Goal: Communication & Community: Answer question/provide support

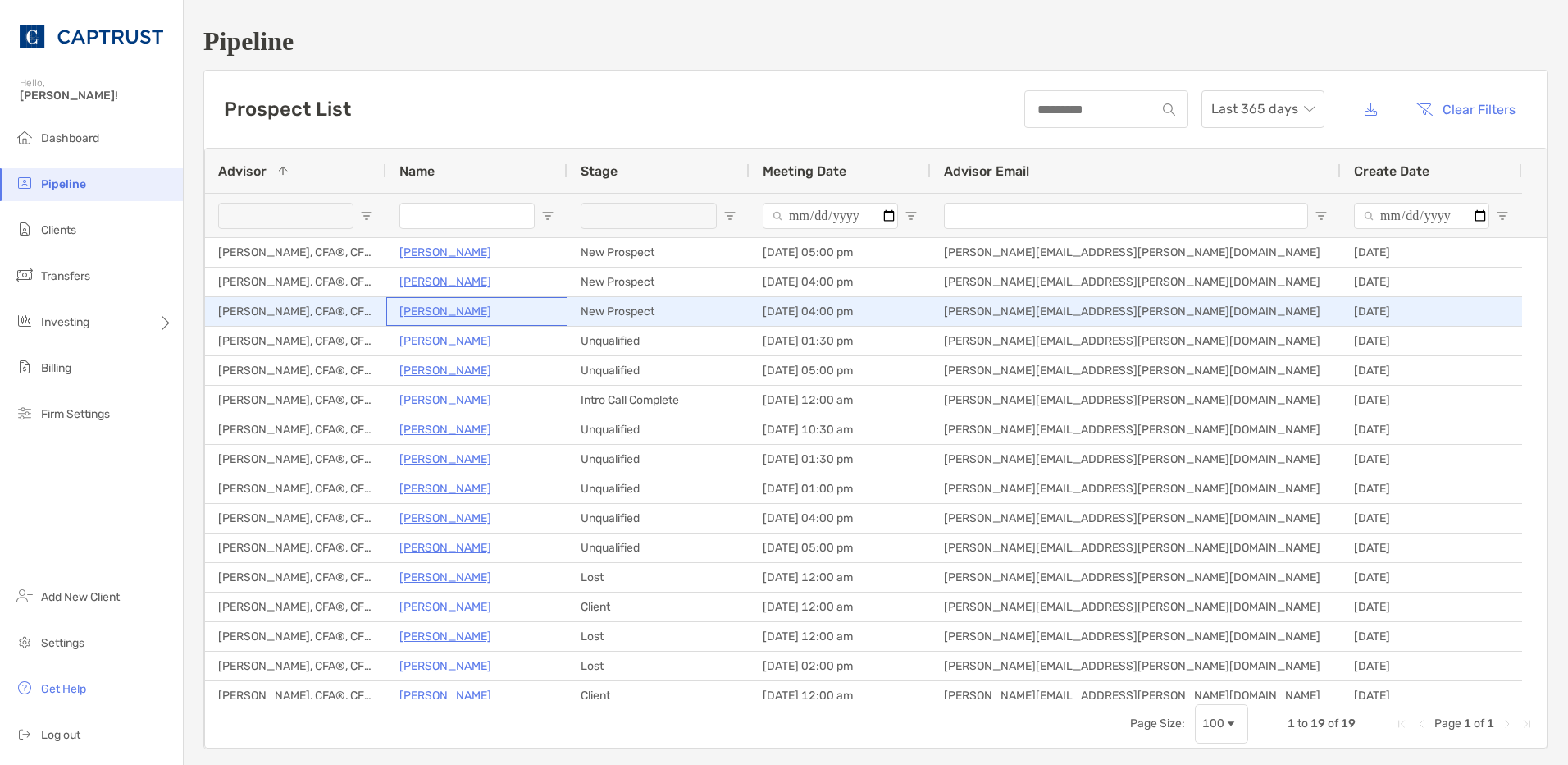
click at [459, 313] on p "Ronald Coleman" at bounding box center [445, 311] width 92 height 20
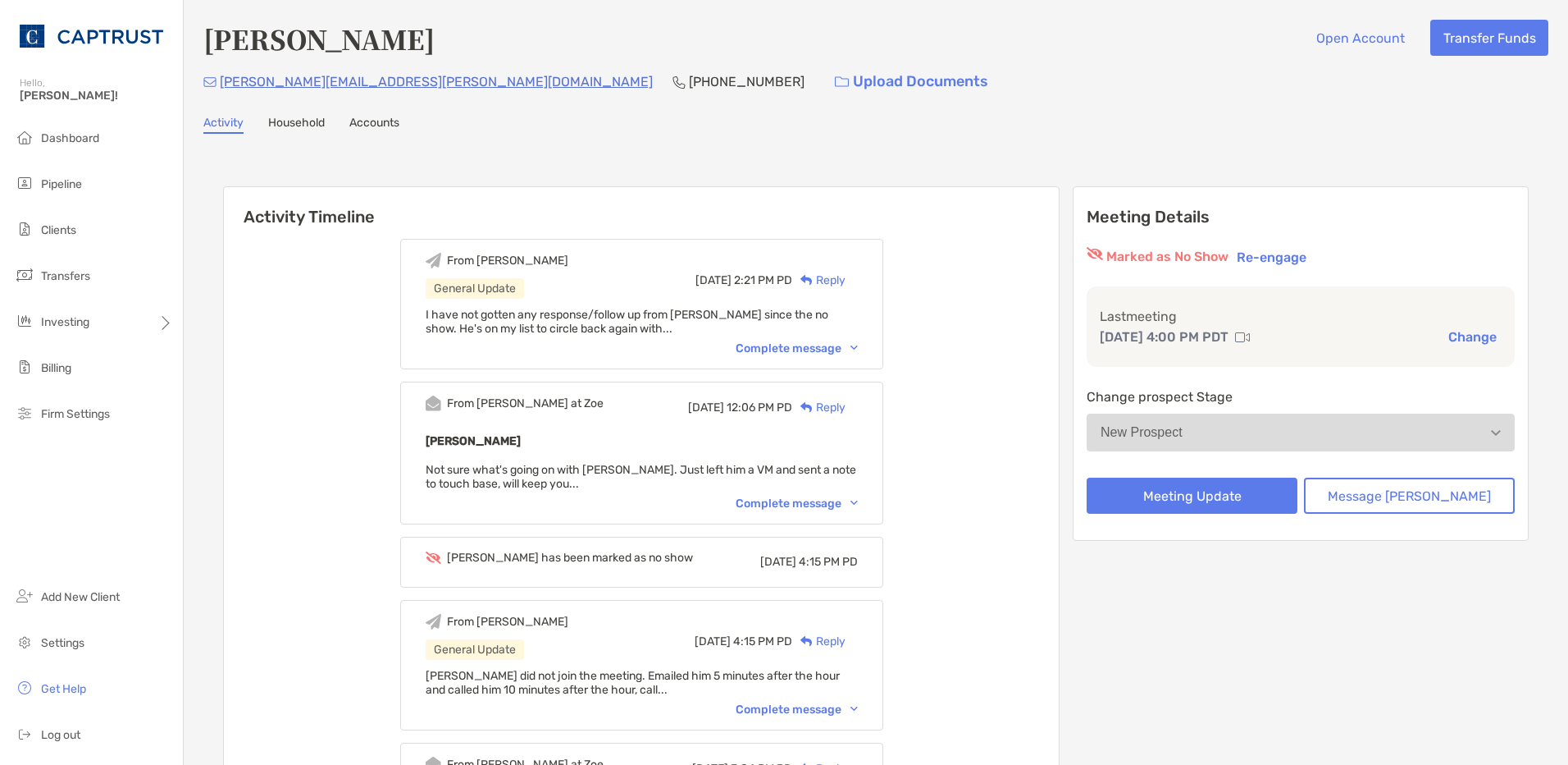
click at [854, 350] on div "Complete message" at bounding box center [796, 348] width 122 height 14
click at [59, 133] on span "Dashboard" at bounding box center [71, 137] width 59 height 14
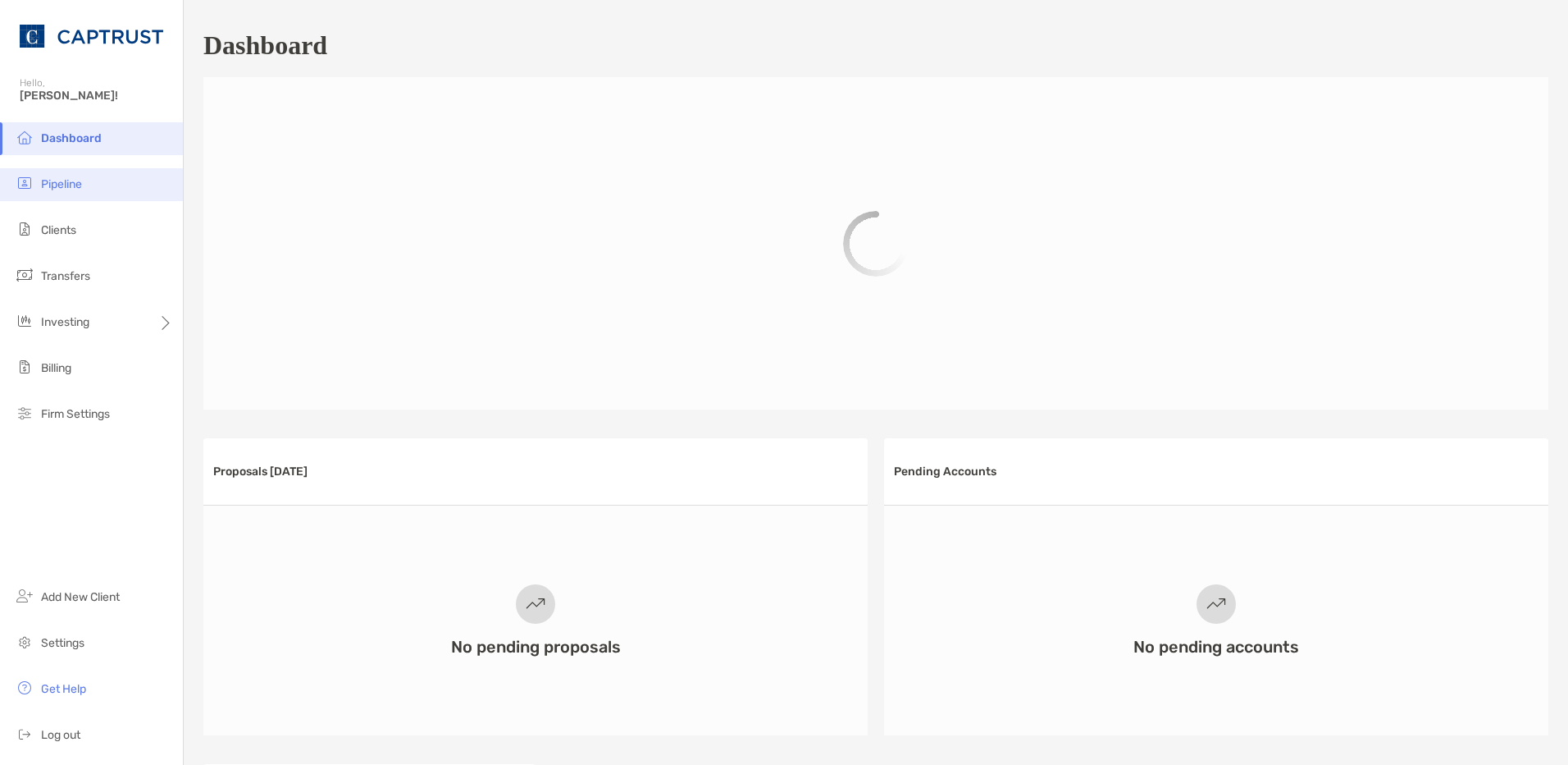
click at [68, 174] on li "Pipeline" at bounding box center [92, 185] width 183 height 33
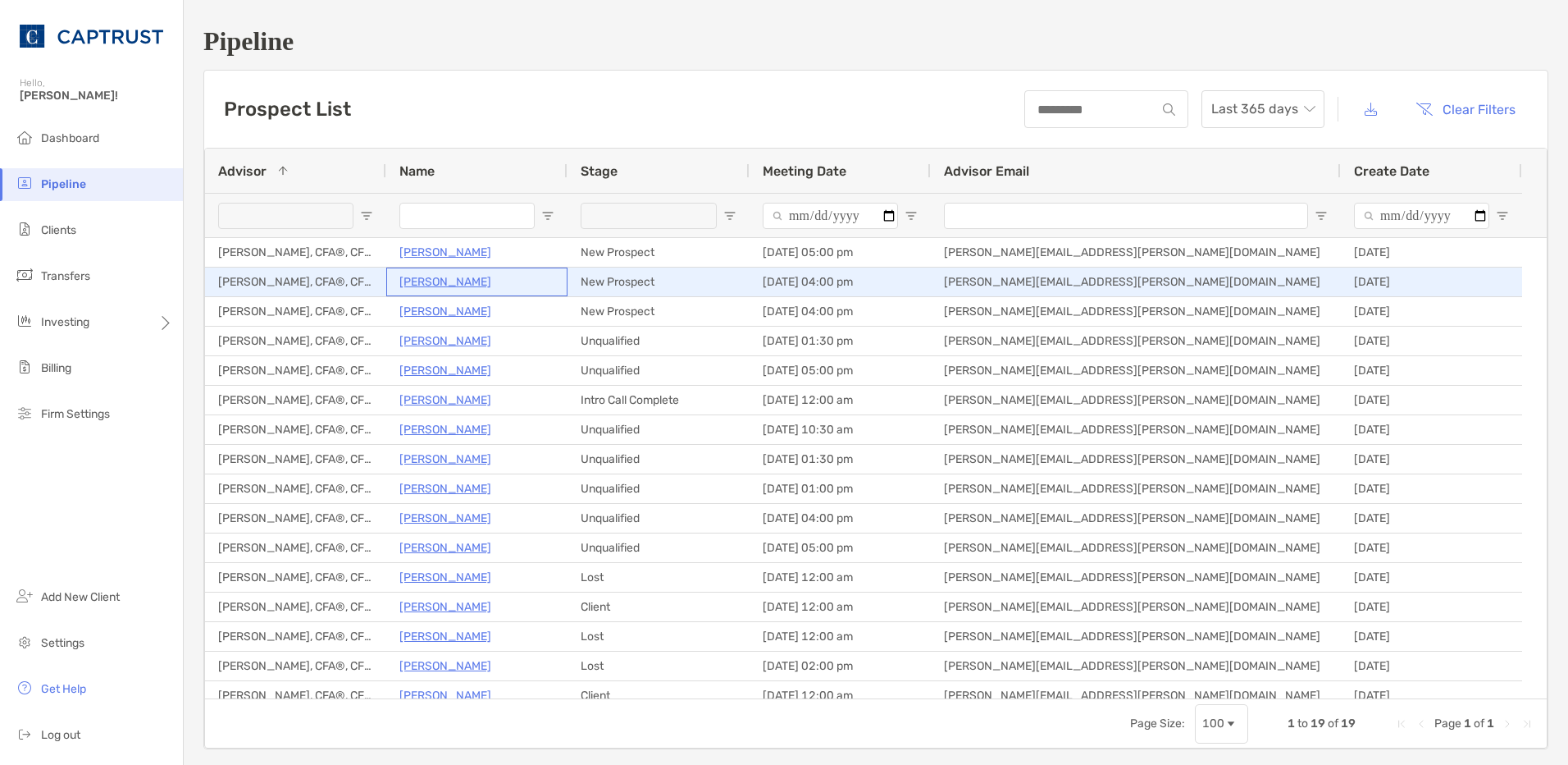
click at [439, 284] on p "[PERSON_NAME]" at bounding box center [445, 281] width 92 height 20
click at [443, 286] on p "Gwenda Beddes" at bounding box center [445, 281] width 92 height 20
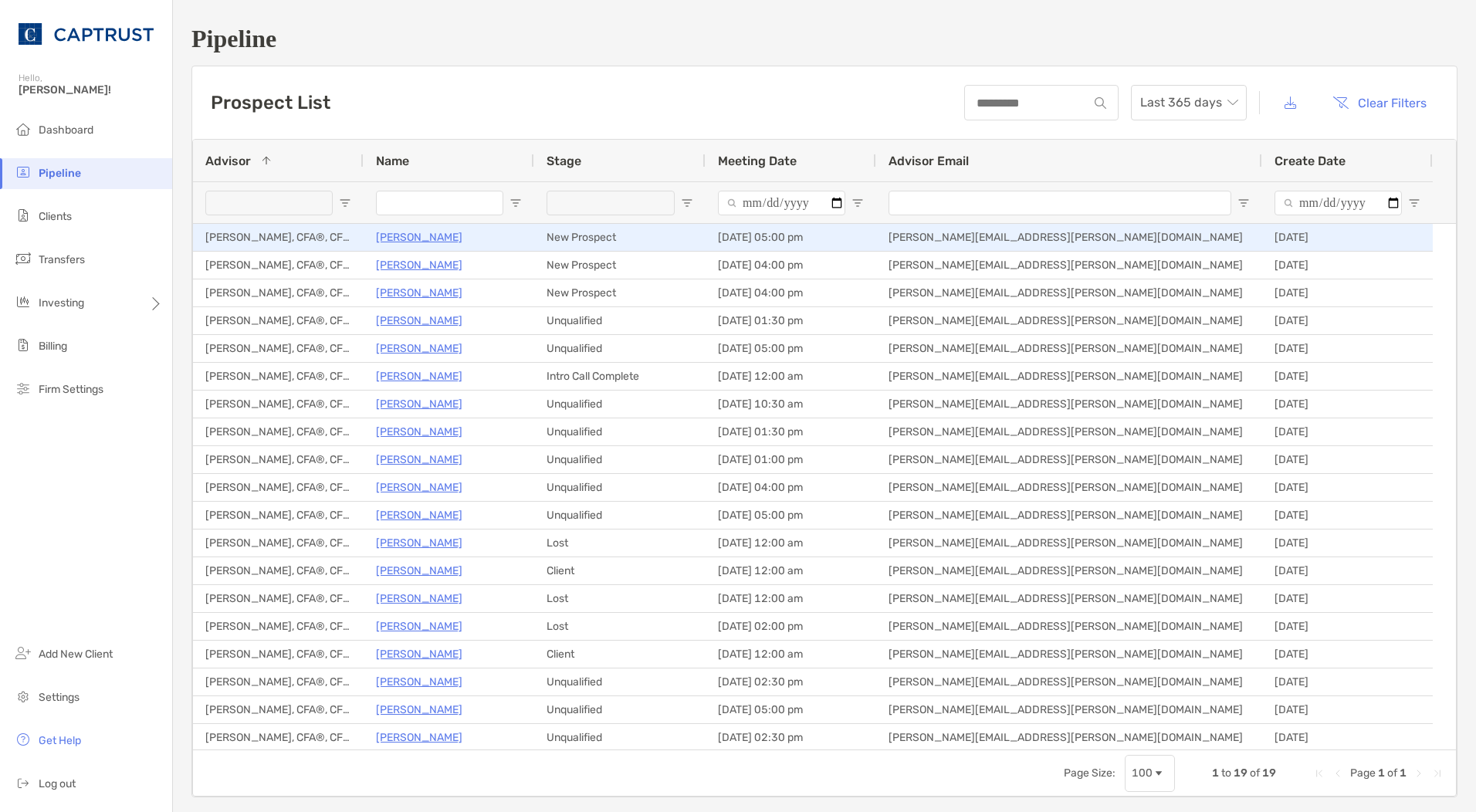
click at [444, 230] on p "[PERSON_NAME]" at bounding box center [419, 237] width 86 height 19
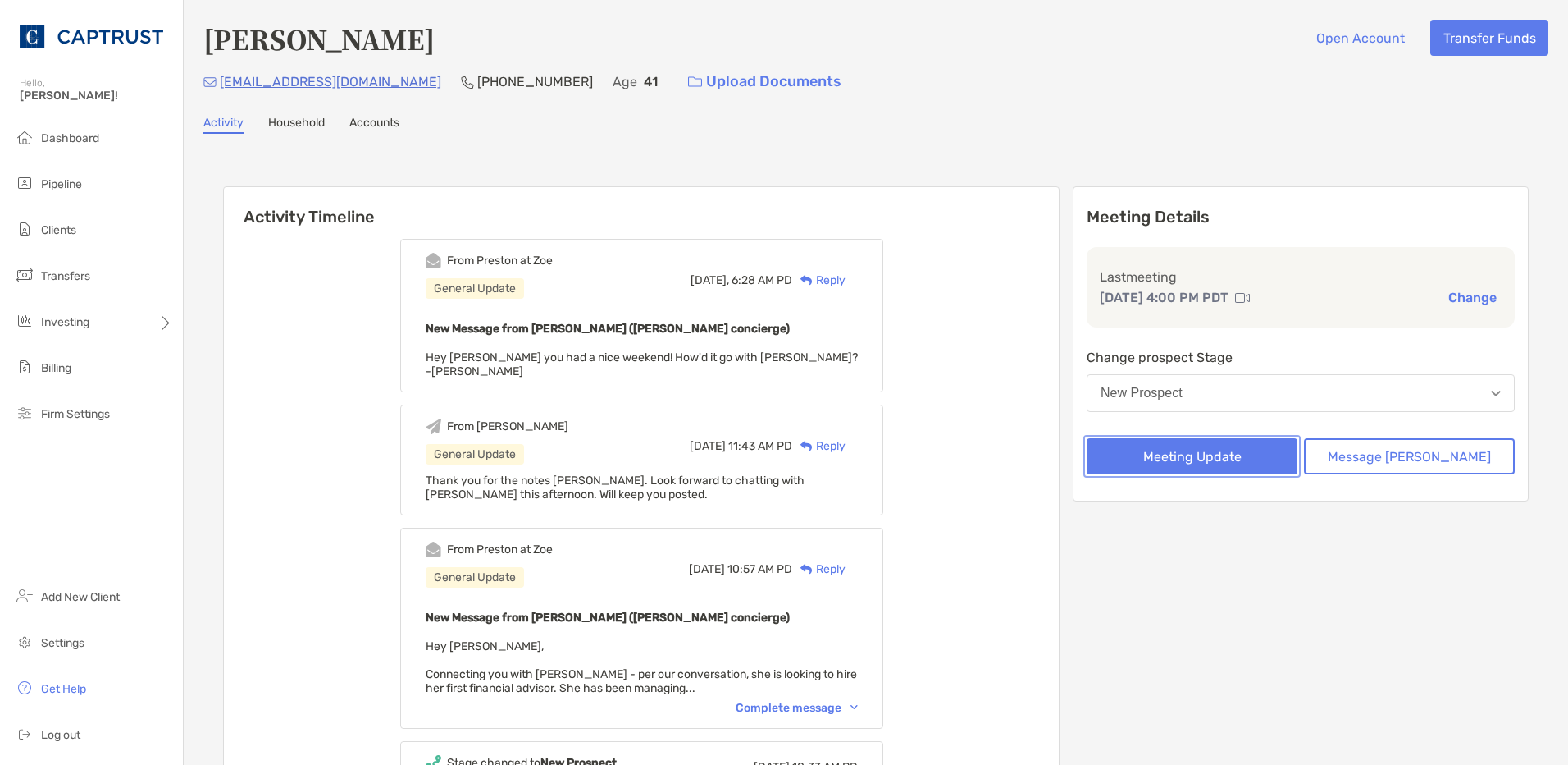
click at [1289, 452] on button "Meeting Update" at bounding box center [1192, 455] width 211 height 36
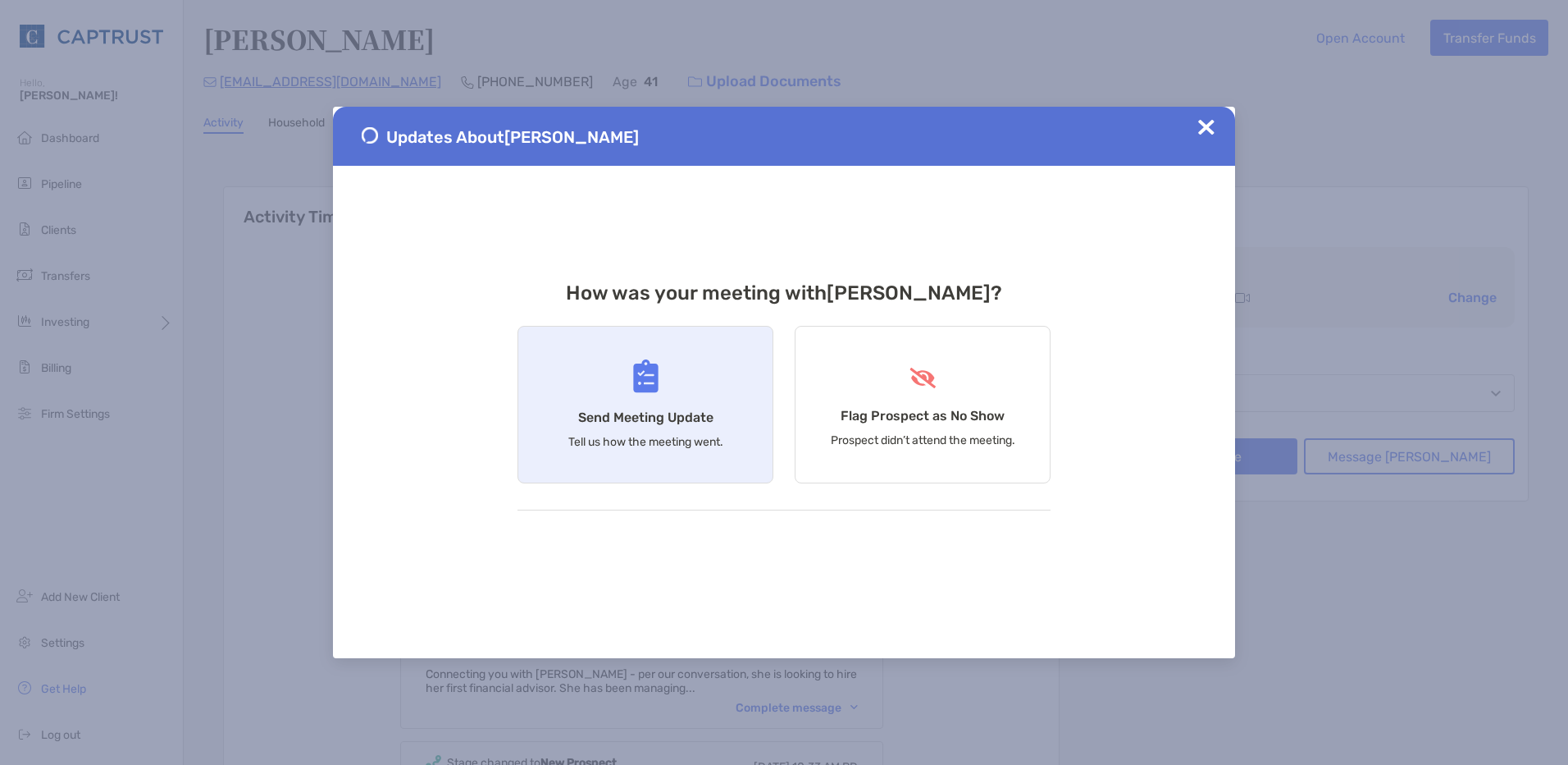
click at [711, 373] on div "Send Meeting Update Tell us how the meeting went." at bounding box center [645, 405] width 256 height 158
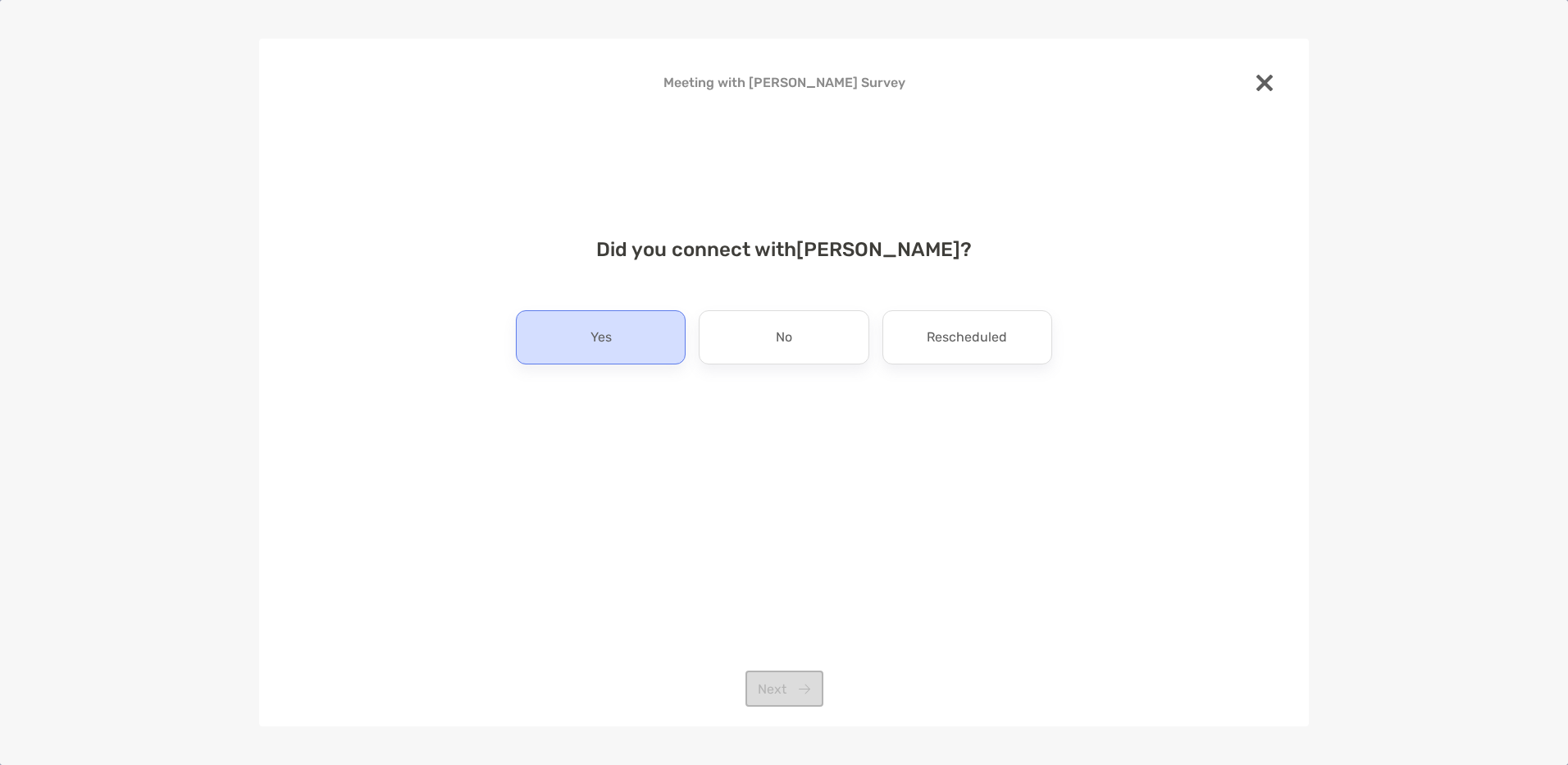
click at [607, 323] on div "Yes" at bounding box center [600, 337] width 169 height 54
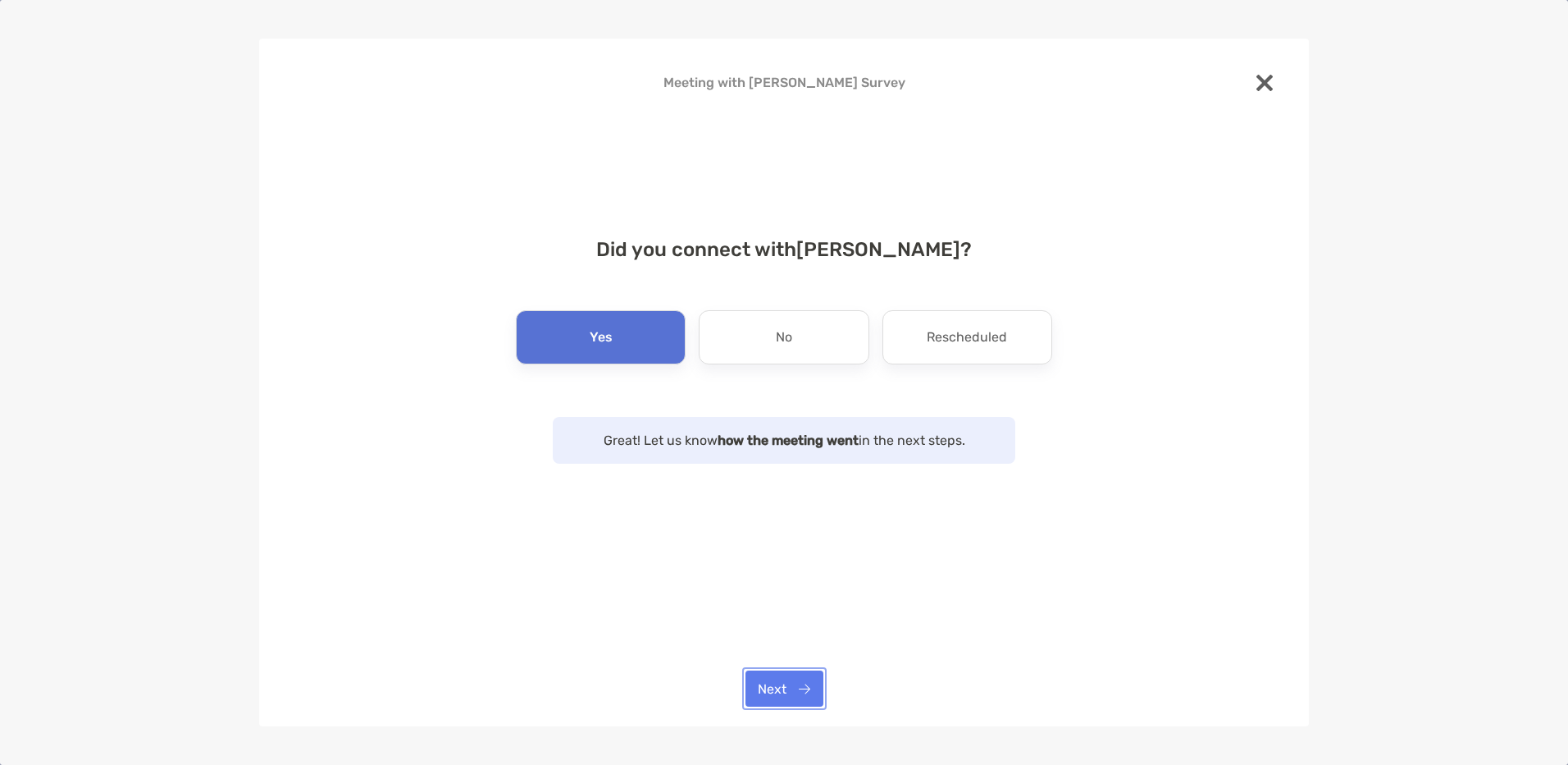
click at [779, 694] on button "Next" at bounding box center [784, 688] width 78 height 36
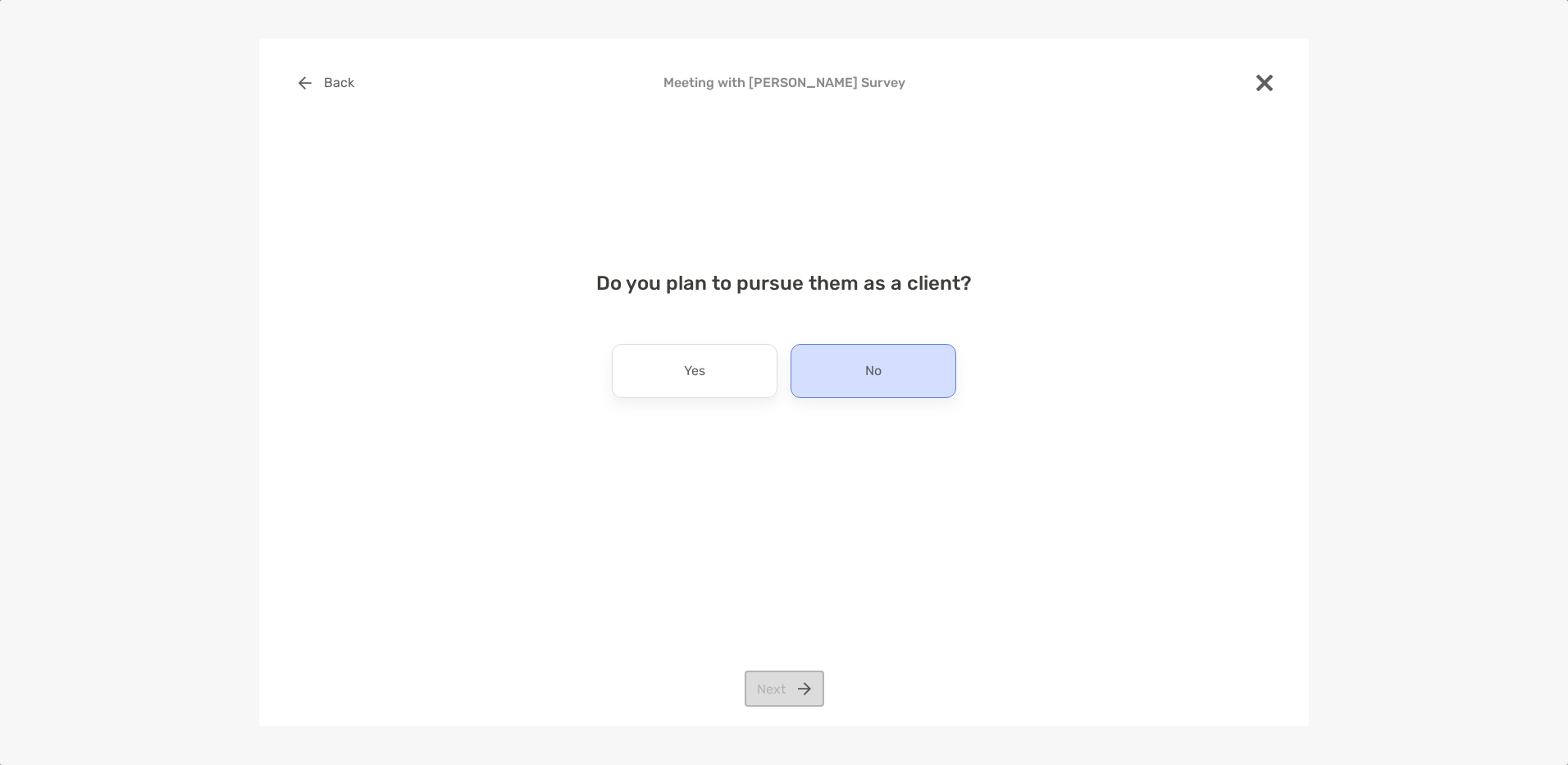
click at [856, 366] on div "No" at bounding box center [873, 370] width 166 height 54
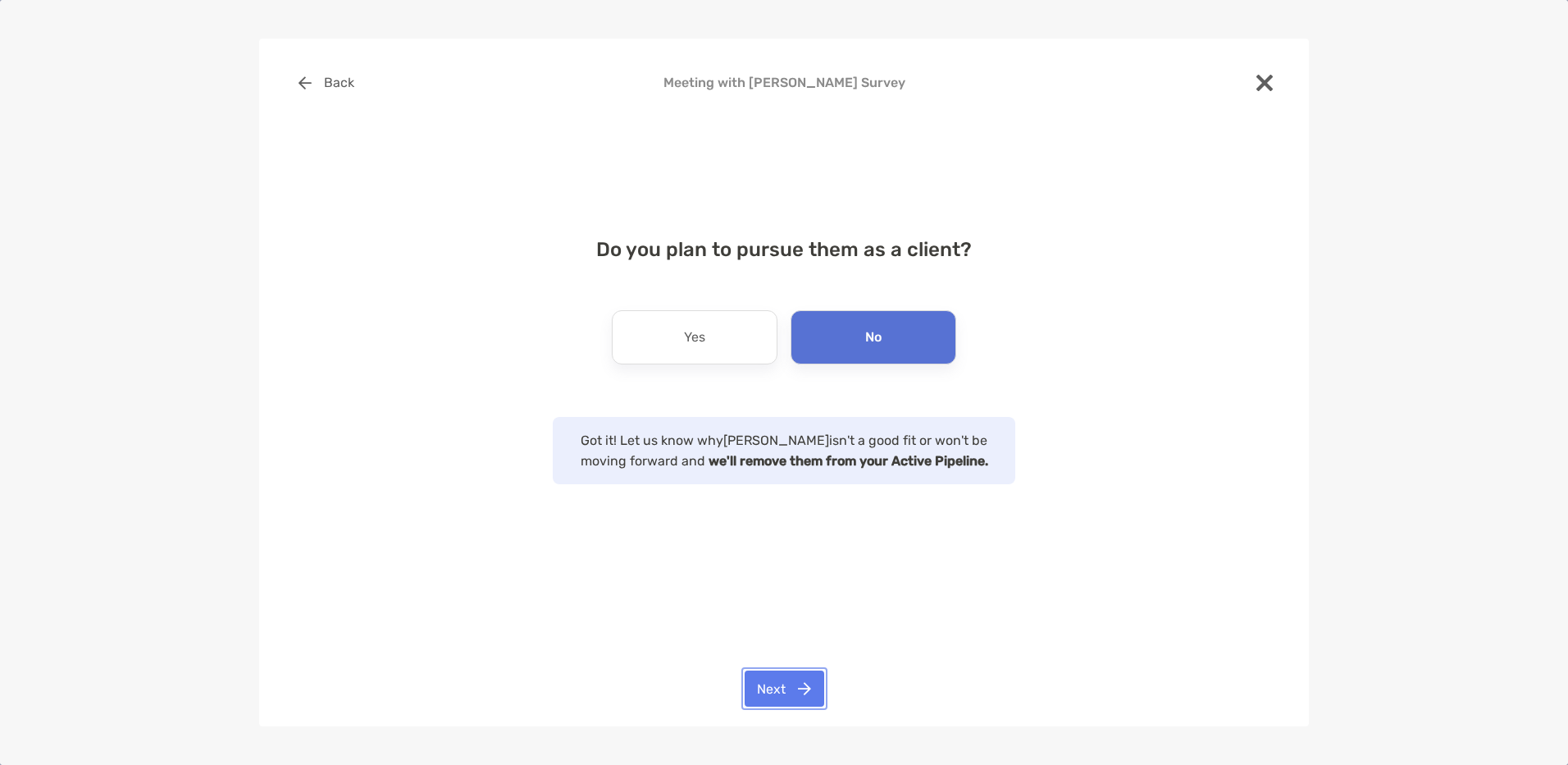
click at [791, 677] on button "Next" at bounding box center [784, 688] width 80 height 36
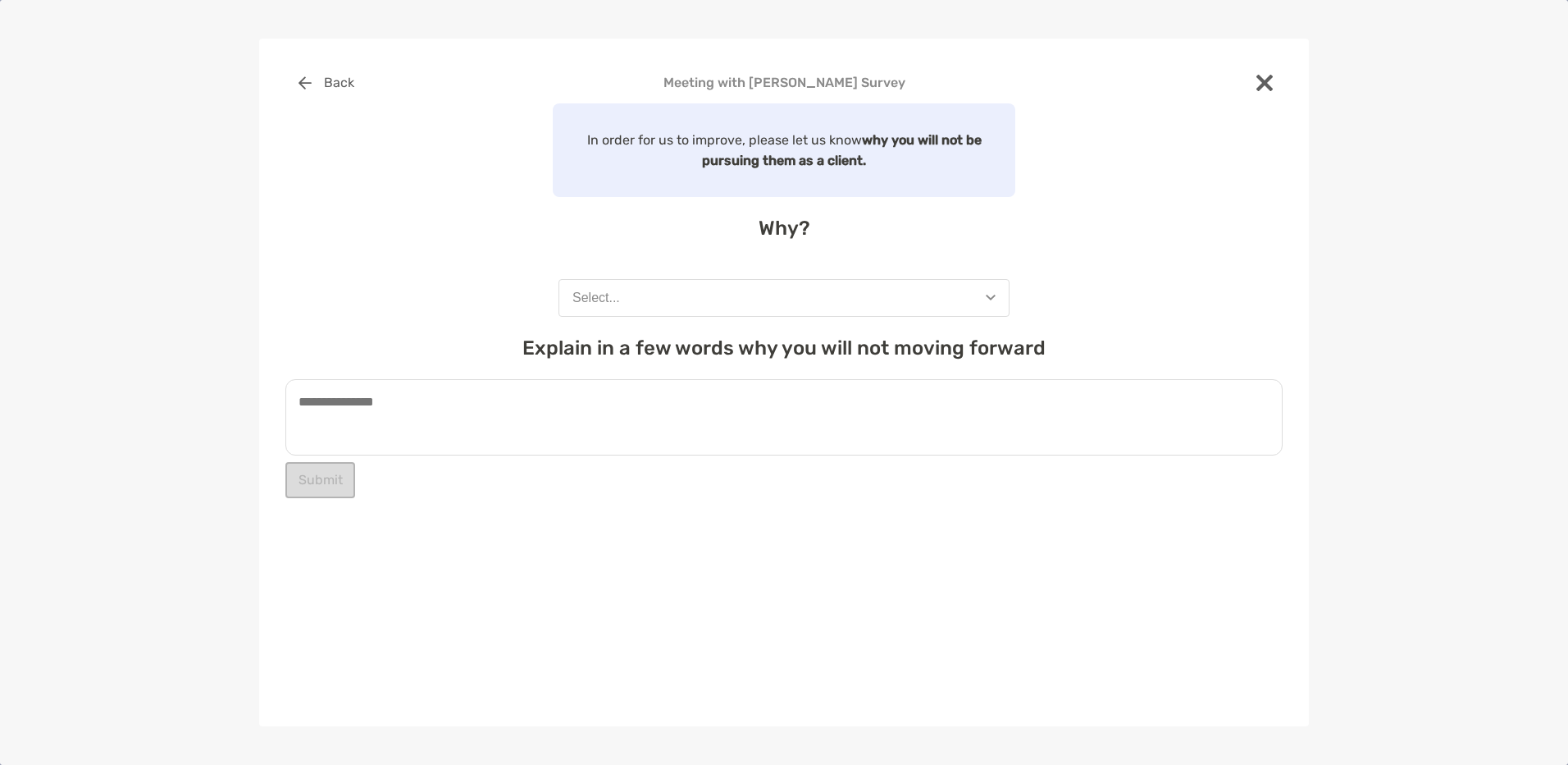
click at [815, 310] on button "Select..." at bounding box center [784, 297] width 452 height 38
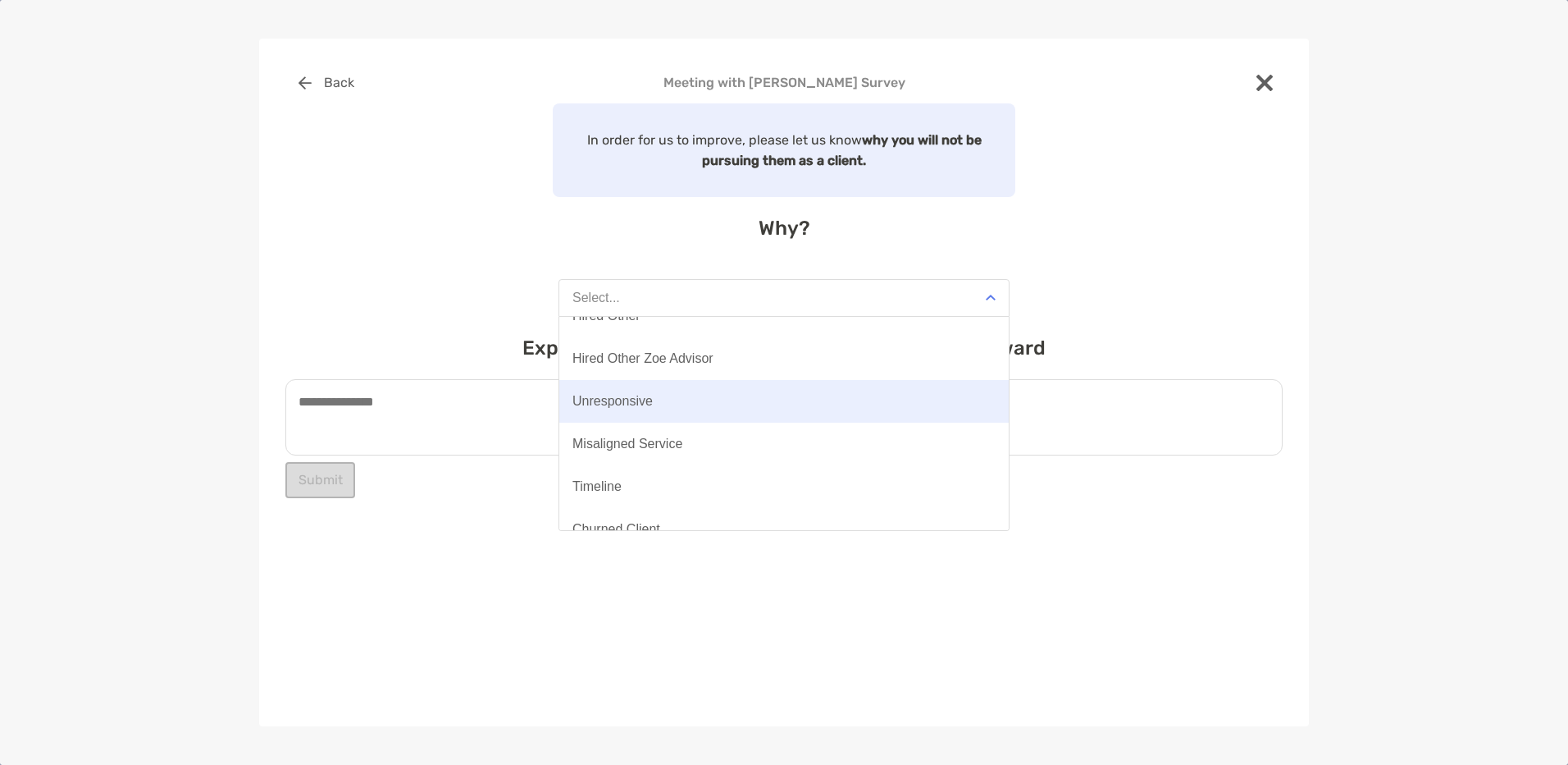
scroll to position [128, 0]
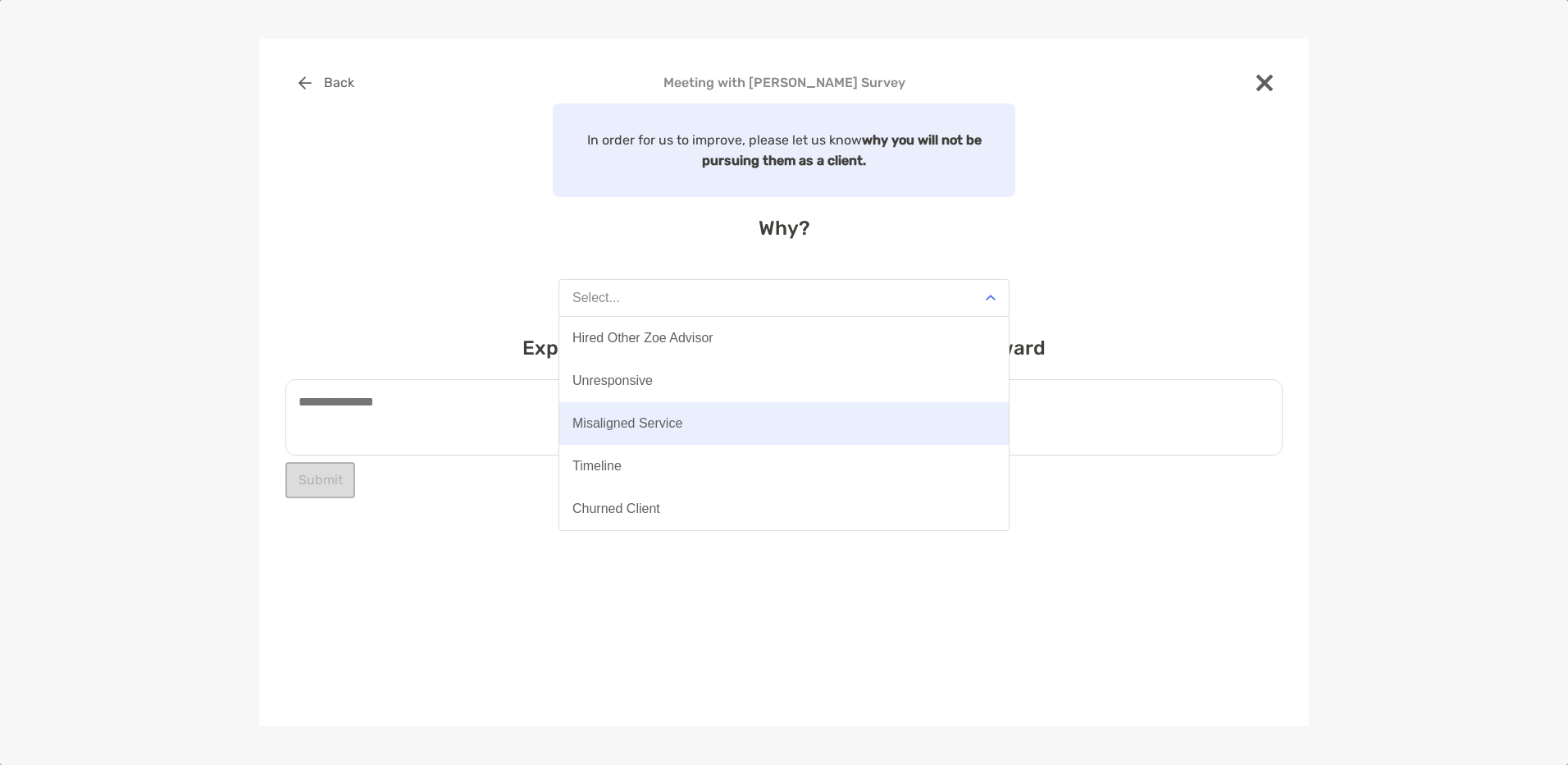
click at [828, 423] on button "Misaligned Service" at bounding box center [784, 423] width 450 height 43
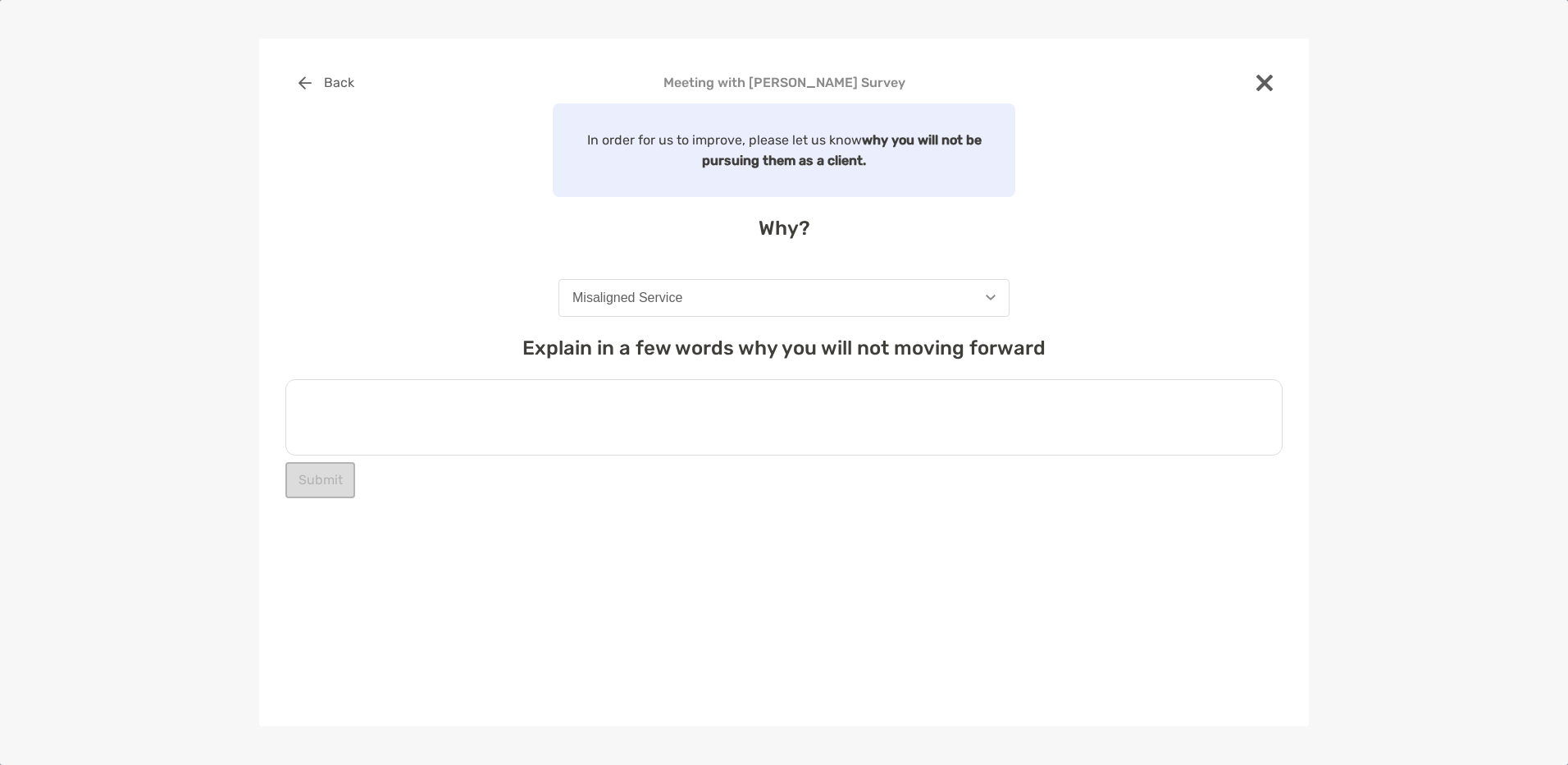
click at [357, 443] on textarea at bounding box center [784, 417] width 997 height 76
type textarea "*"
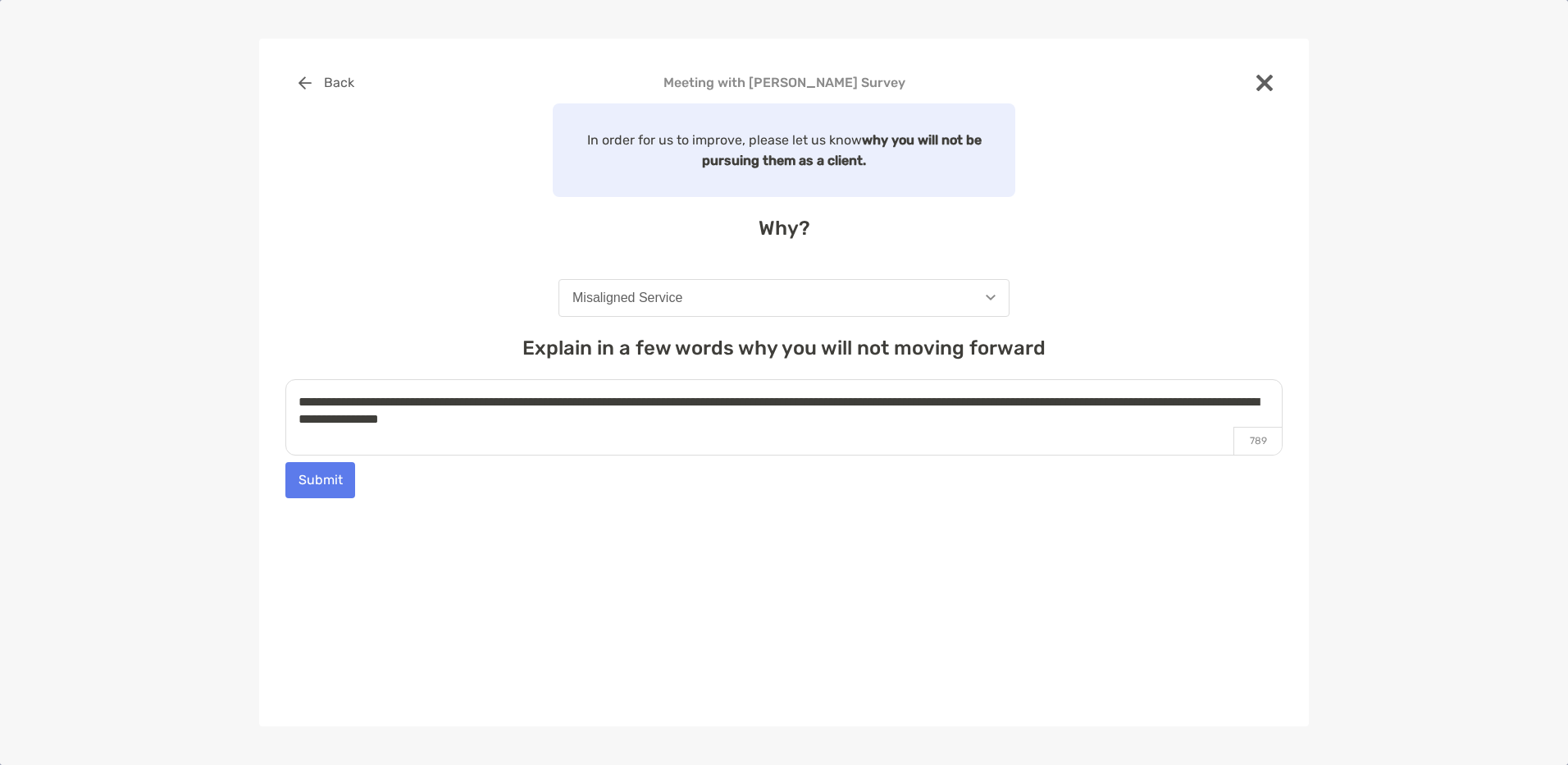
type textarea "**********"
click at [310, 479] on button "Submit" at bounding box center [321, 479] width 70 height 36
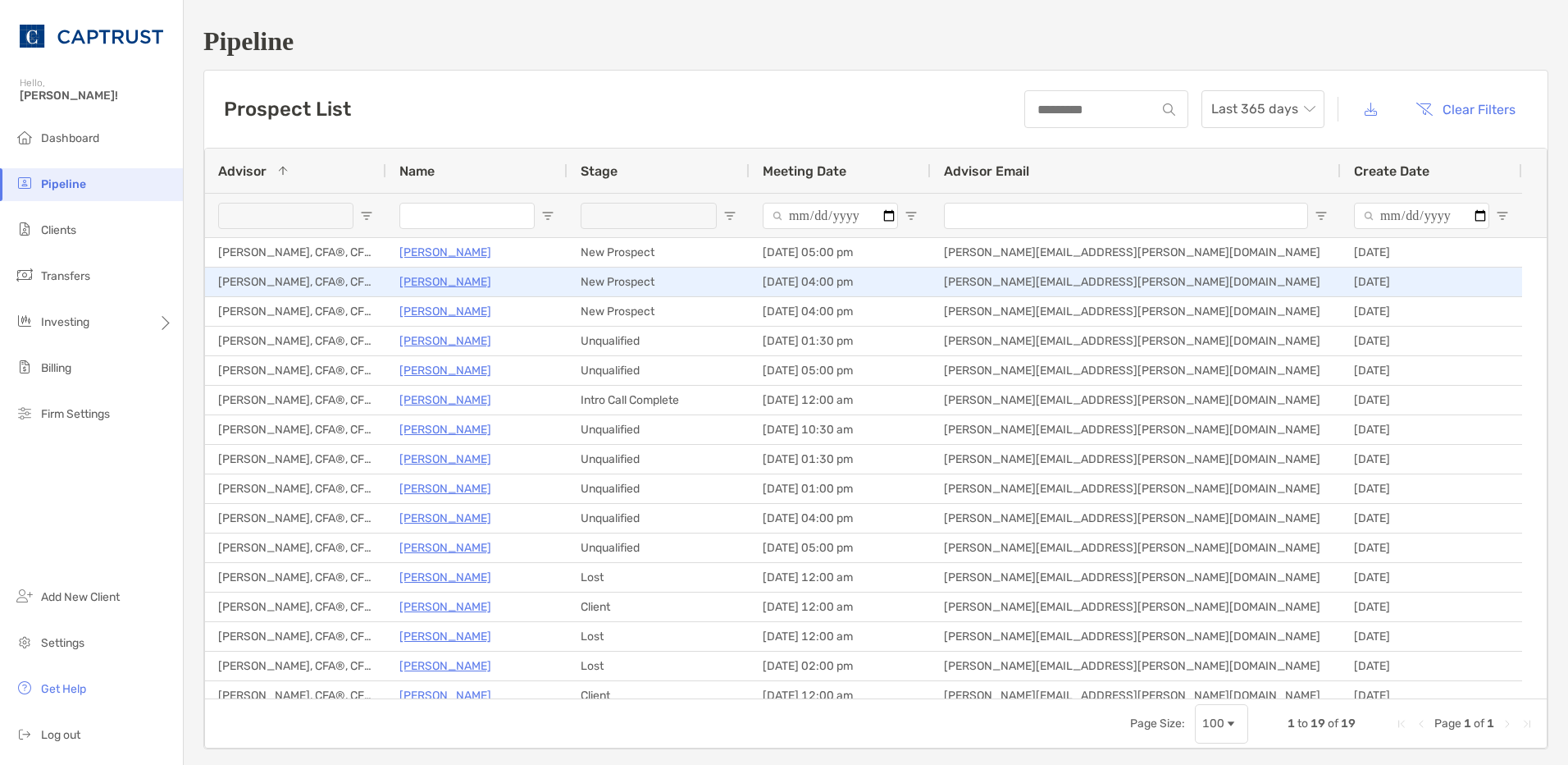
click at [454, 291] on p "Gwenda Beddes" at bounding box center [445, 281] width 92 height 20
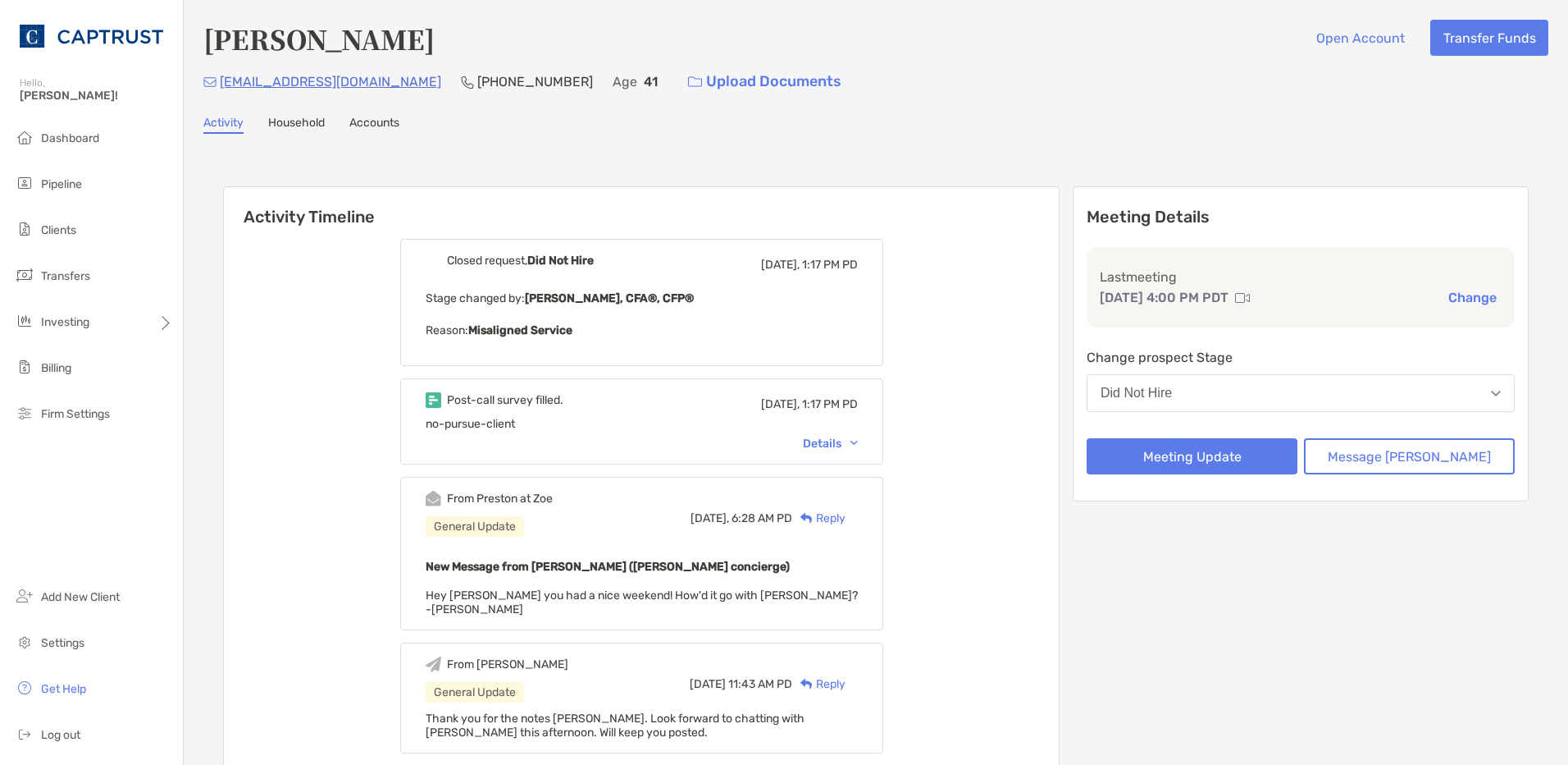
scroll to position [82, 0]
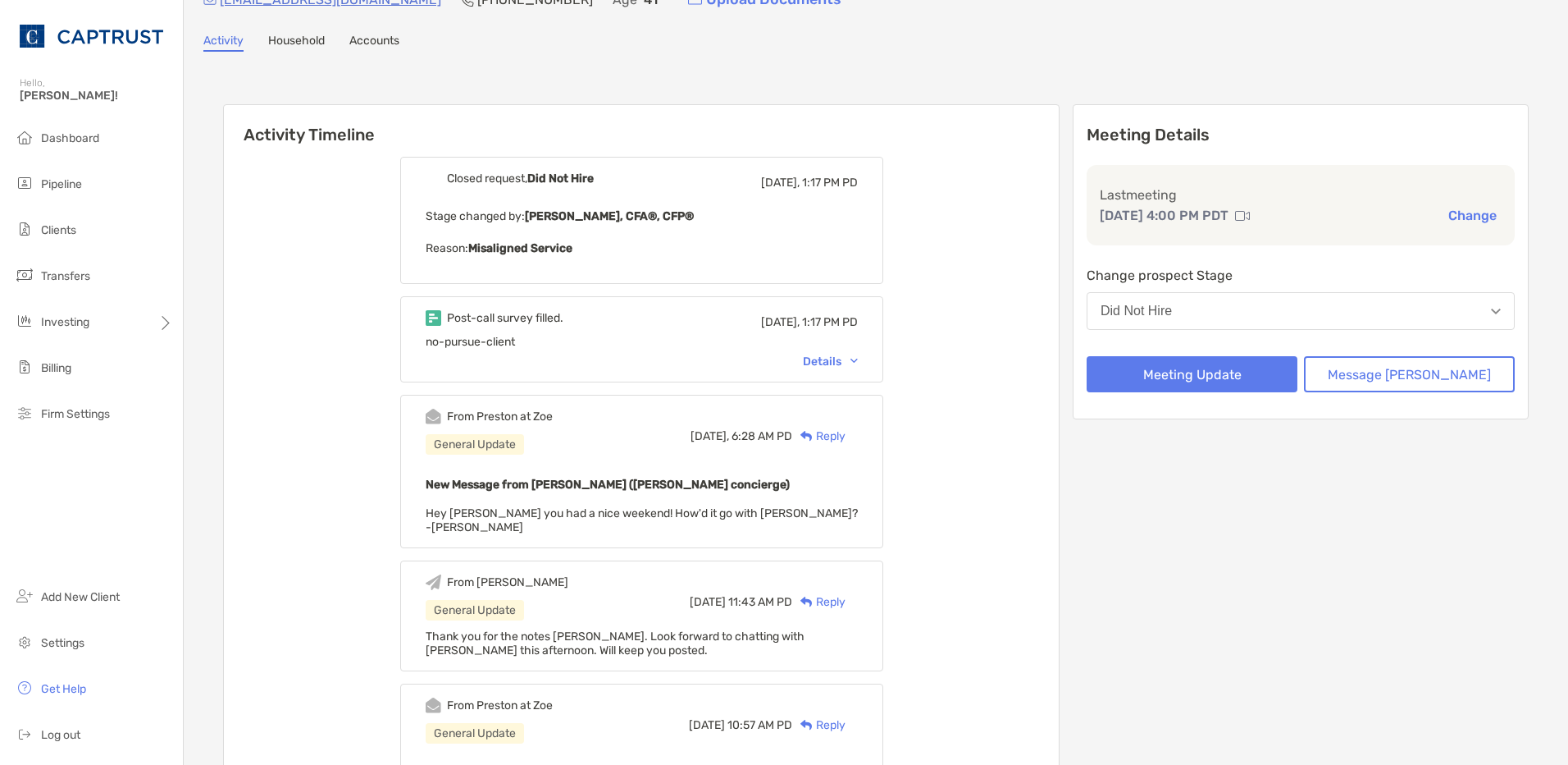
click at [845, 429] on div "Reply" at bounding box center [819, 436] width 53 height 17
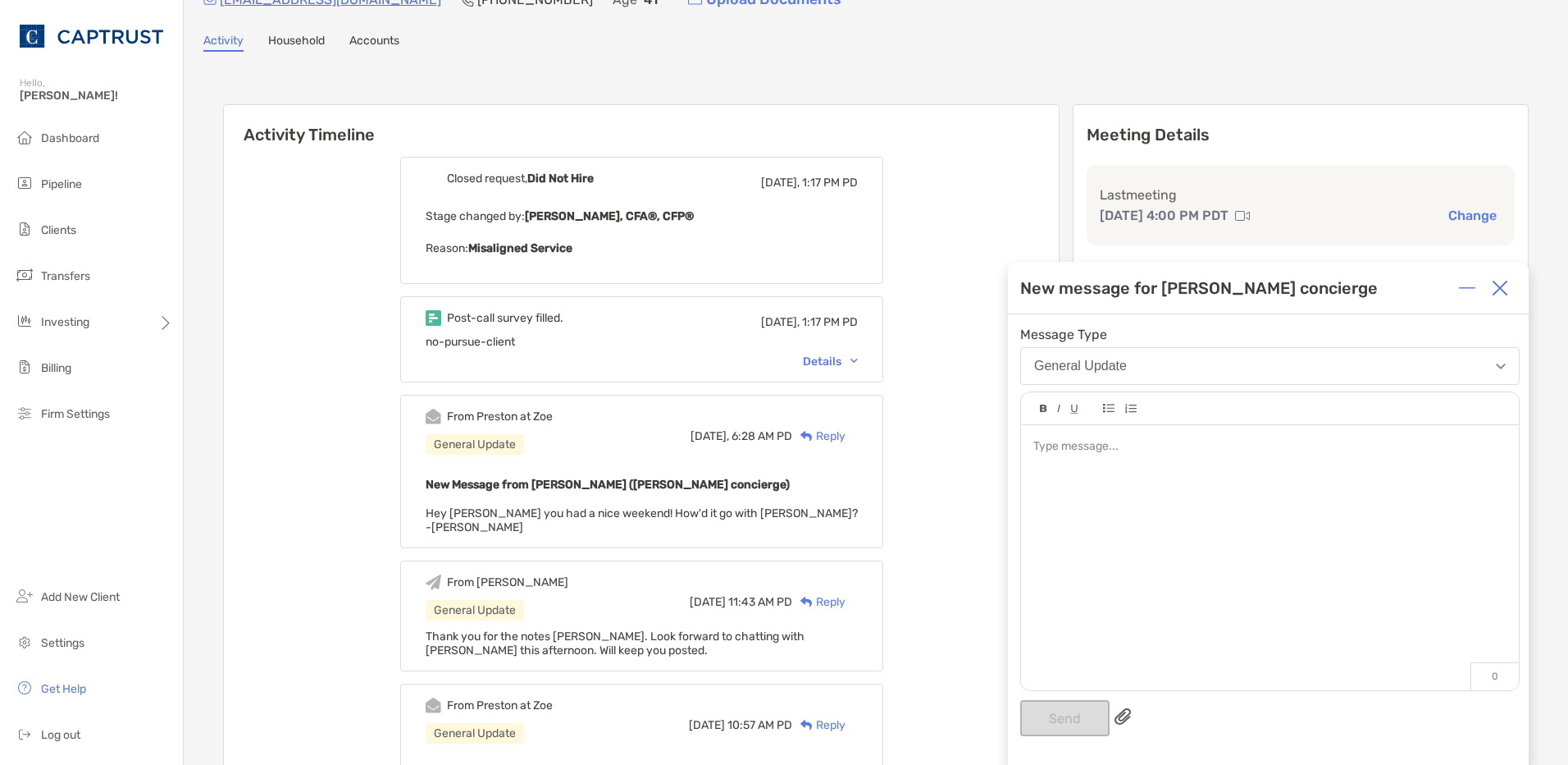
click at [1075, 457] on div at bounding box center [1270, 549] width 498 height 248
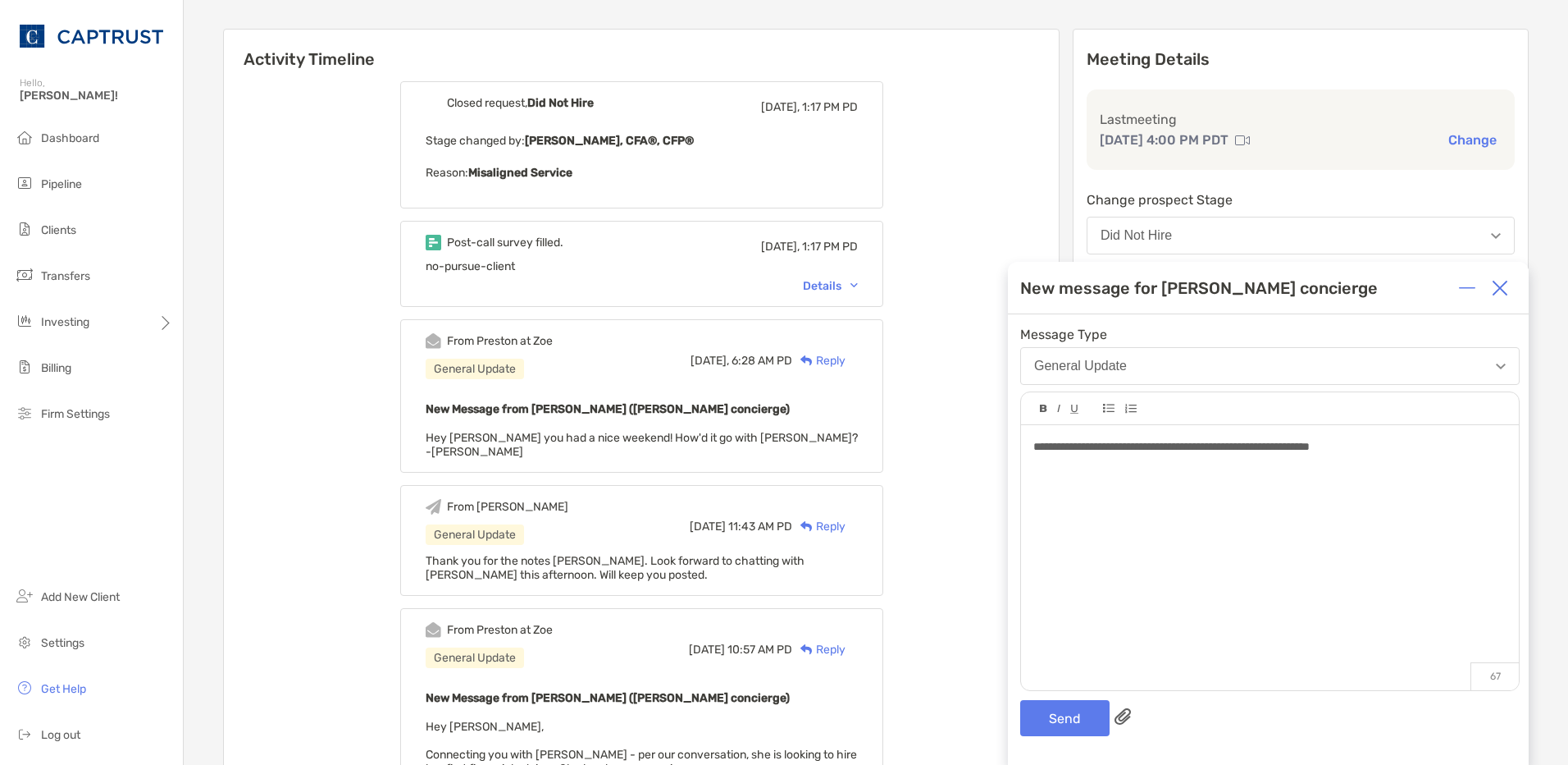
scroll to position [164, 0]
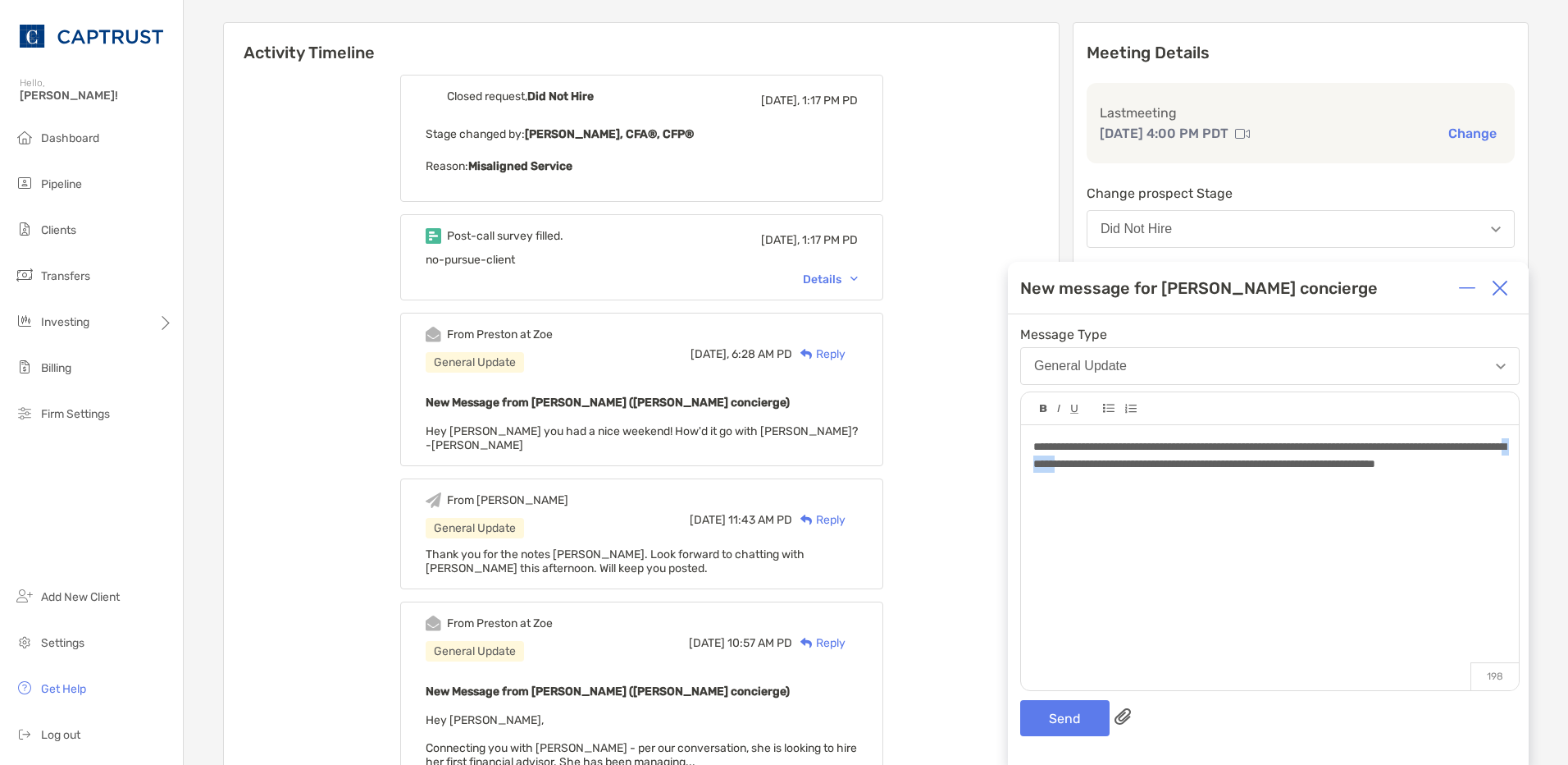
drag, startPoint x: 1228, startPoint y: 466, endPoint x: 1197, endPoint y: 464, distance: 31.1
click at [1197, 464] on span "**********" at bounding box center [1269, 454] width 473 height 28
drag, startPoint x: 1298, startPoint y: 463, endPoint x: 1284, endPoint y: 464, distance: 14.0
click at [1284, 464] on span "**********" at bounding box center [1269, 454] width 473 height 28
drag, startPoint x: 1286, startPoint y: 499, endPoint x: 1279, endPoint y: 470, distance: 29.8
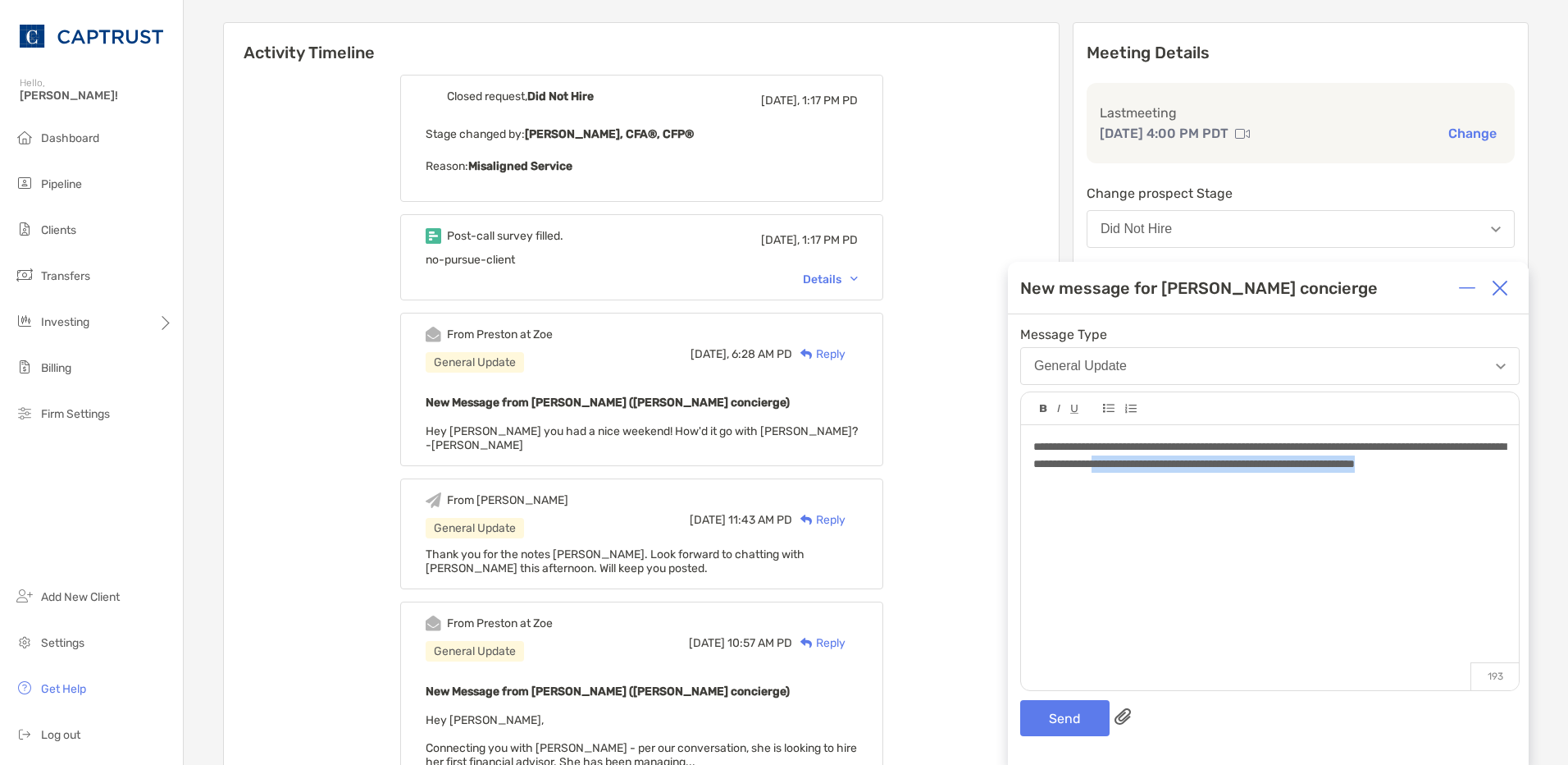
click at [1279, 470] on div "**********" at bounding box center [1270, 549] width 498 height 248
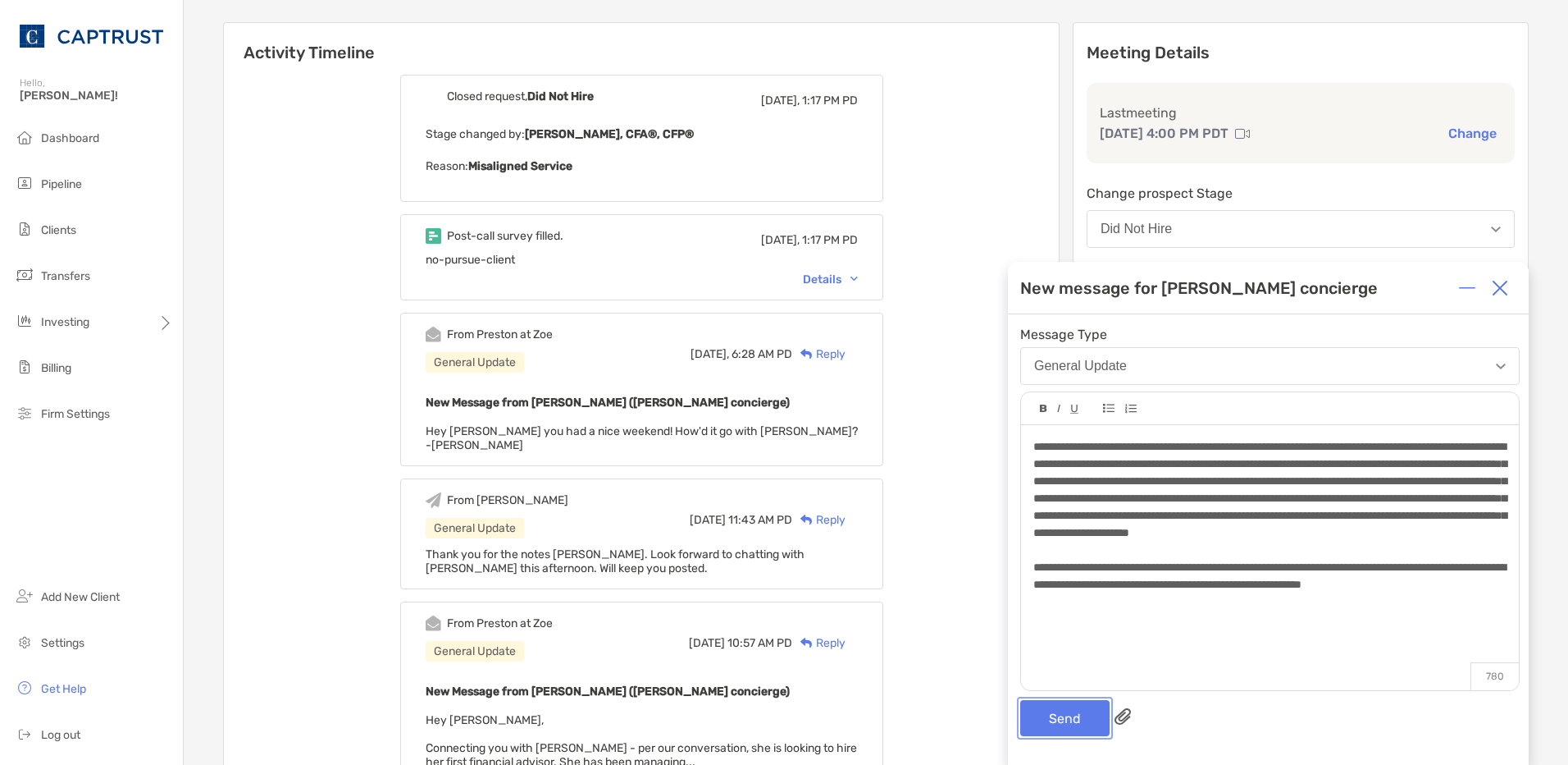
click at [1063, 720] on button "Send" at bounding box center [1065, 717] width 90 height 36
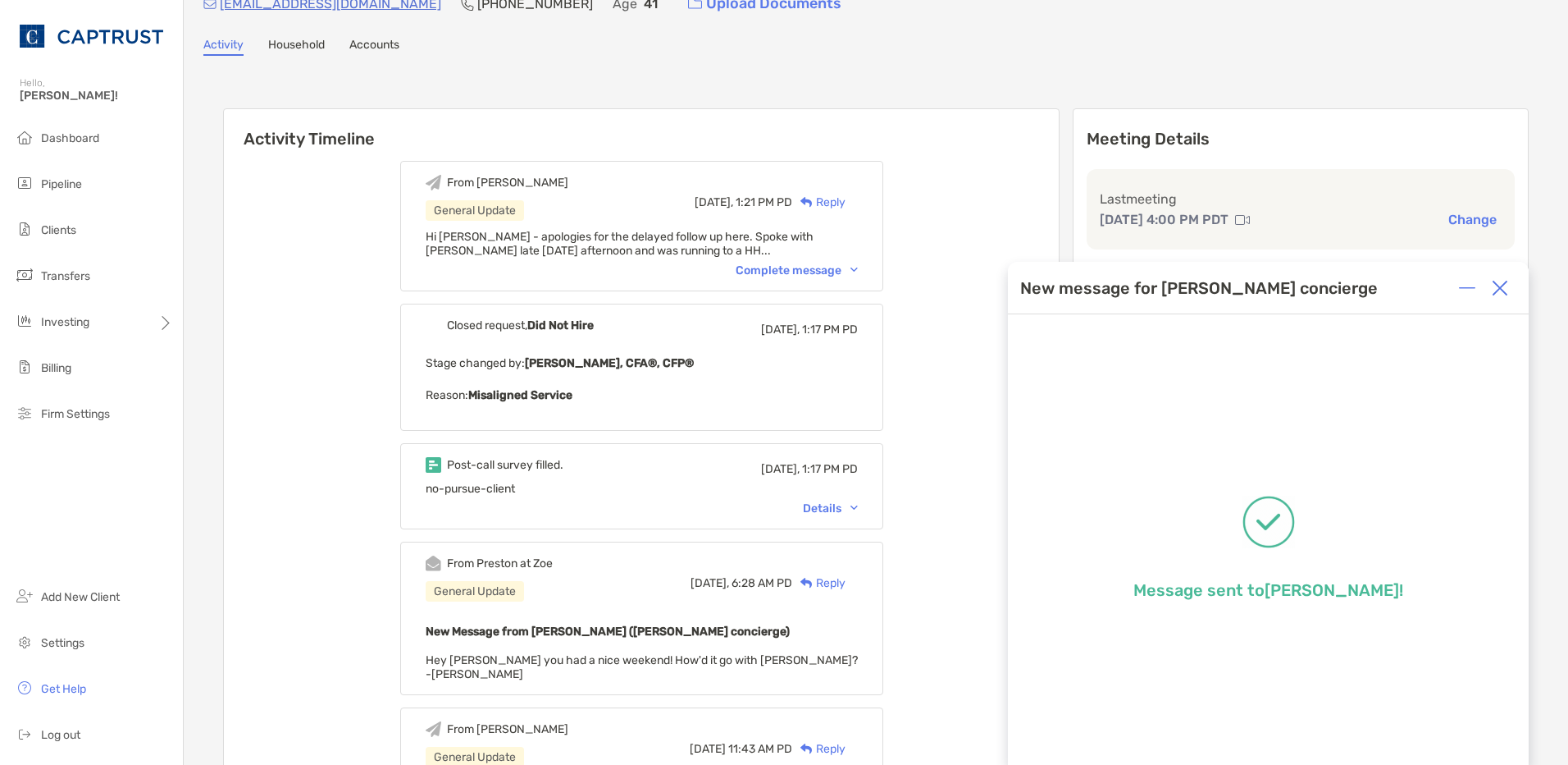
scroll to position [0, 0]
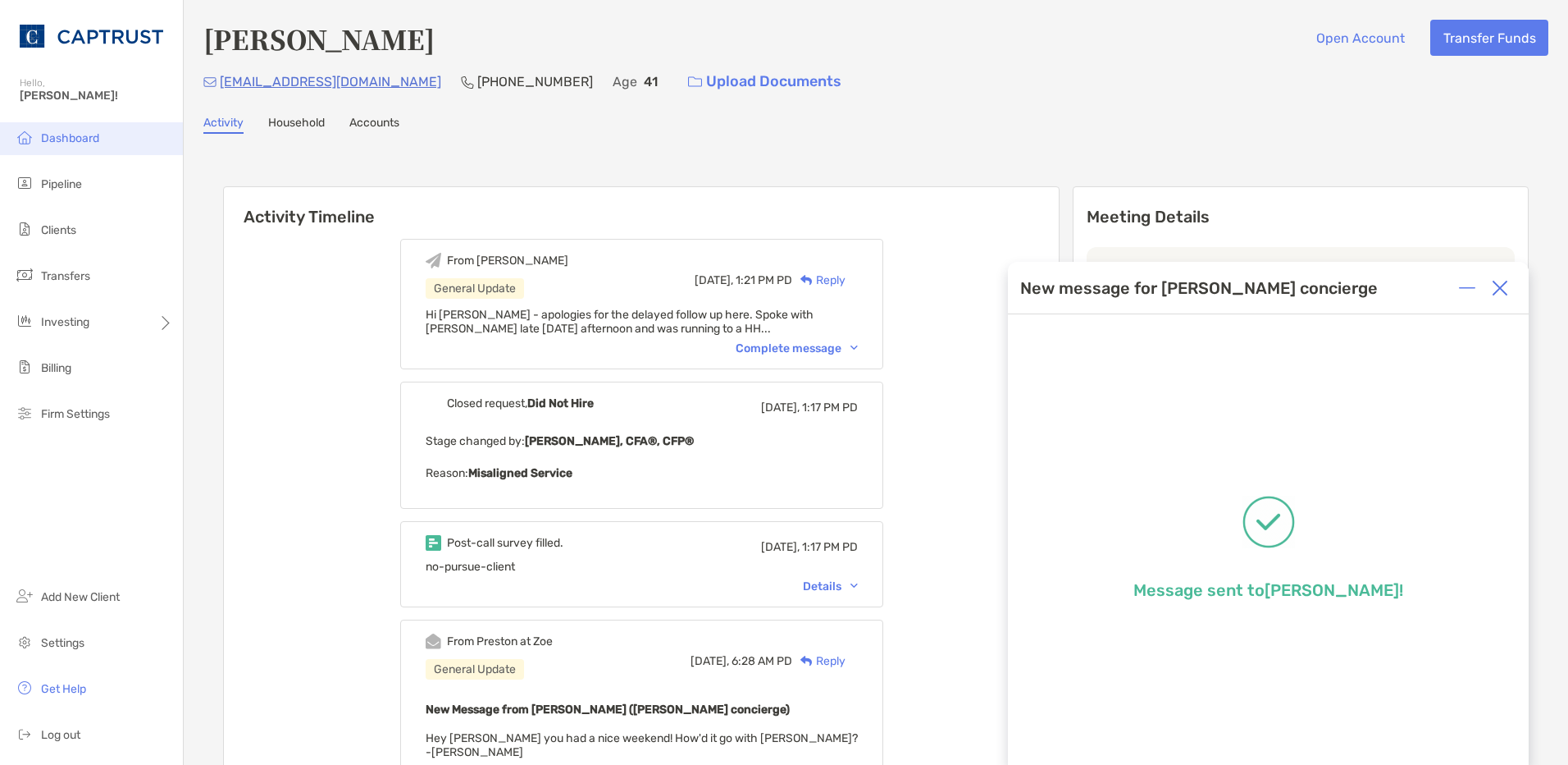
click at [91, 143] on span "Dashboard" at bounding box center [71, 137] width 59 height 14
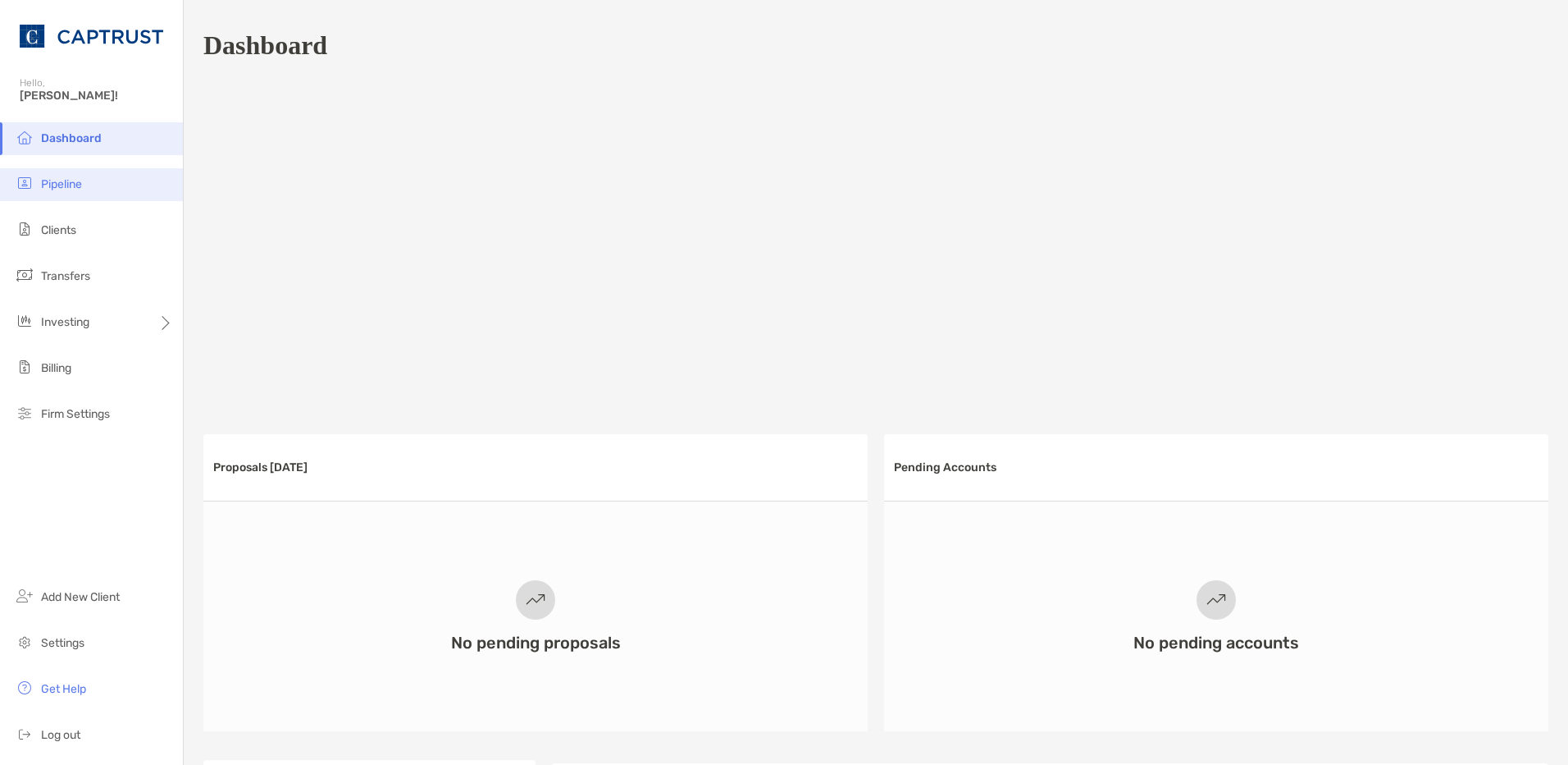
click at [62, 185] on span "Pipeline" at bounding box center [61, 183] width 41 height 14
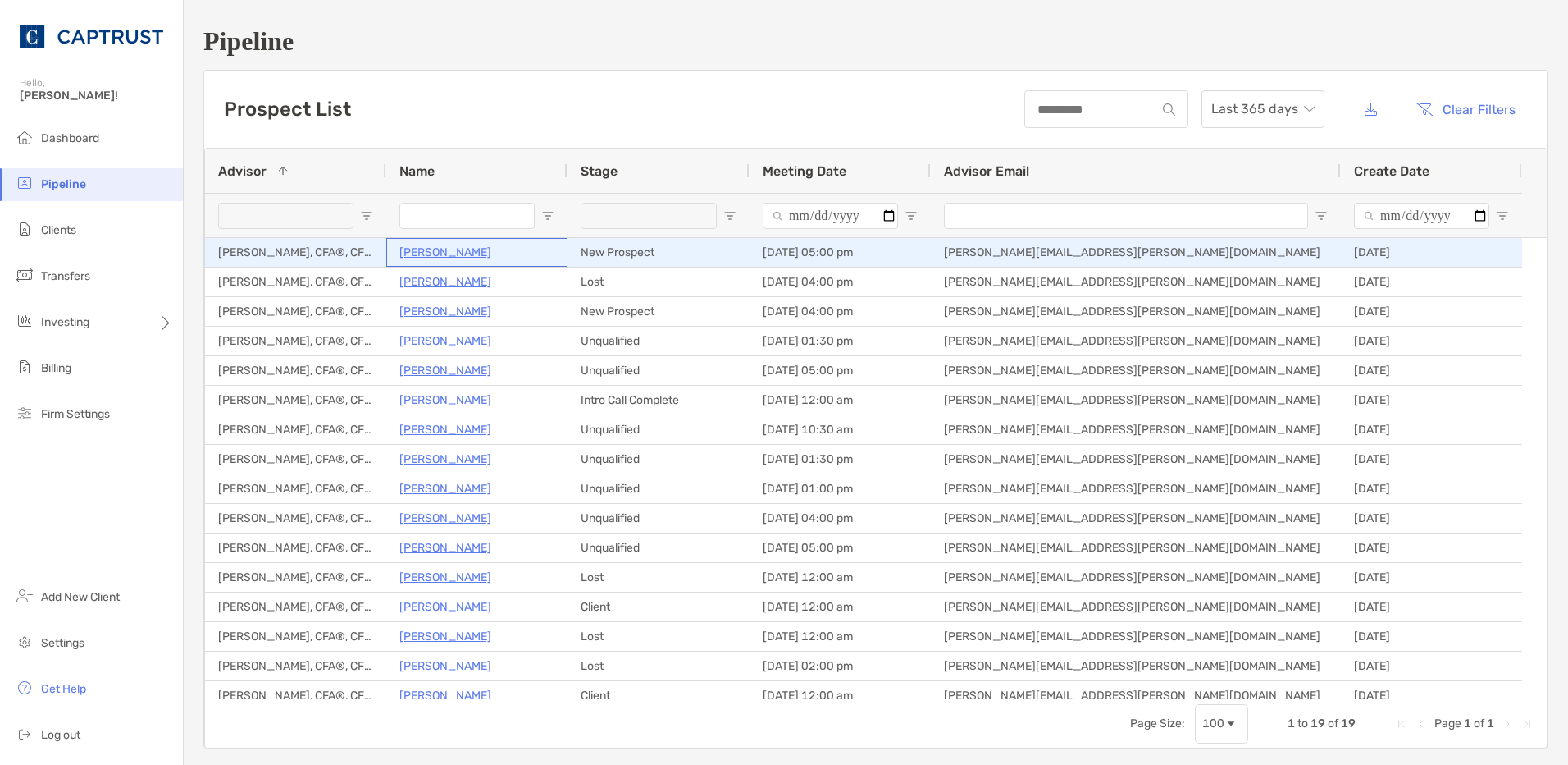
click at [446, 247] on p "[PERSON_NAME]" at bounding box center [445, 252] width 92 height 20
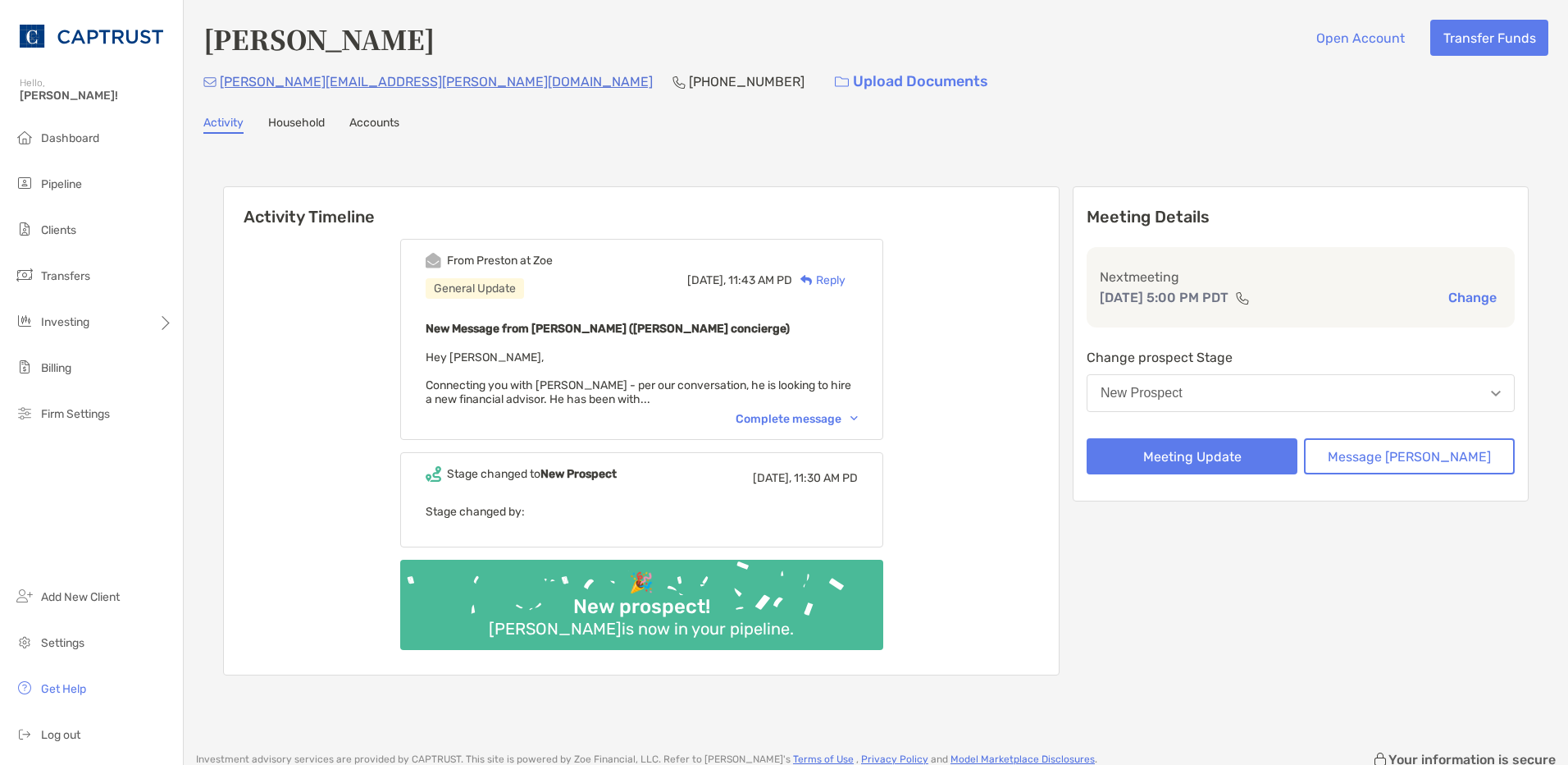
click at [830, 416] on div "Complete message" at bounding box center [796, 419] width 122 height 14
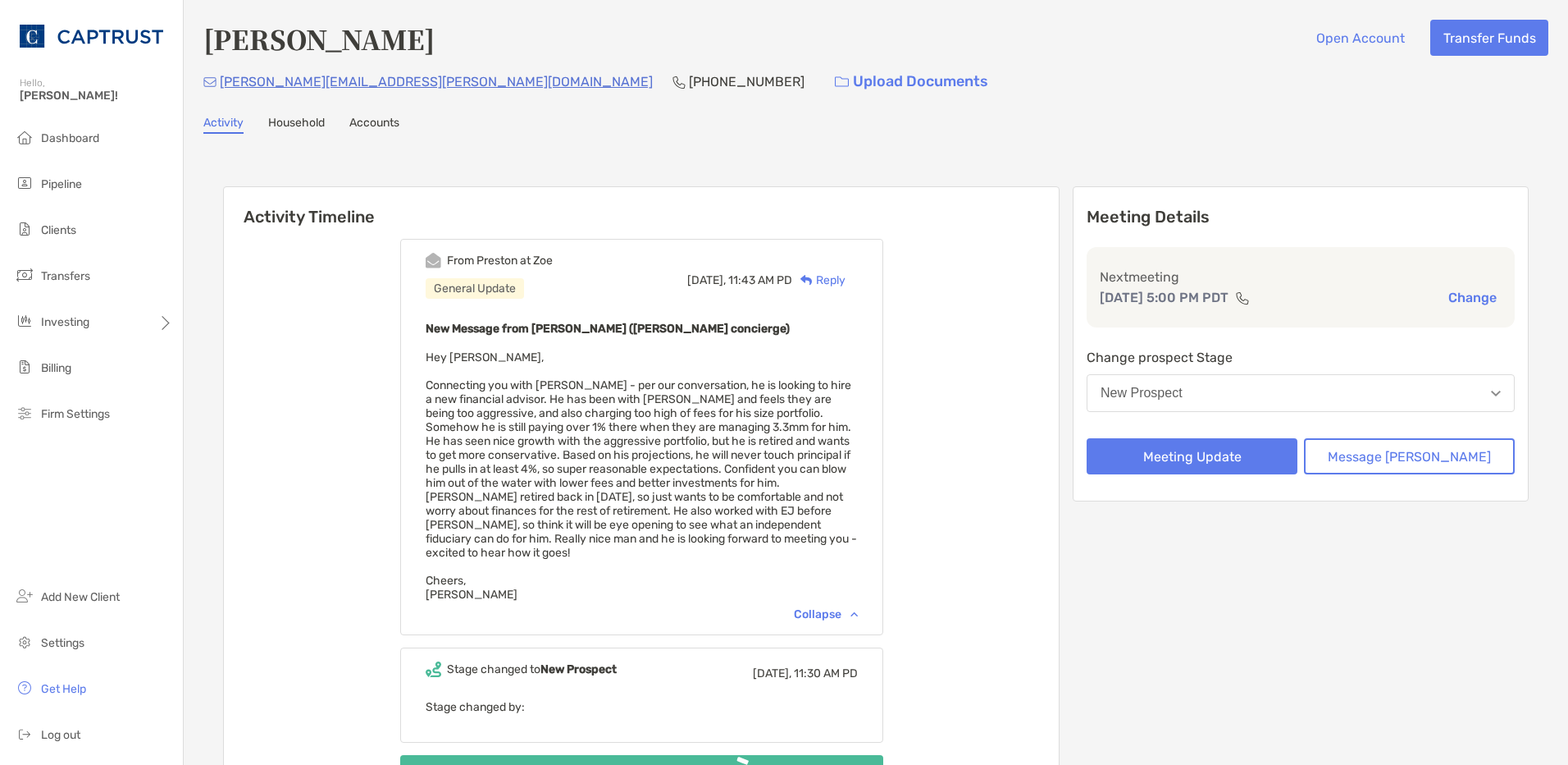
click at [845, 286] on div "Reply" at bounding box center [819, 279] width 53 height 17
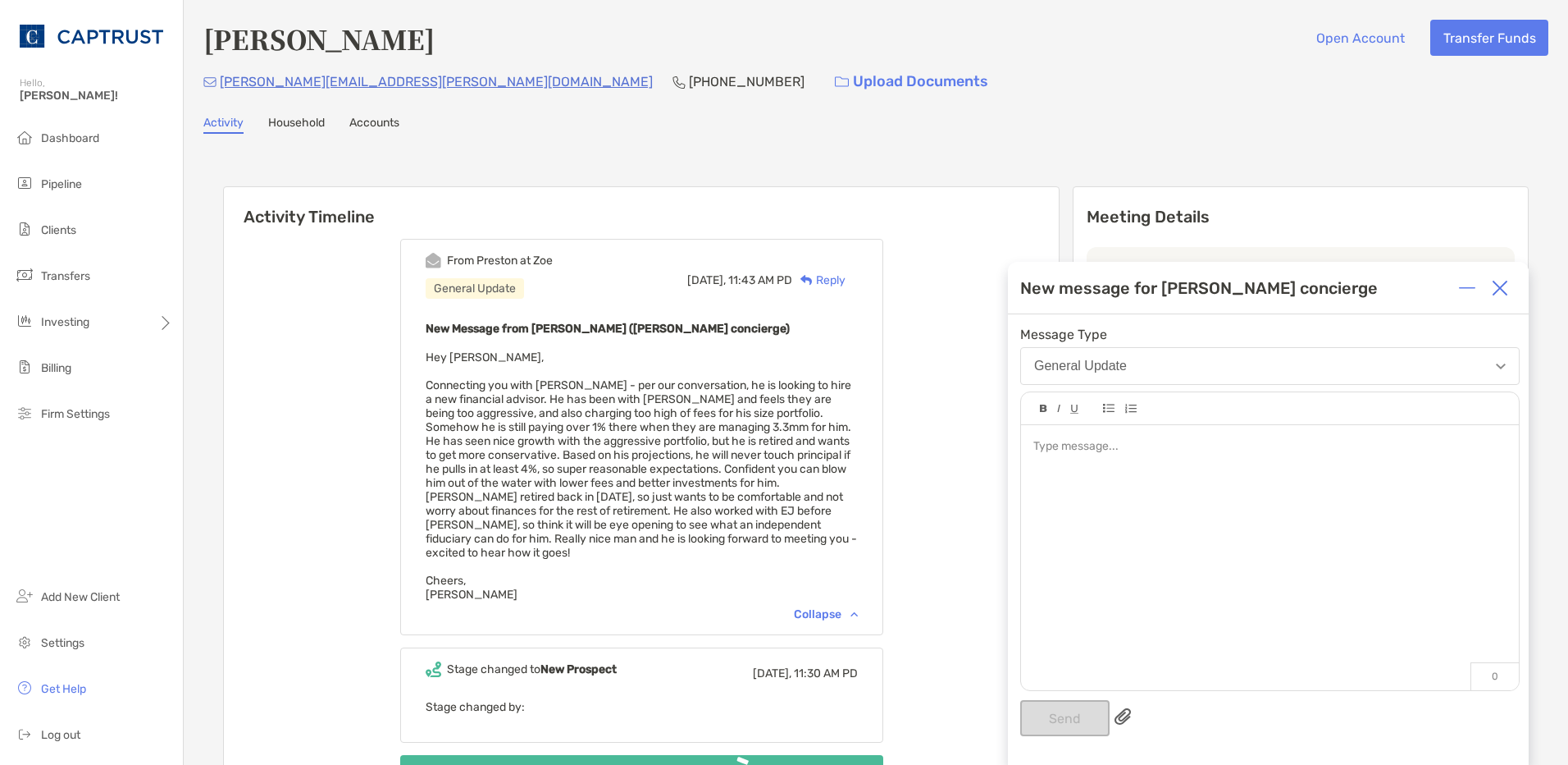
click at [1144, 467] on div at bounding box center [1270, 549] width 498 height 248
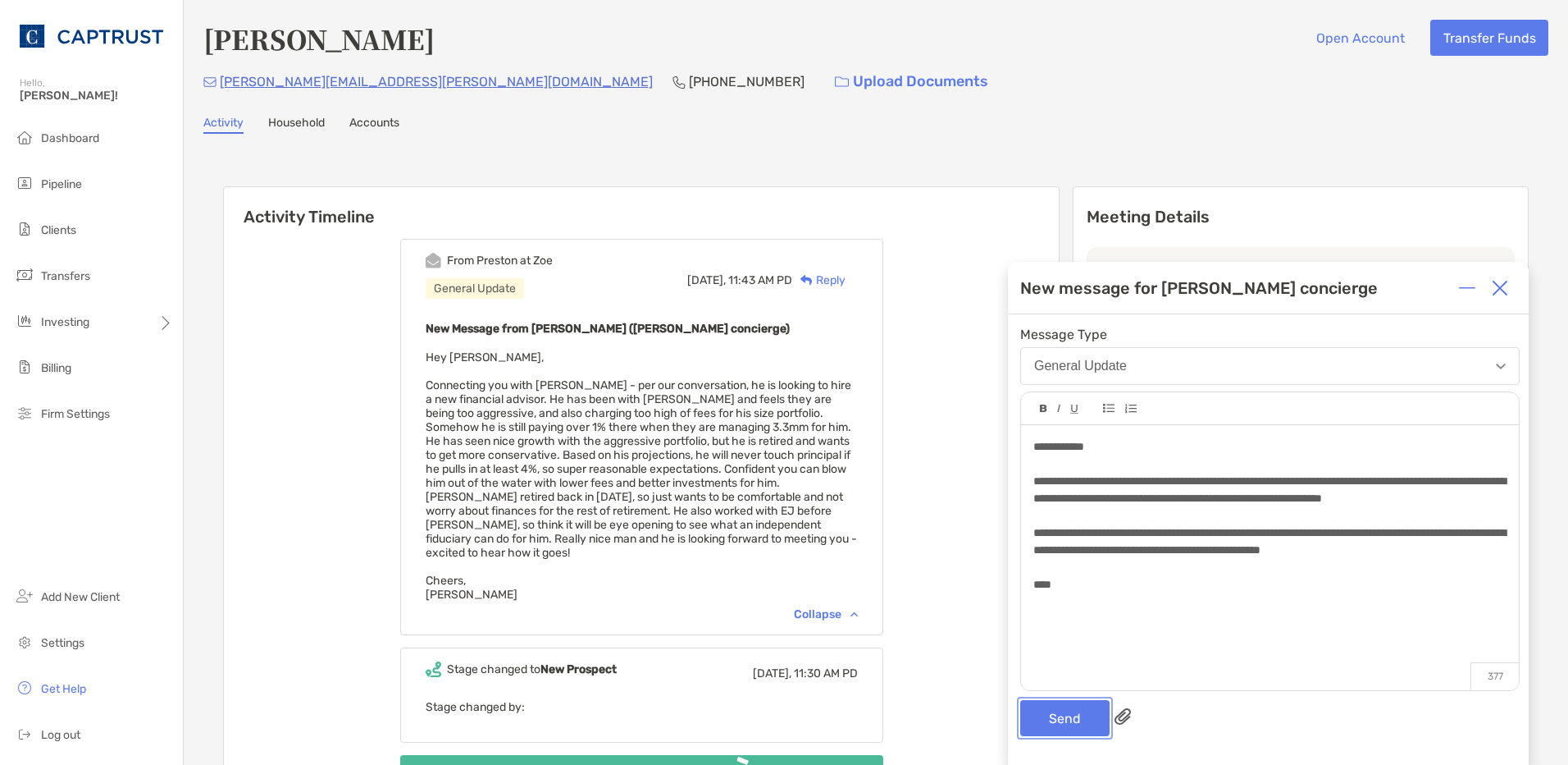
click at [1049, 716] on button "Send" at bounding box center [1065, 717] width 90 height 36
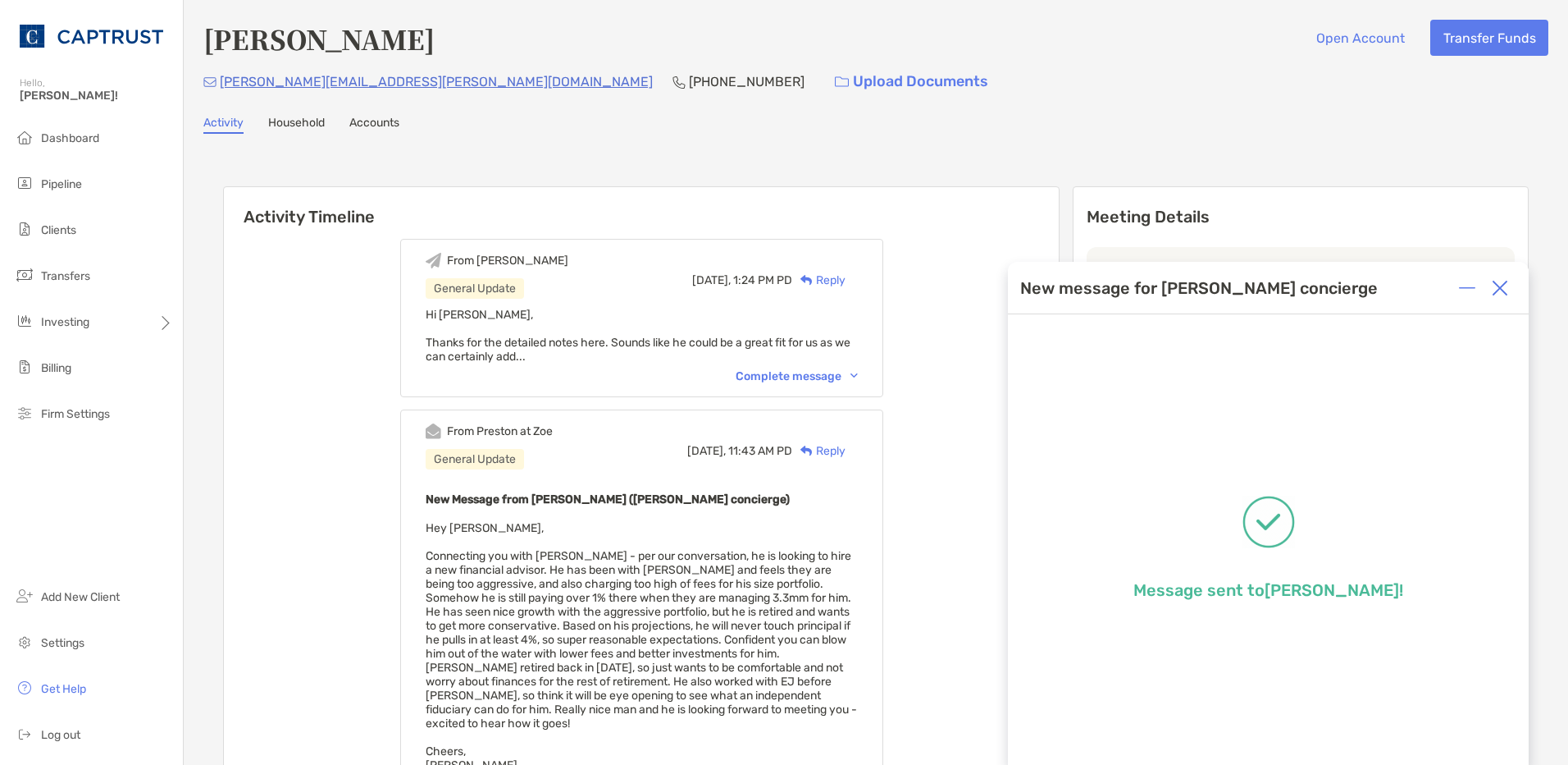
click at [834, 369] on div "Complete message" at bounding box center [796, 376] width 122 height 14
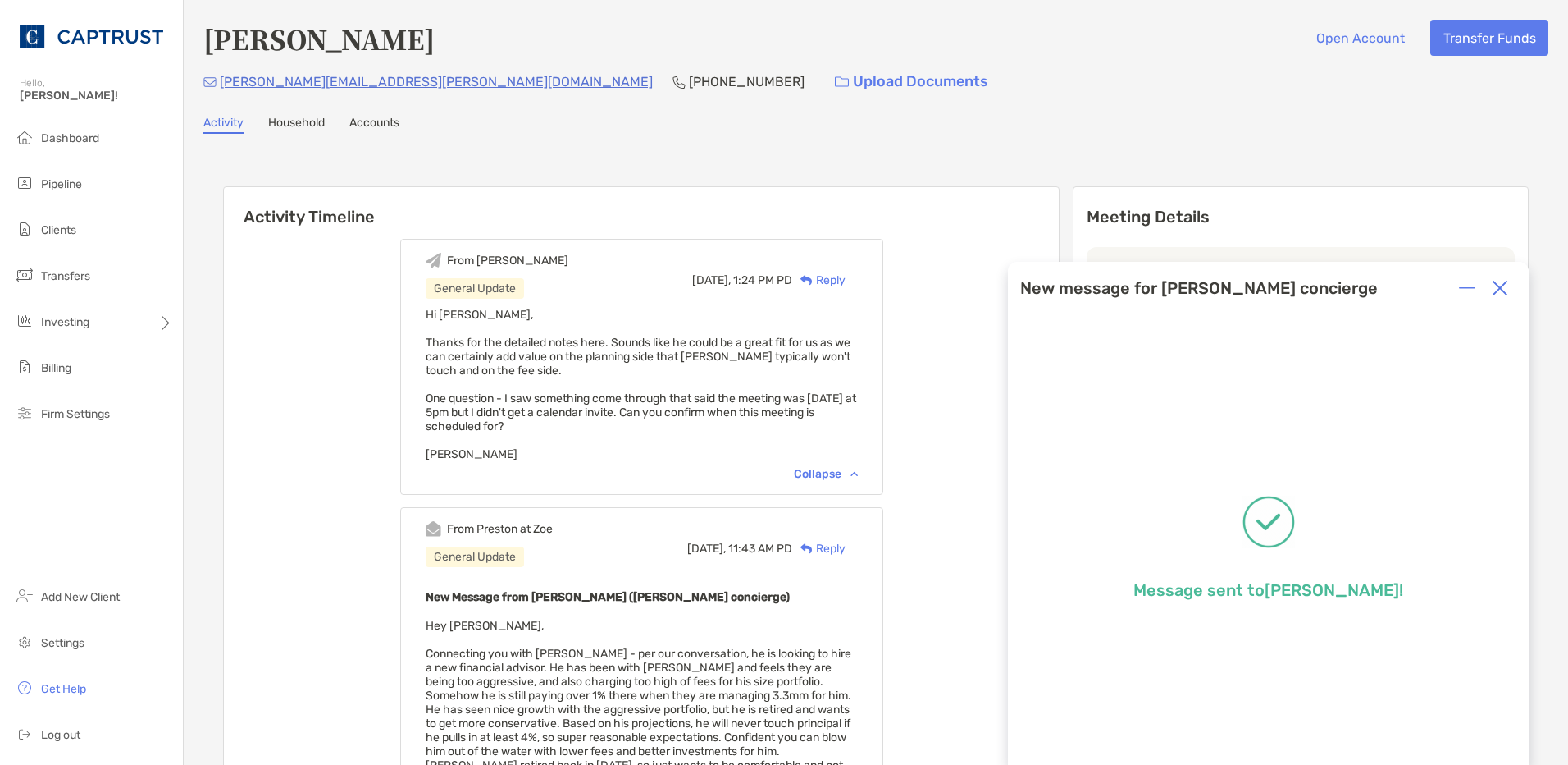
click at [1499, 280] on img at bounding box center [1500, 288] width 16 height 16
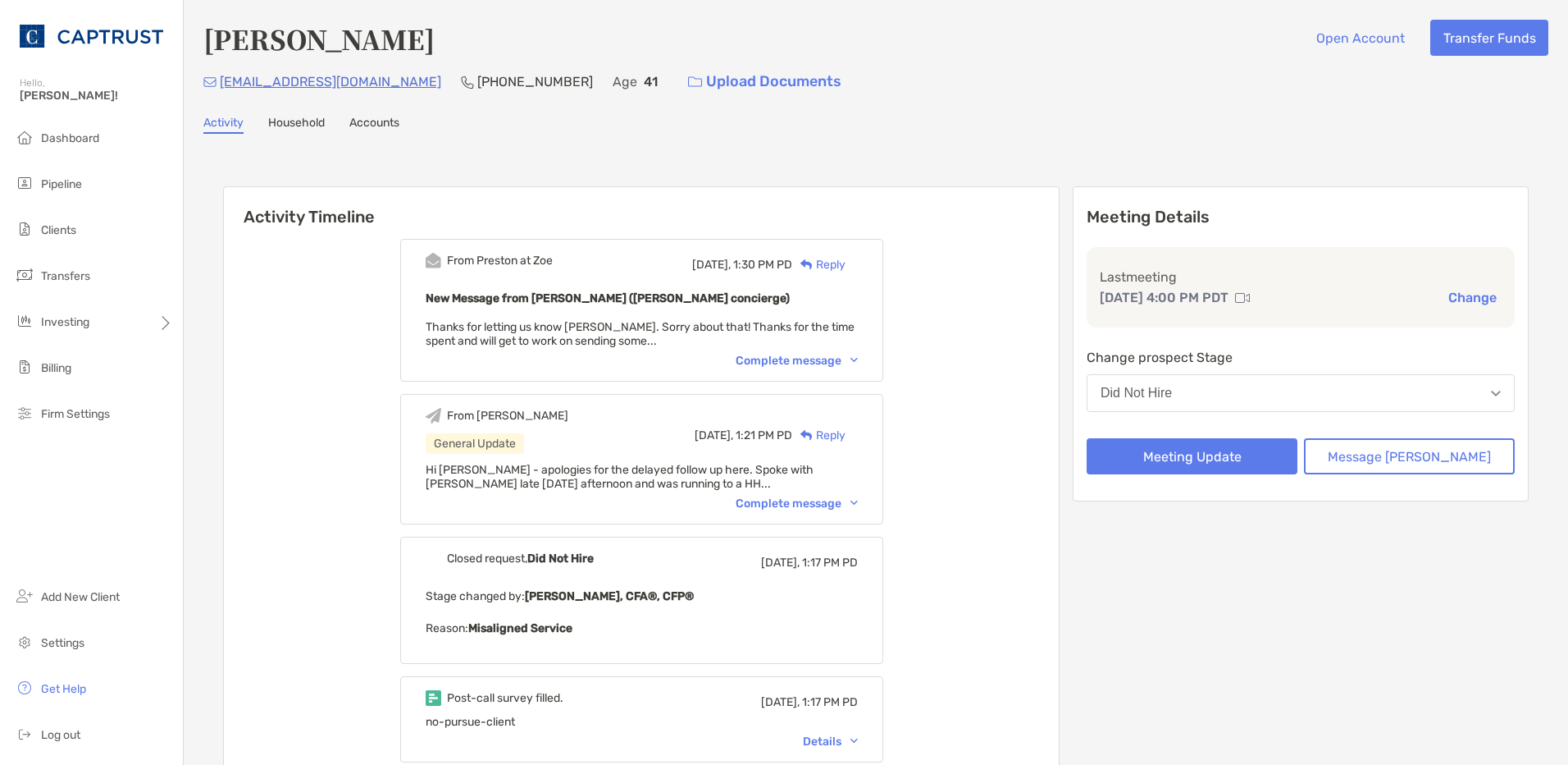
click at [826, 366] on div "Complete message" at bounding box center [796, 360] width 122 height 14
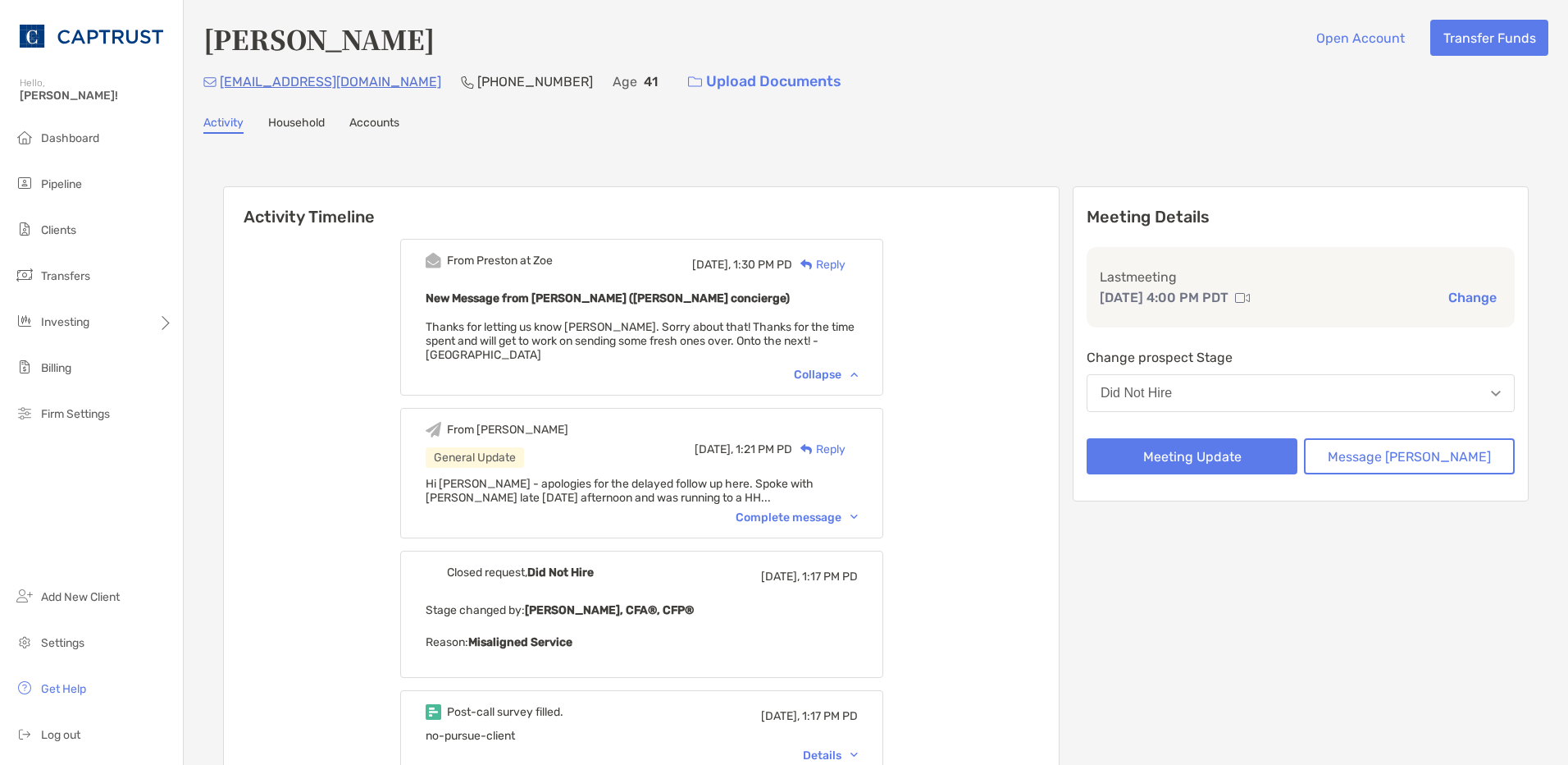
click at [853, 284] on div "From Preston at [GEOGRAPHIC_DATA] [DATE], 1:30 PM PD Reply New Message from [PE…" at bounding box center [641, 317] width 483 height 157
click at [845, 271] on div "Reply" at bounding box center [819, 264] width 53 height 17
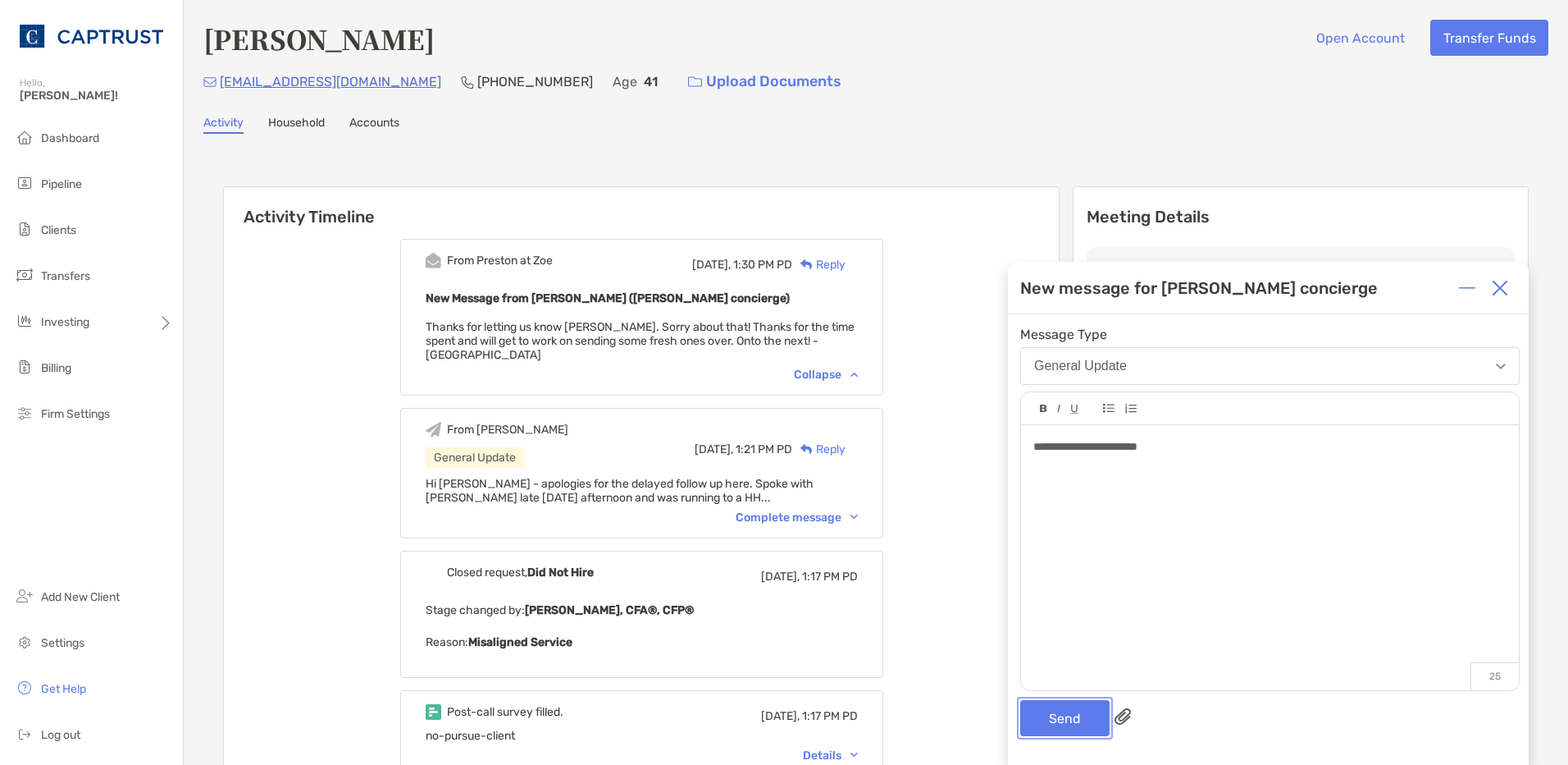
click at [1064, 711] on button "Send" at bounding box center [1065, 717] width 90 height 36
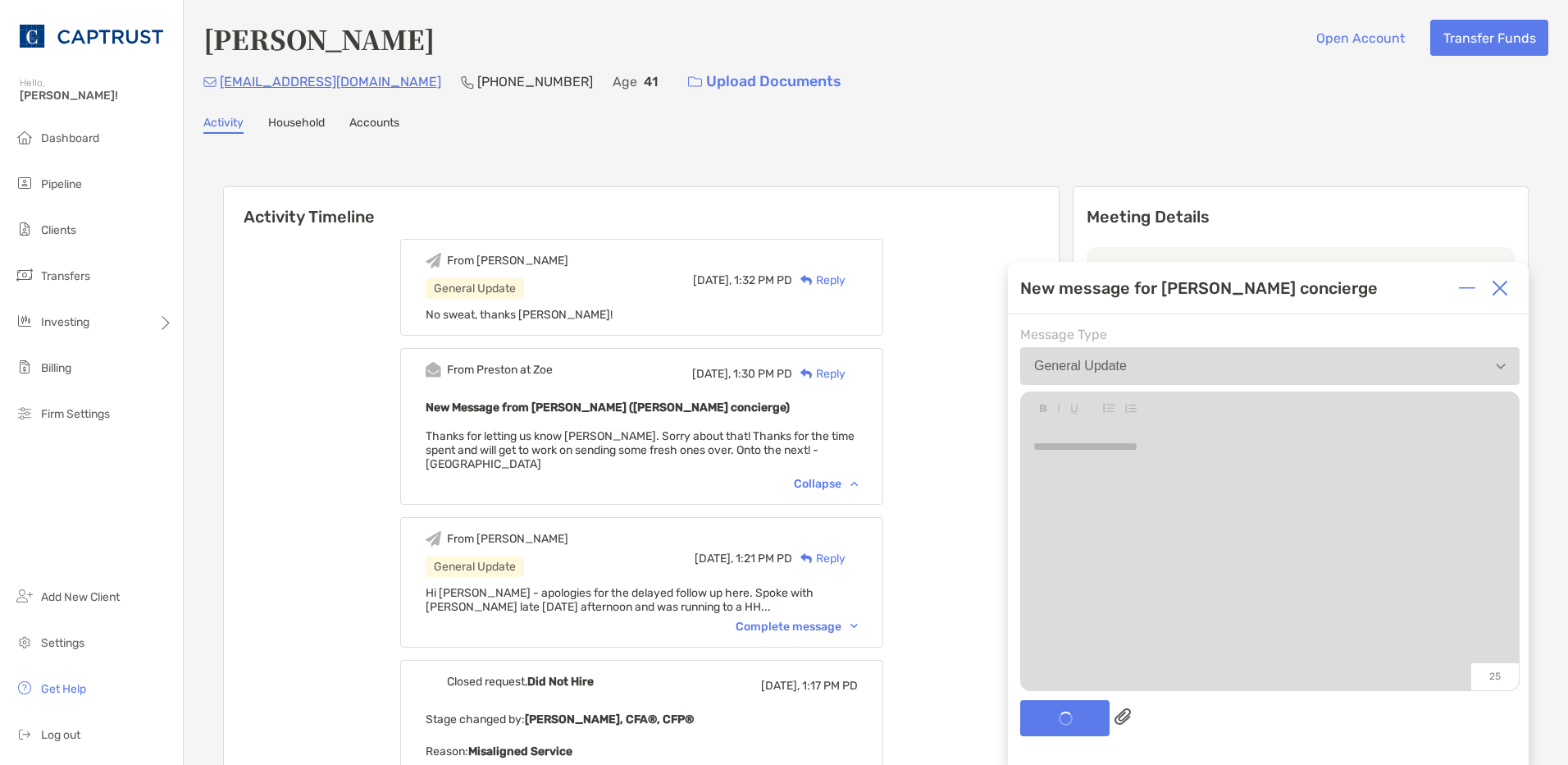
click at [848, 517] on div "From Ryan General Update Today, 1:21 PM PD Reply Hi Preston - apologies for the…" at bounding box center [641, 582] width 483 height 130
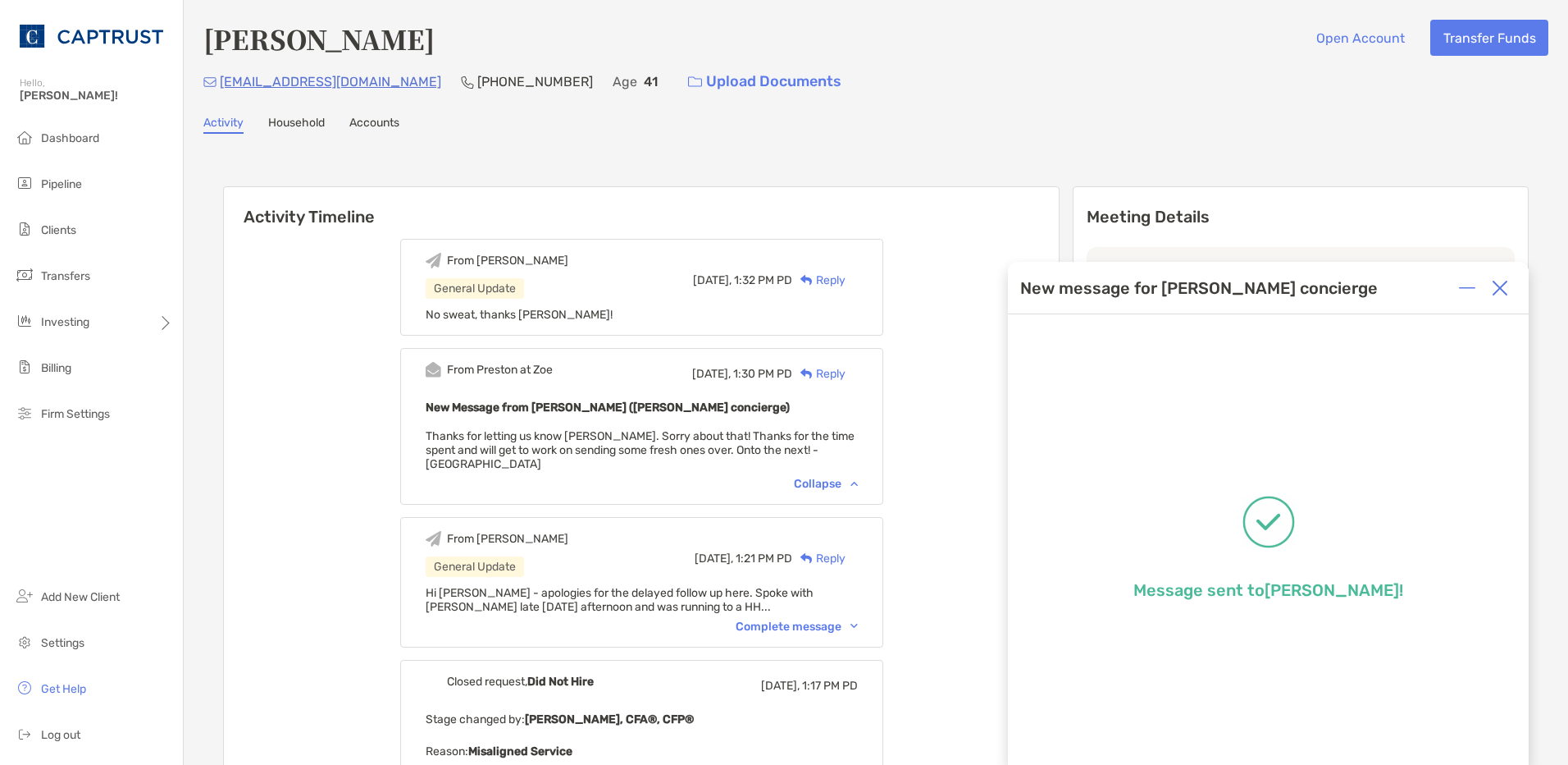
click at [849, 476] on div "Collapse" at bounding box center [826, 483] width 64 height 14
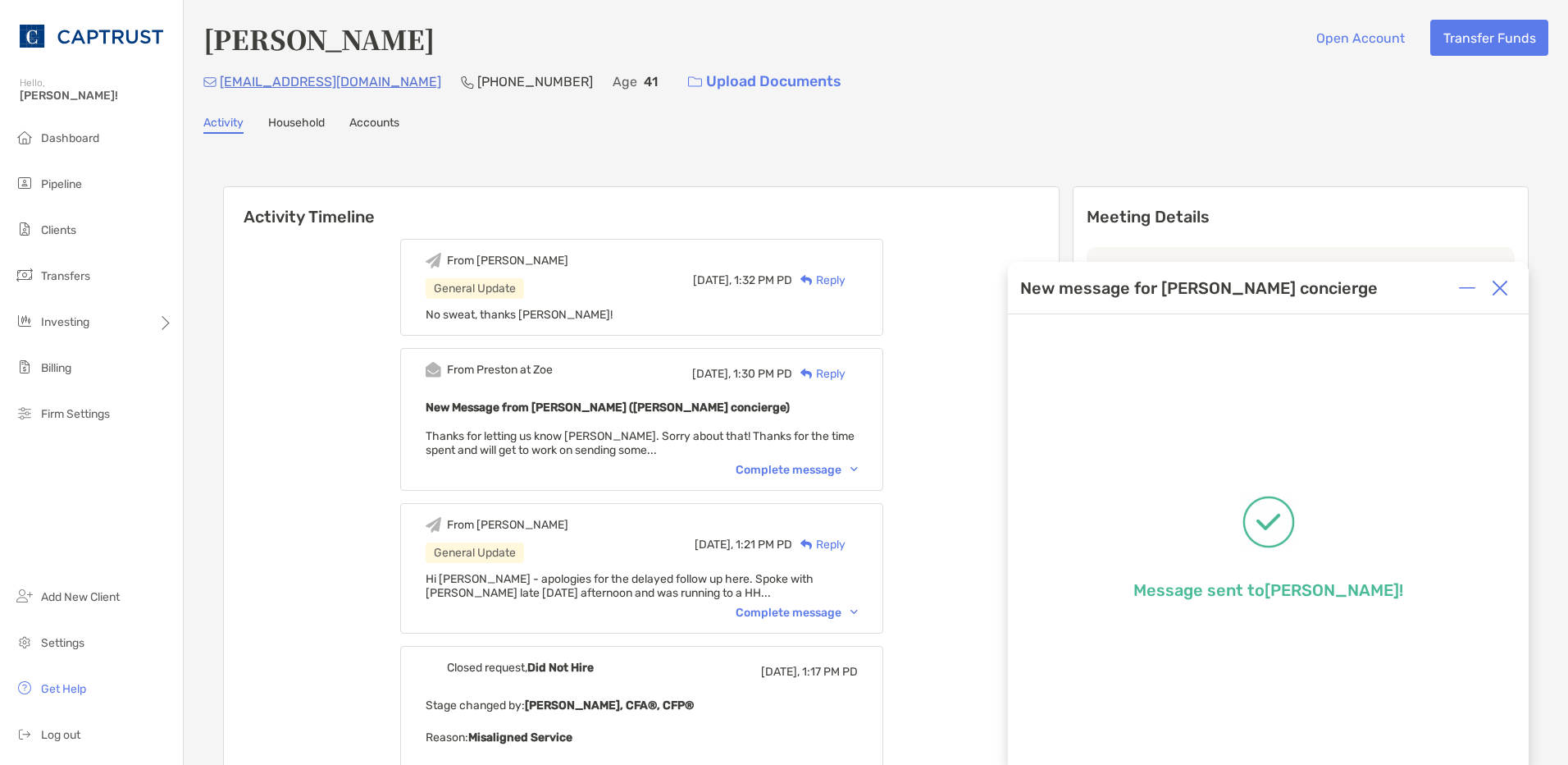
click at [847, 627] on div "From Ryan General Update Today, 1:21 PM PD Reply Hi Preston - apologies for the…" at bounding box center [641, 568] width 483 height 130
click at [839, 606] on div "Complete message" at bounding box center [796, 612] width 122 height 14
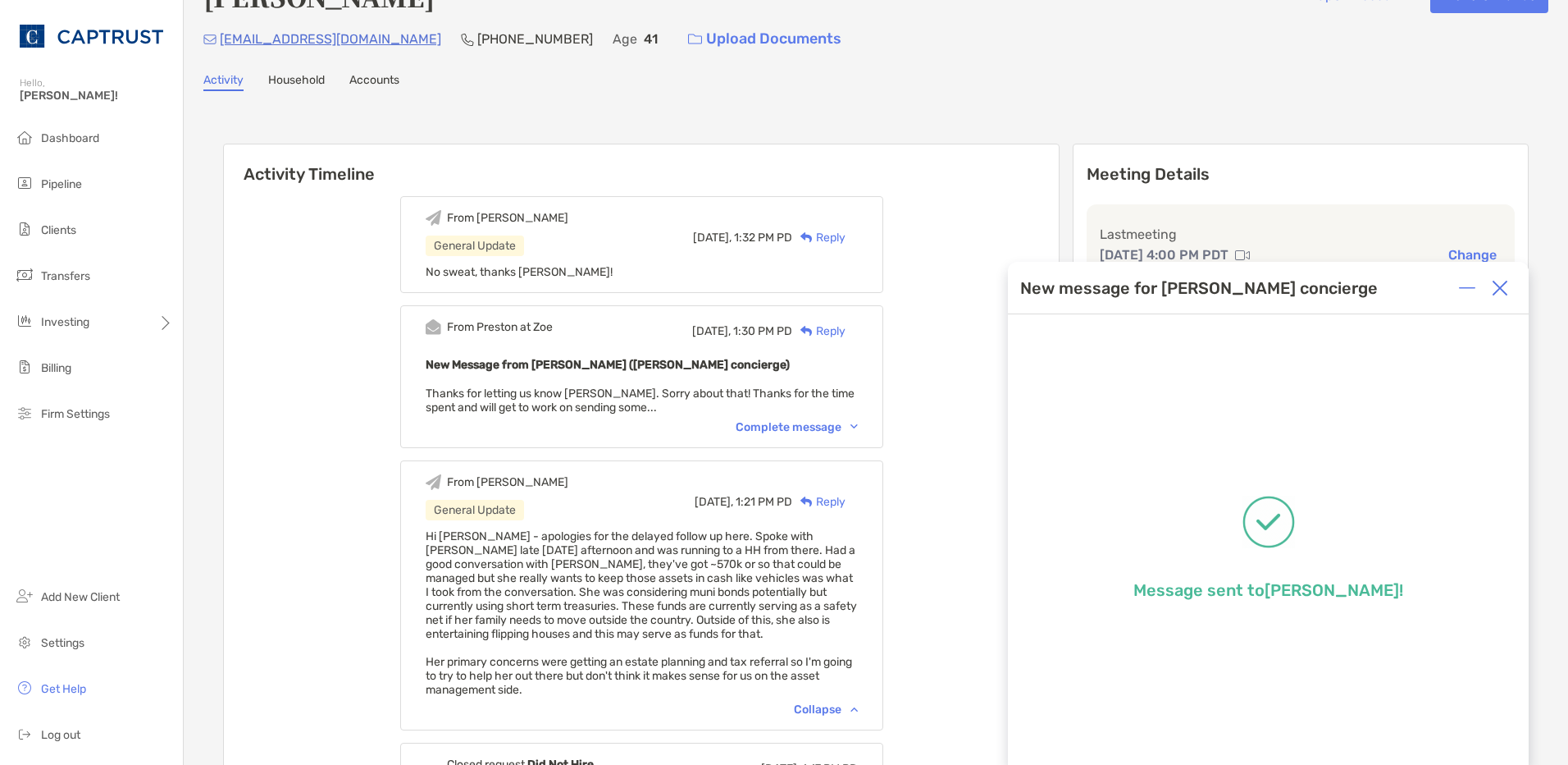
scroll to position [82, 0]
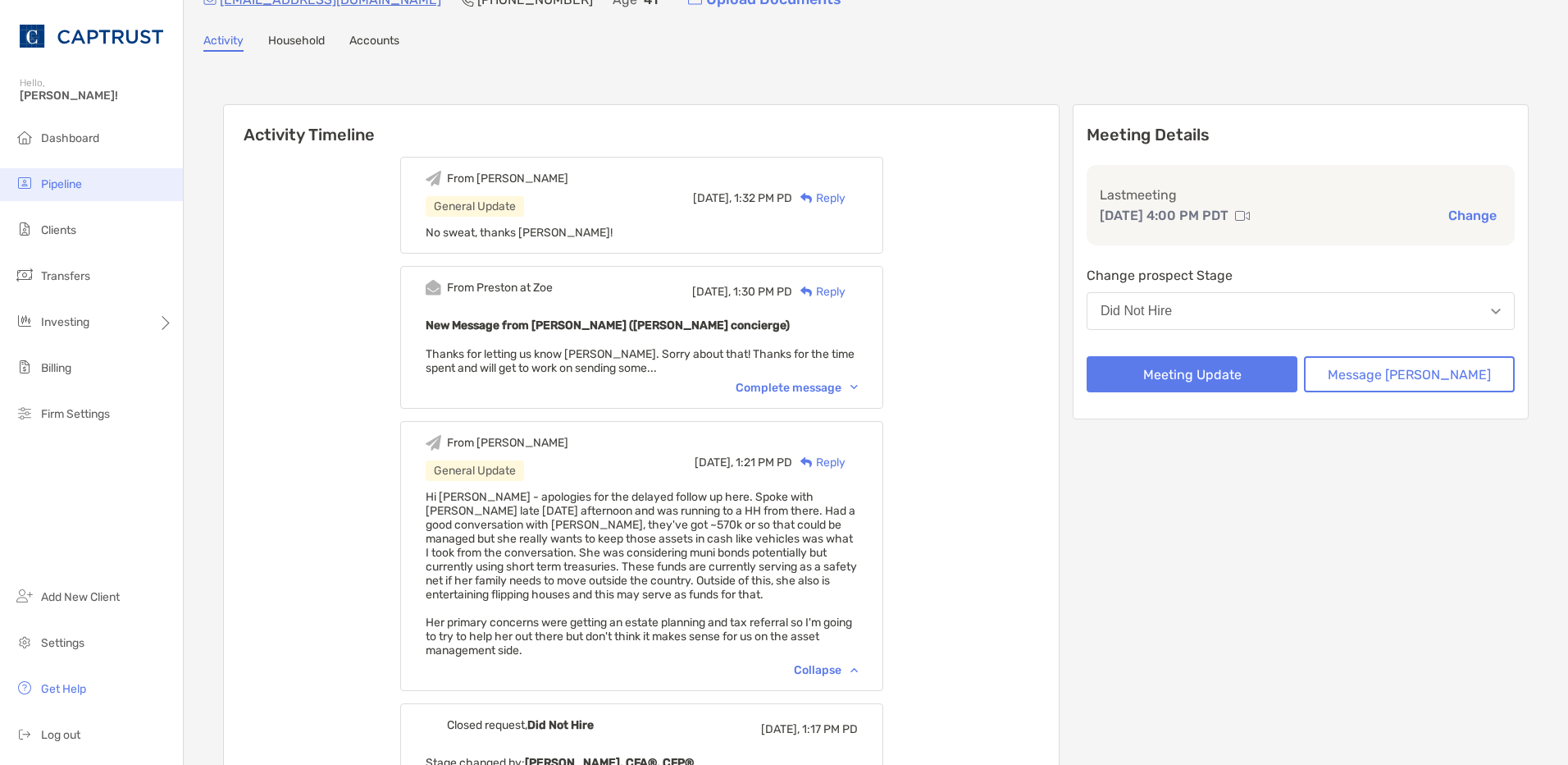
click at [67, 179] on span "Pipeline" at bounding box center [61, 183] width 41 height 14
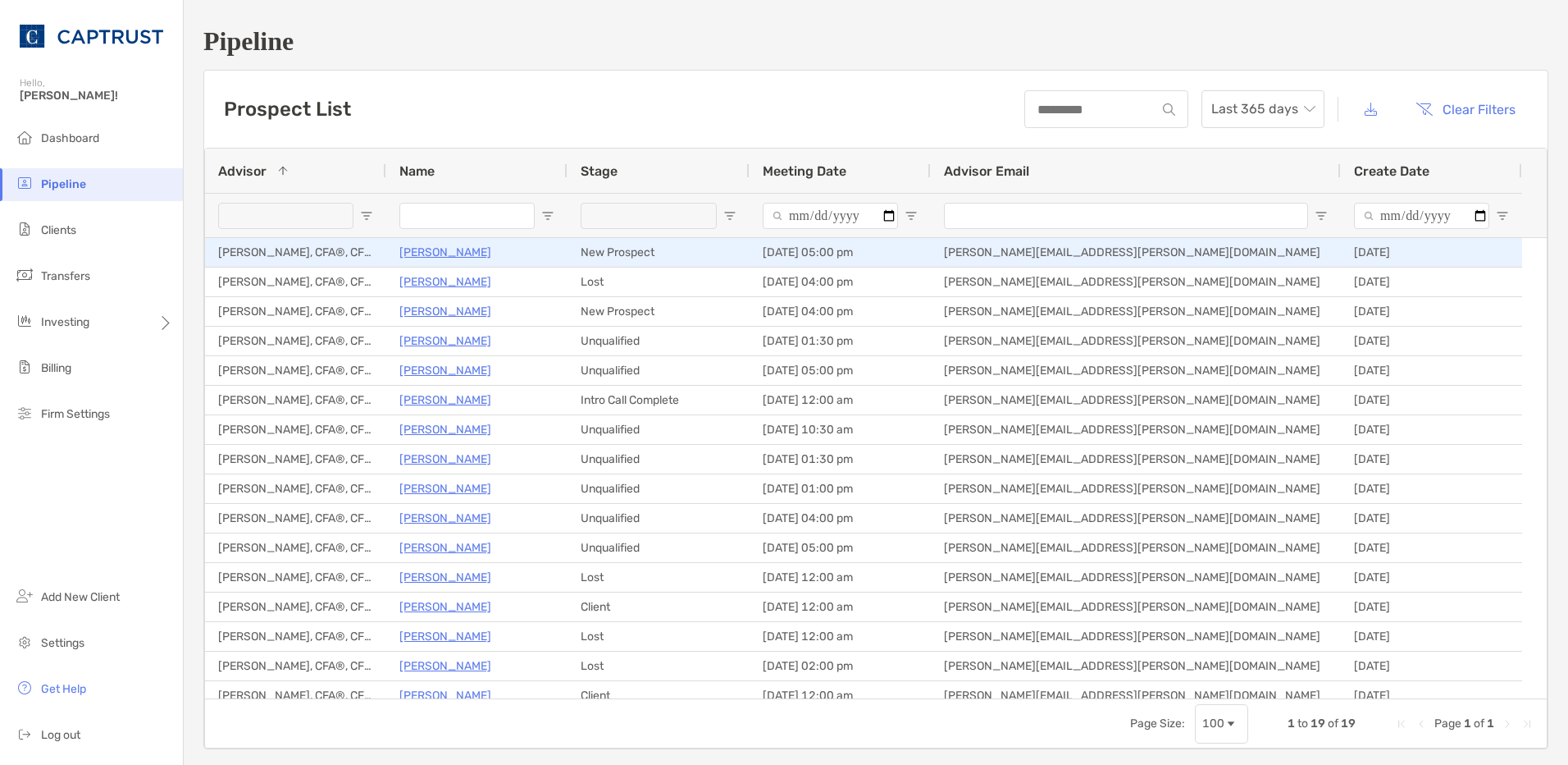
click at [447, 253] on p "[PERSON_NAME]" at bounding box center [445, 252] width 92 height 20
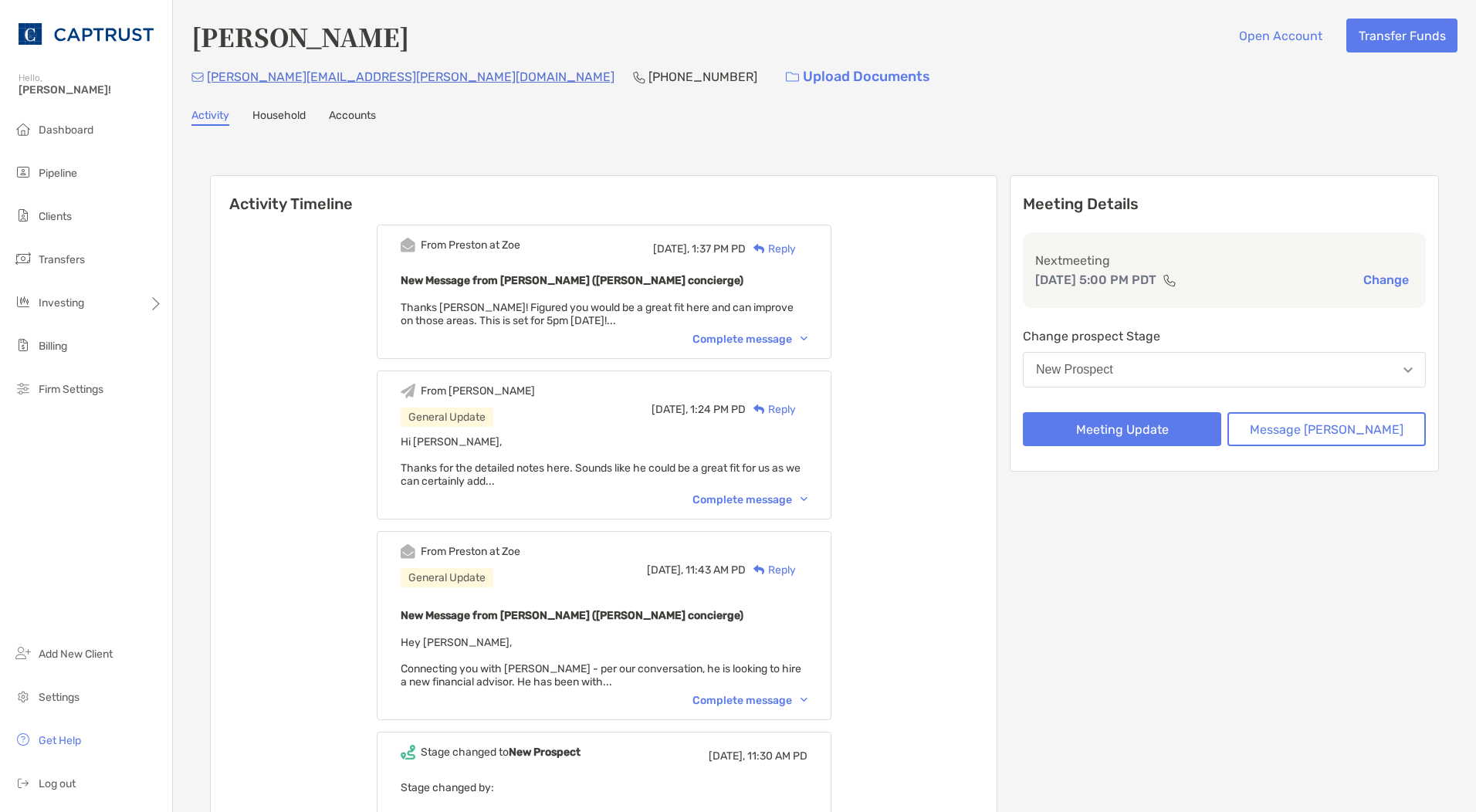
click at [765, 337] on div "Complete message" at bounding box center [749, 339] width 115 height 13
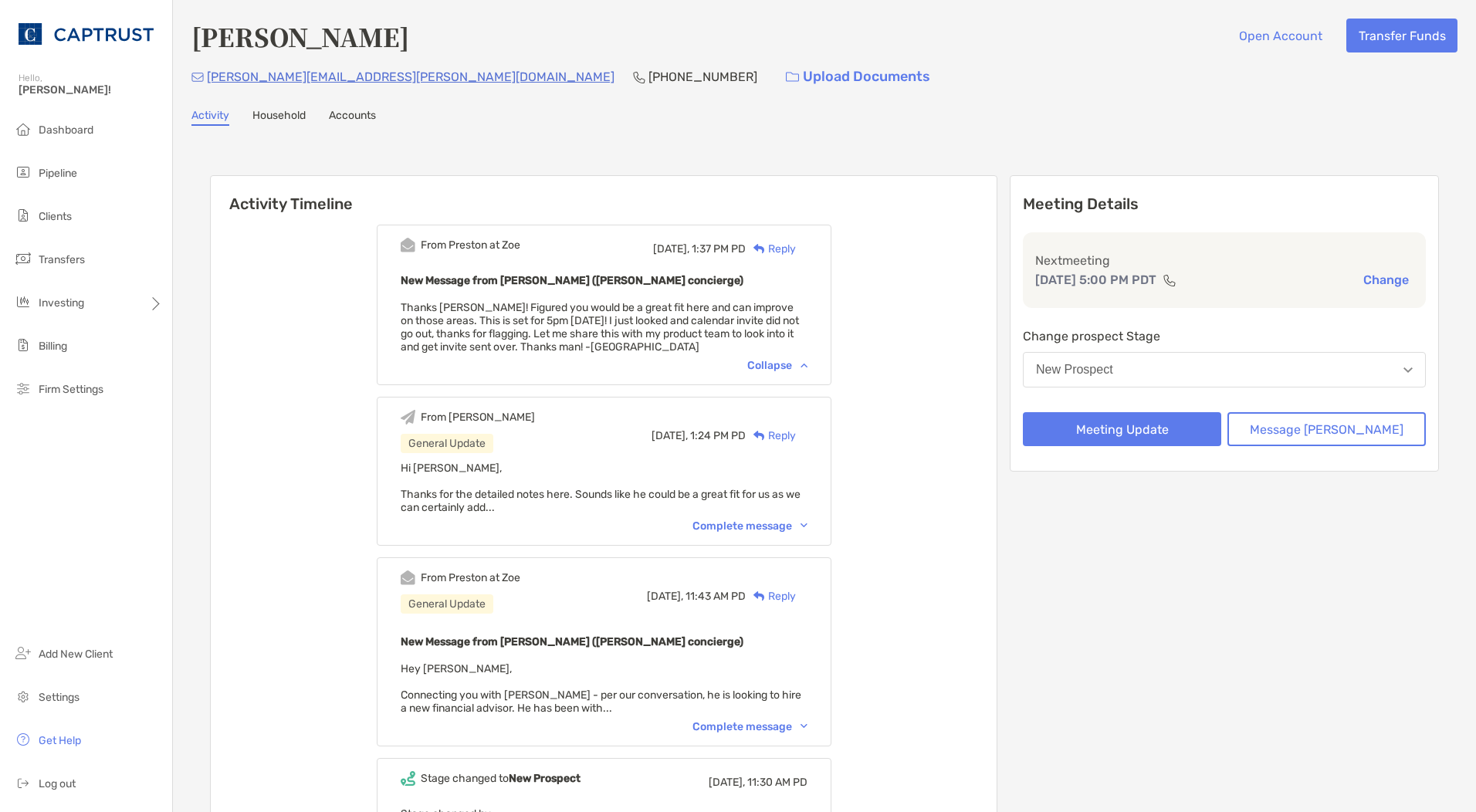
click at [761, 533] on div "From [PERSON_NAME] General Update [DATE], 1:24 PM PD Reply Hi [PERSON_NAME], Th…" at bounding box center [604, 471] width 454 height 149
click at [779, 525] on div "Complete message" at bounding box center [749, 526] width 115 height 13
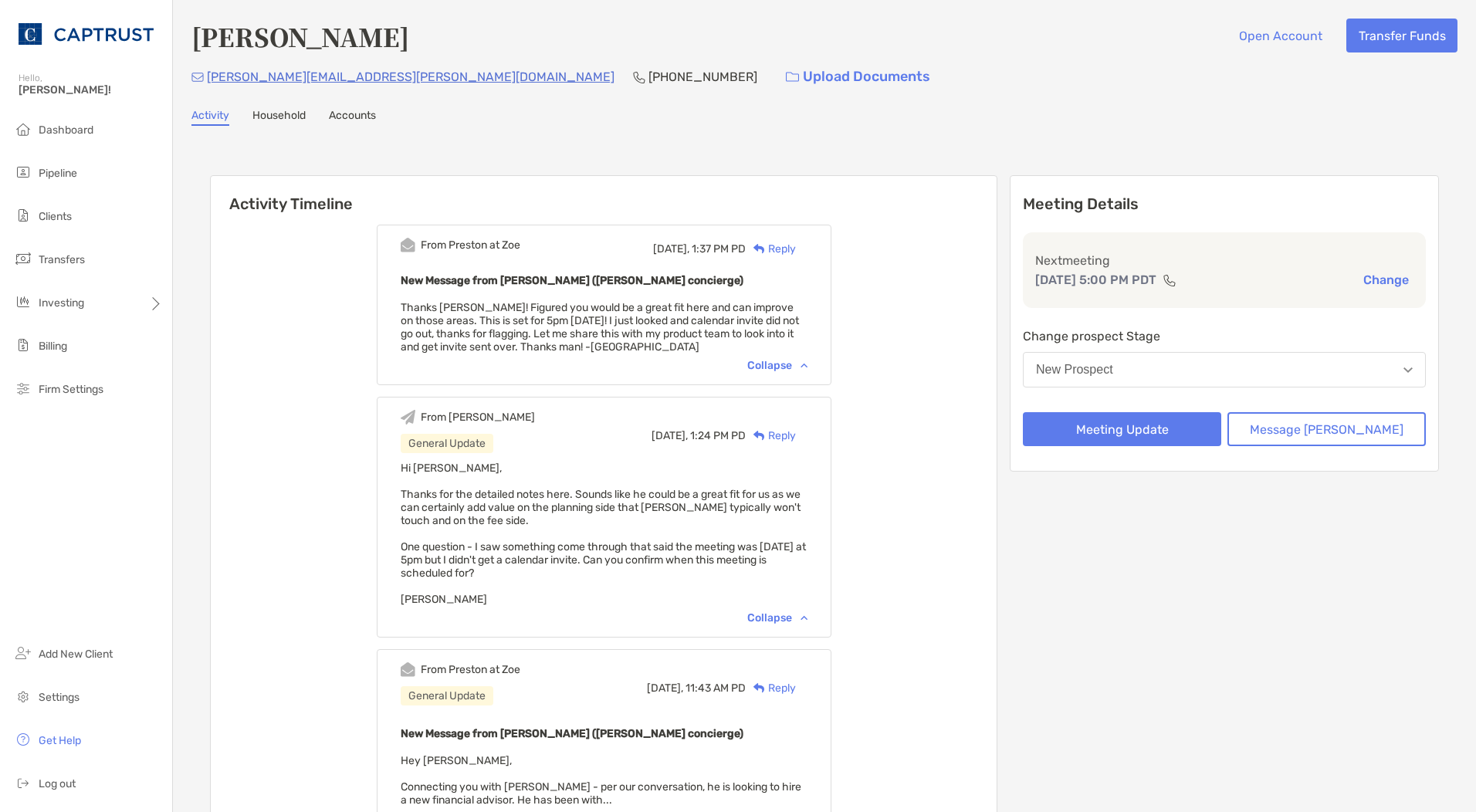
click at [803, 354] on div "From [PERSON_NAME] at [GEOGRAPHIC_DATA] [DATE], 1:37 PM PD Reply New Message fr…" at bounding box center [604, 305] width 454 height 160
click at [793, 363] on div "Collapse" at bounding box center [778, 365] width 60 height 13
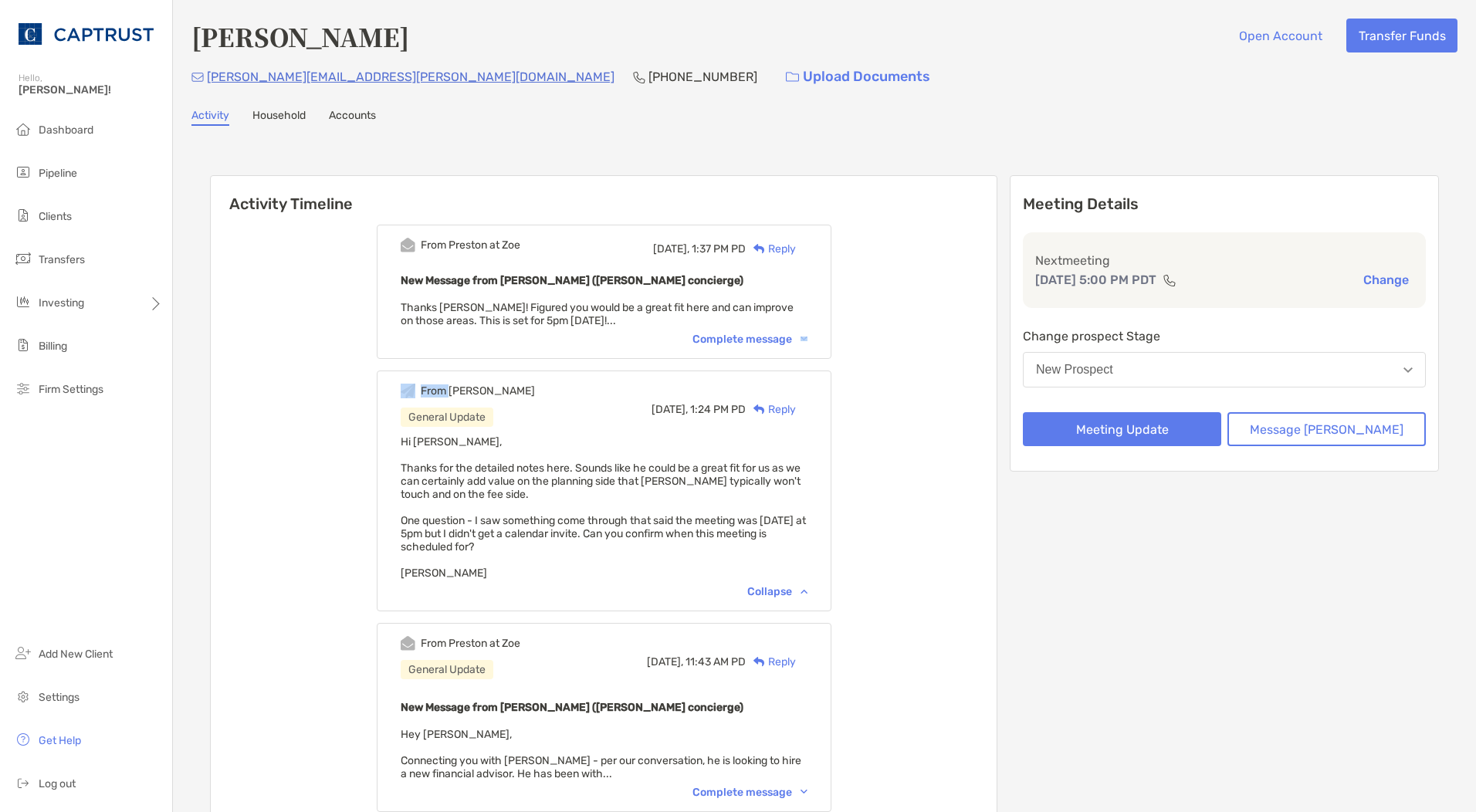
click at [793, 363] on div "From Preston at Zoe Today, 1:37 PM PD Reply New Message from Preston Buhrmaster…" at bounding box center [604, 622] width 786 height 820
drag, startPoint x: 793, startPoint y: 363, endPoint x: 763, endPoint y: 356, distance: 30.8
click at [763, 356] on div "From Preston at Zoe Today, 1:37 PM PD Reply New Message from Preston Buhrmaster…" at bounding box center [604, 292] width 454 height 134
click at [776, 350] on div "From Preston at Zoe Today, 1:37 PM PD Reply New Message from Preston Buhrmaster…" at bounding box center [604, 292] width 454 height 134
click at [797, 349] on div "From Preston at Zoe Today, 1:37 PM PD Reply New Message from Preston Buhrmaster…" at bounding box center [604, 292] width 454 height 134
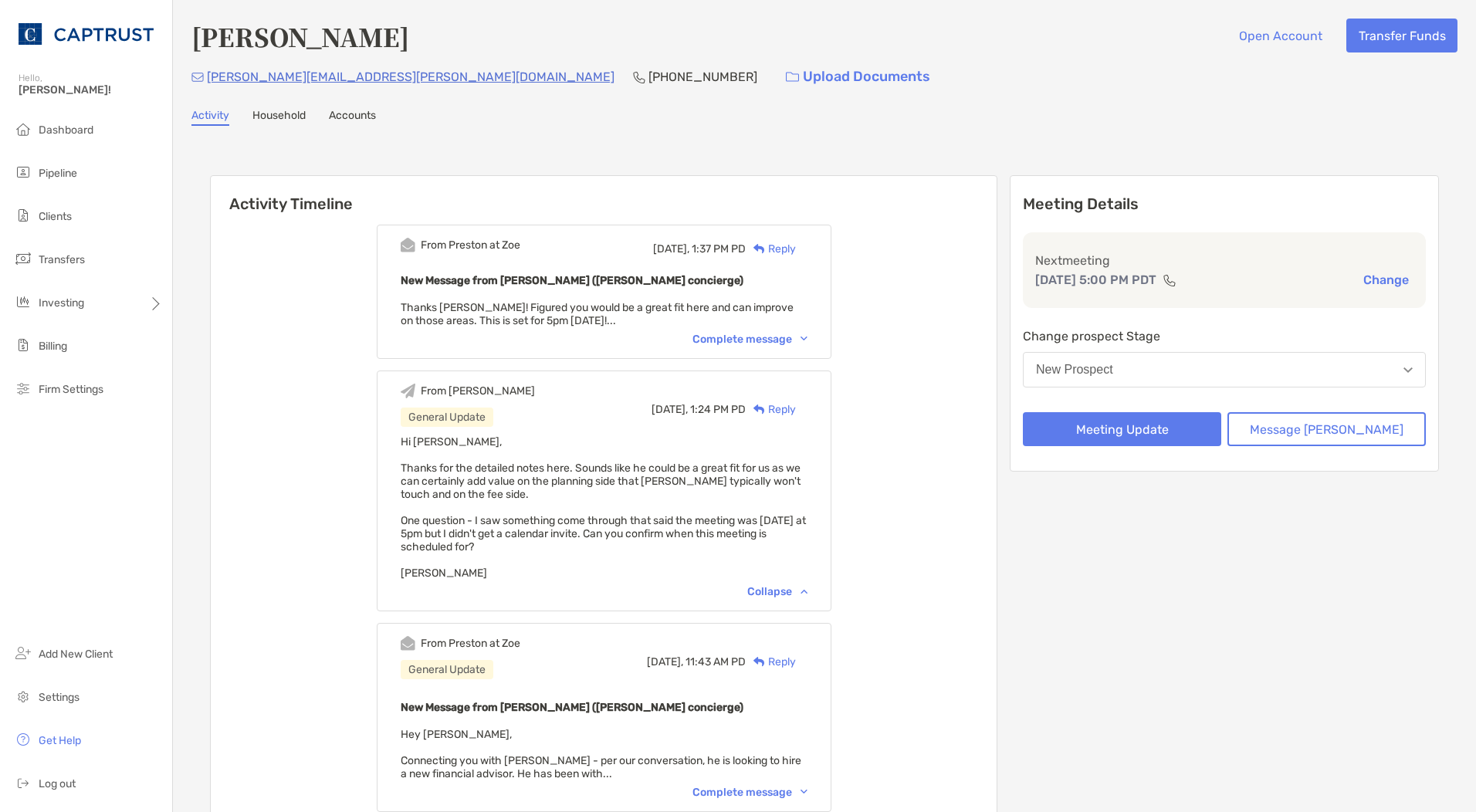
click at [808, 339] on img at bounding box center [804, 338] width 7 height 4
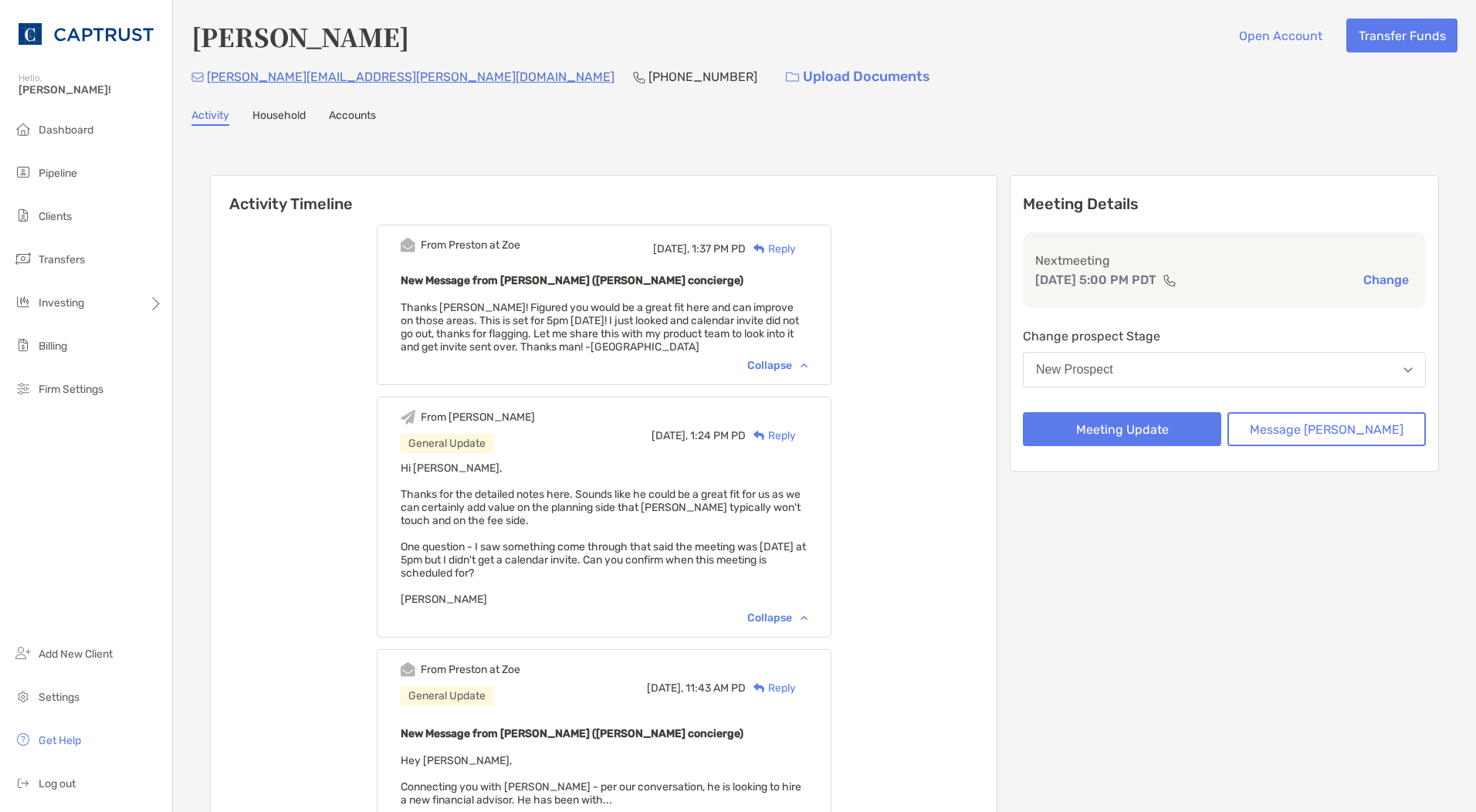
click at [787, 253] on div "Reply" at bounding box center [771, 248] width 50 height 16
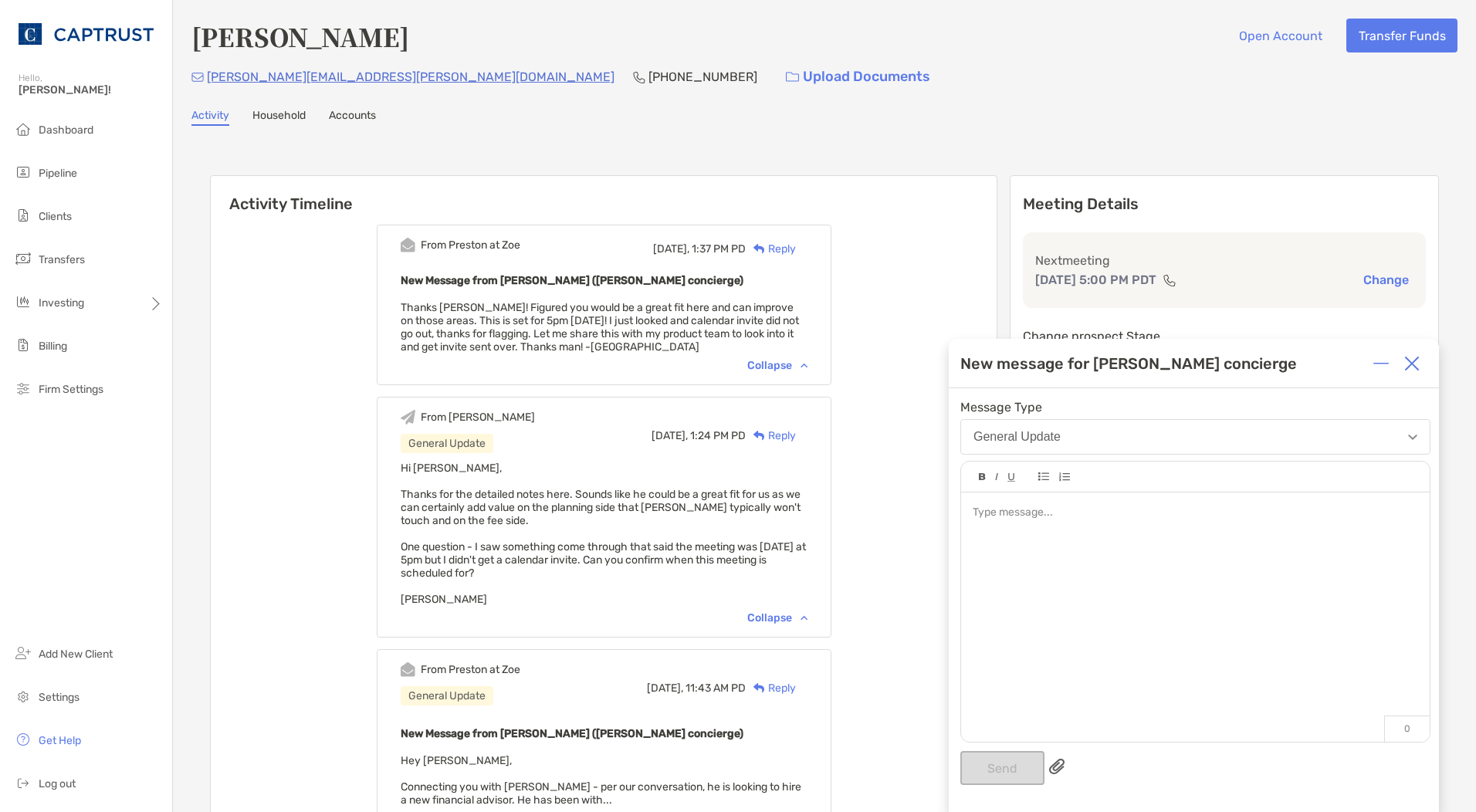
click at [1073, 528] on div at bounding box center [1196, 609] width 469 height 234
click at [980, 752] on button "Send" at bounding box center [1003, 767] width 84 height 34
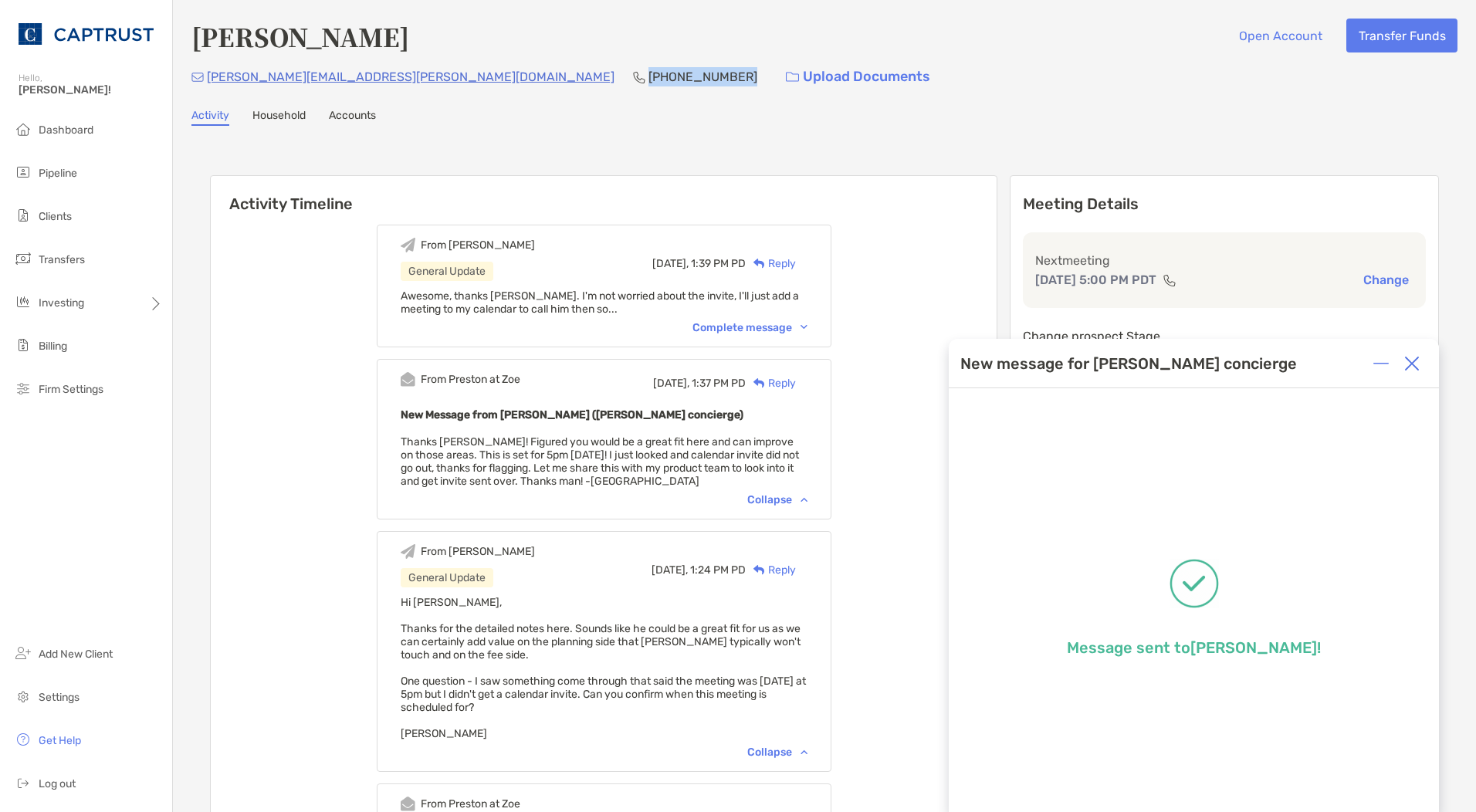
drag, startPoint x: 475, startPoint y: 70, endPoint x: 389, endPoint y: 66, distance: 86.1
click at [633, 66] on div "[PHONE_NUMBER]" at bounding box center [695, 77] width 124 height 34
copy p "[PHONE_NUMBER]"
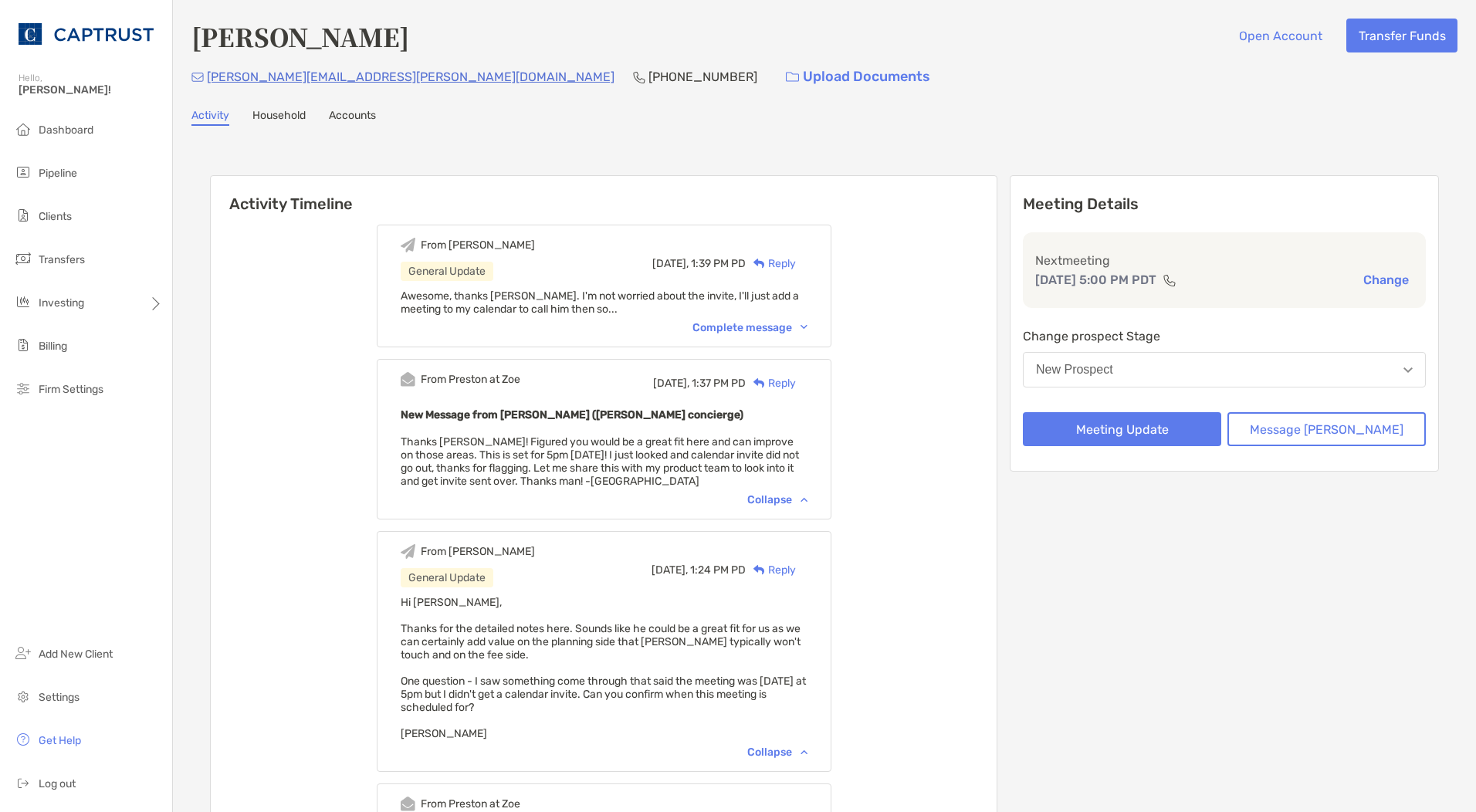
click at [755, 325] on div "Complete message" at bounding box center [749, 328] width 115 height 13
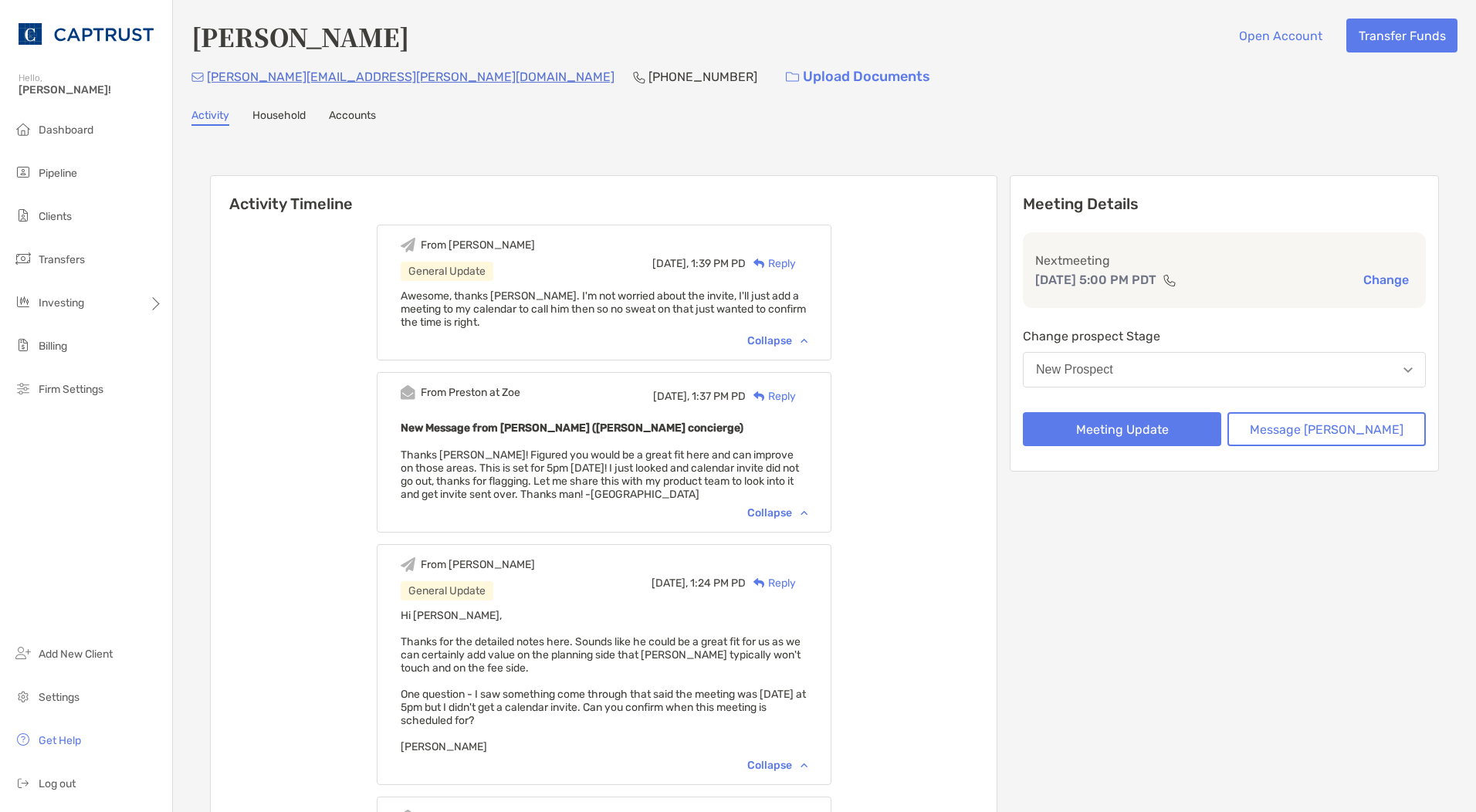
click at [796, 262] on div "Reply" at bounding box center [771, 263] width 50 height 16
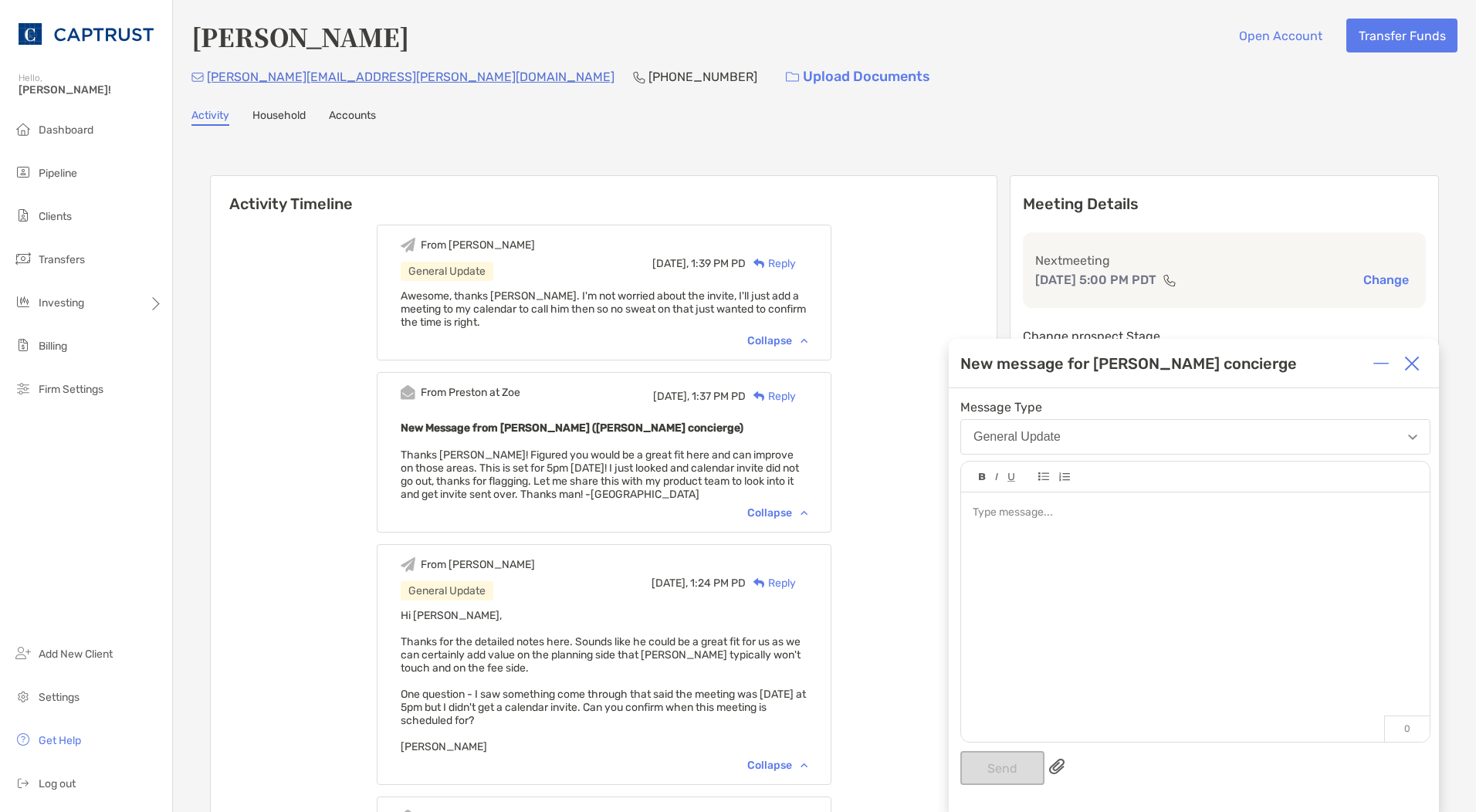
click at [1008, 528] on div at bounding box center [1196, 609] width 469 height 234
click at [1307, 514] on span "**********" at bounding box center [1195, 520] width 445 height 27
click at [1015, 761] on button "Send" at bounding box center [1003, 767] width 84 height 34
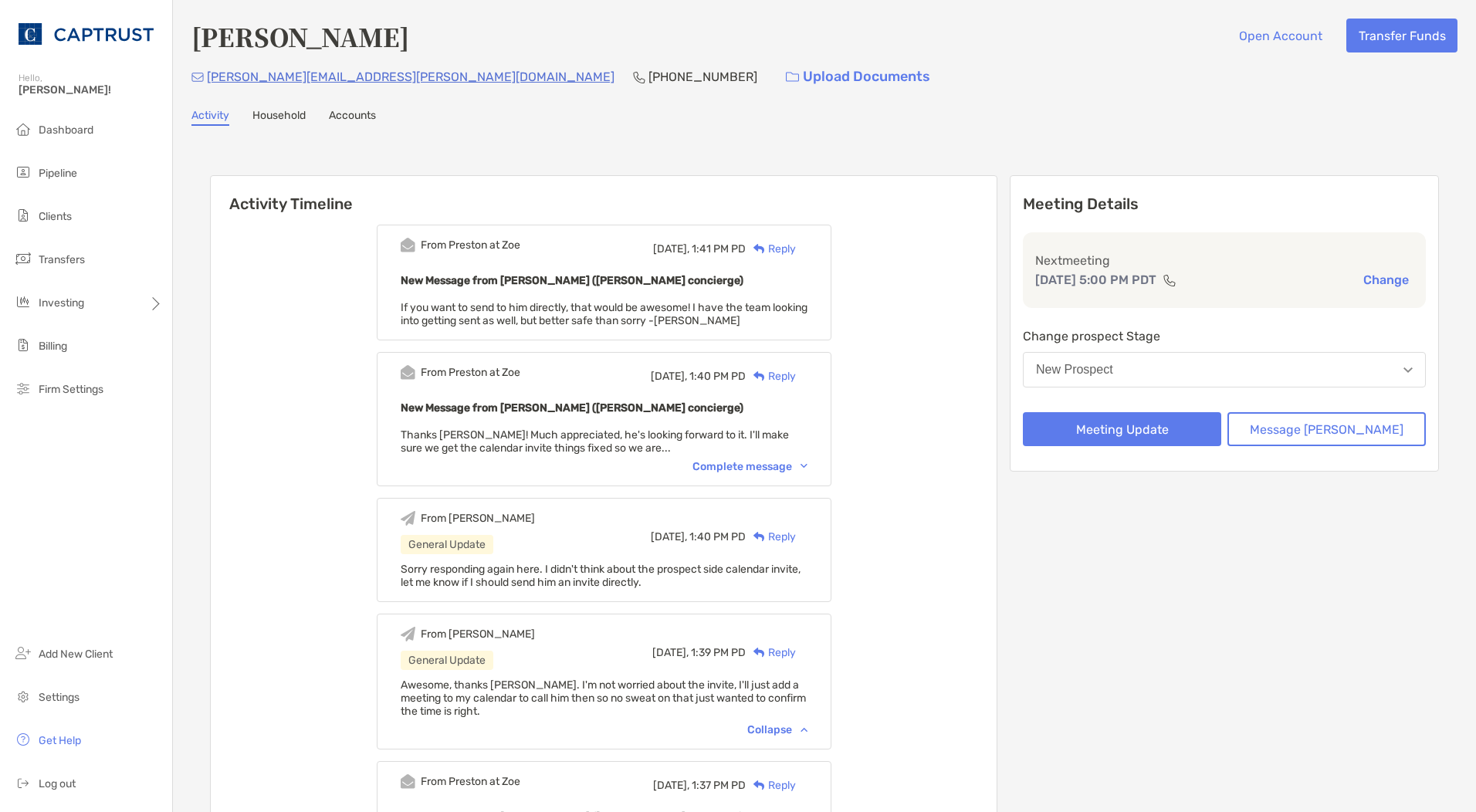
click at [796, 256] on div "Reply" at bounding box center [771, 248] width 50 height 16
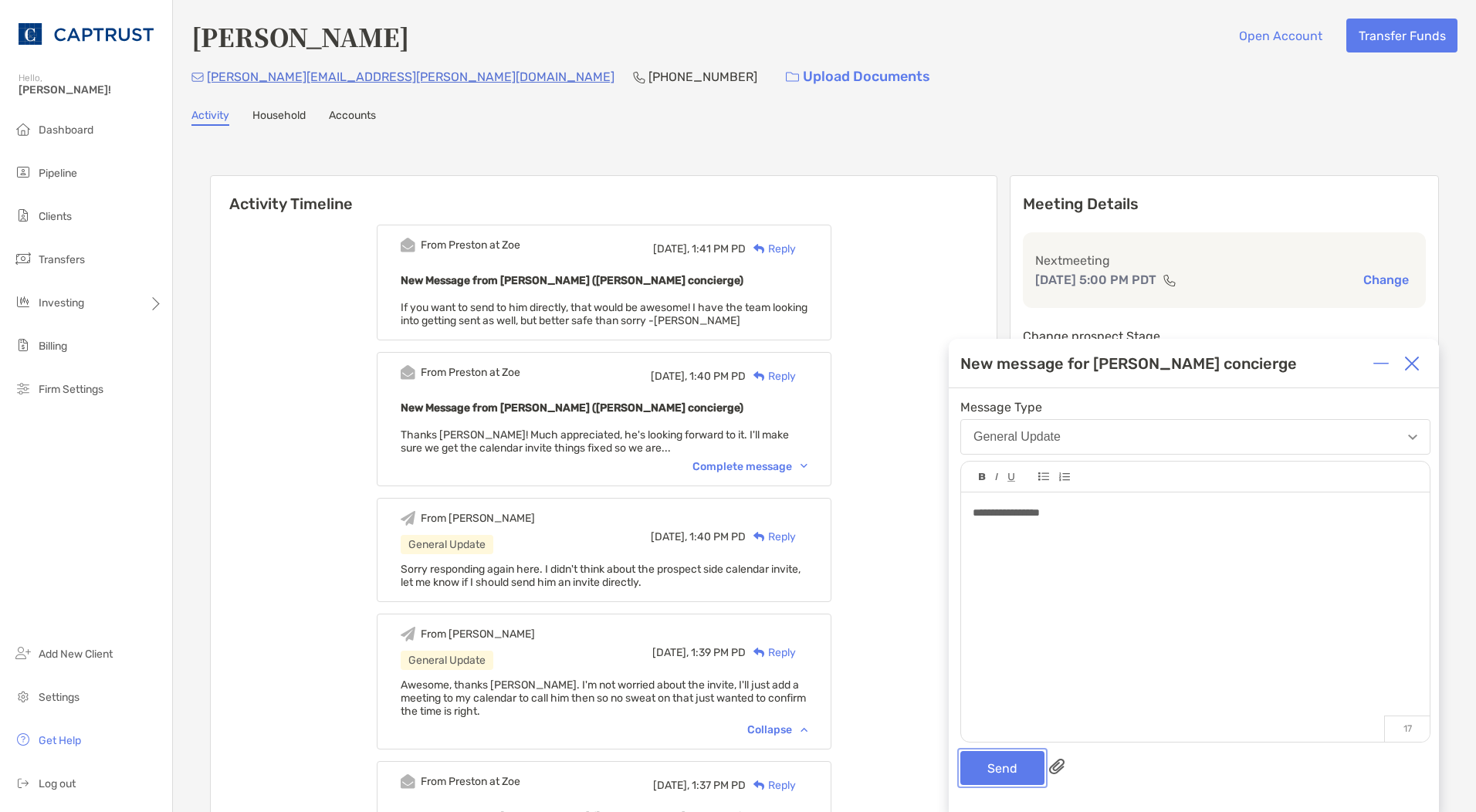
click at [1002, 759] on button "Send" at bounding box center [1003, 767] width 84 height 34
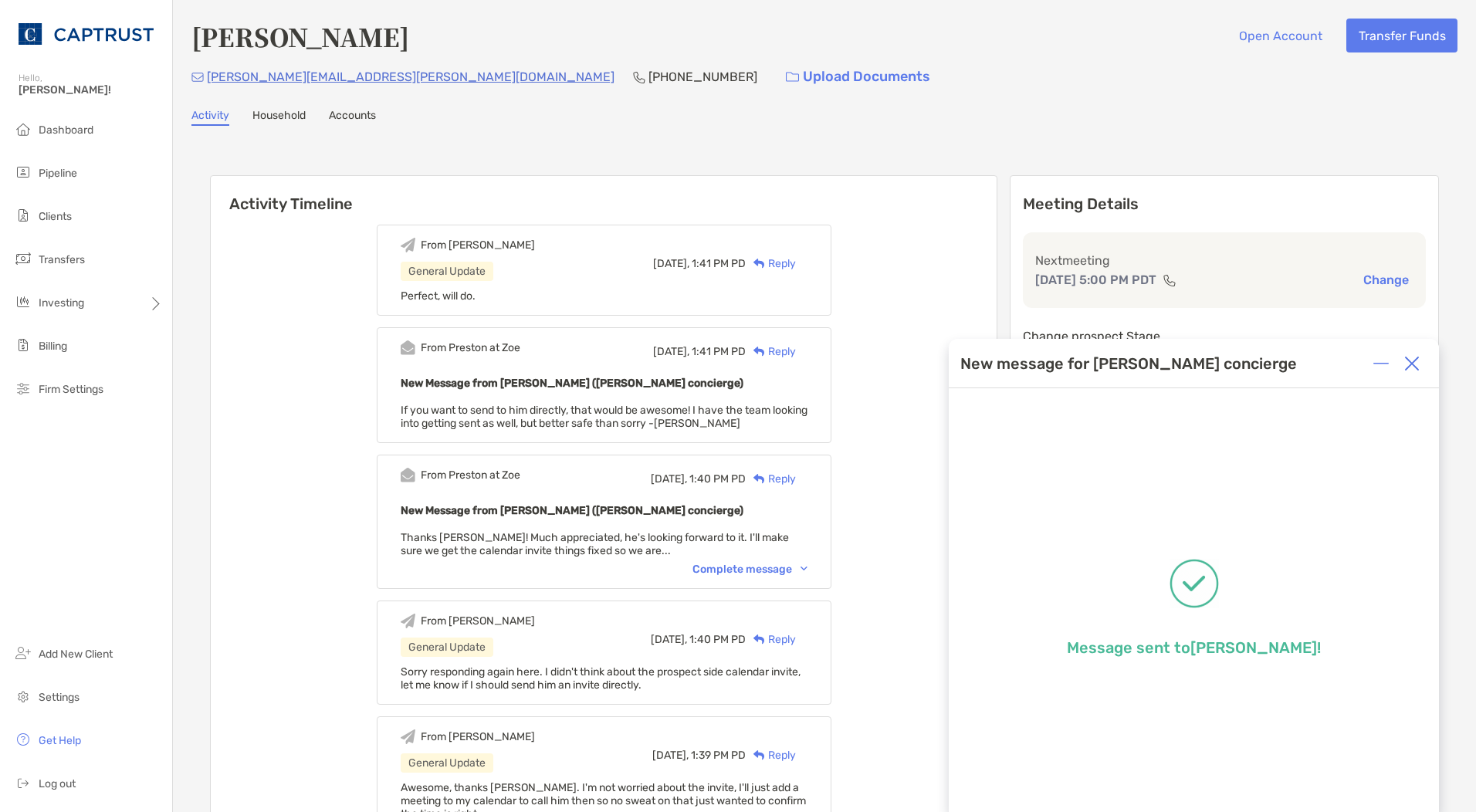
scroll to position [3, 0]
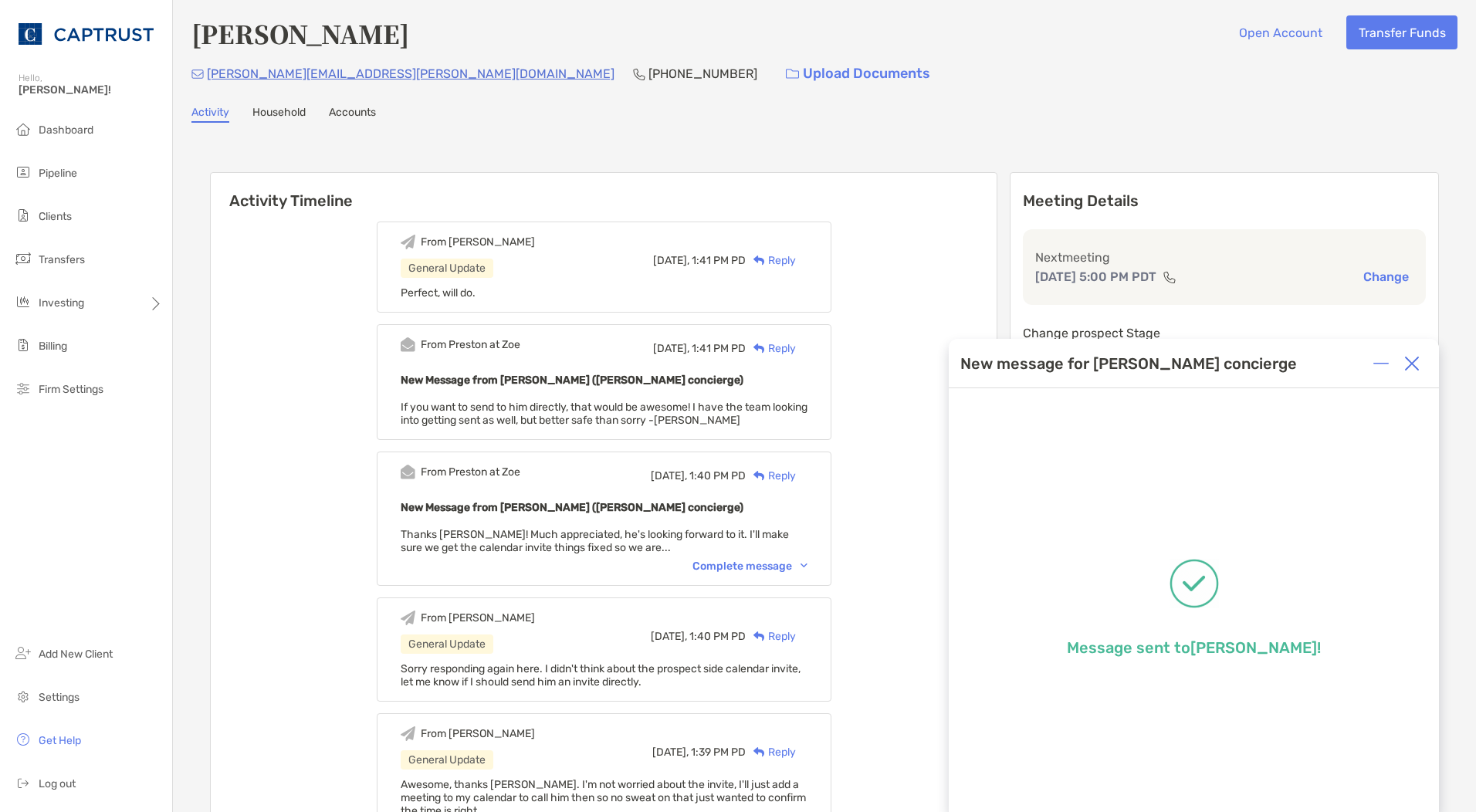
click at [1417, 374] on div at bounding box center [1412, 364] width 31 height 31
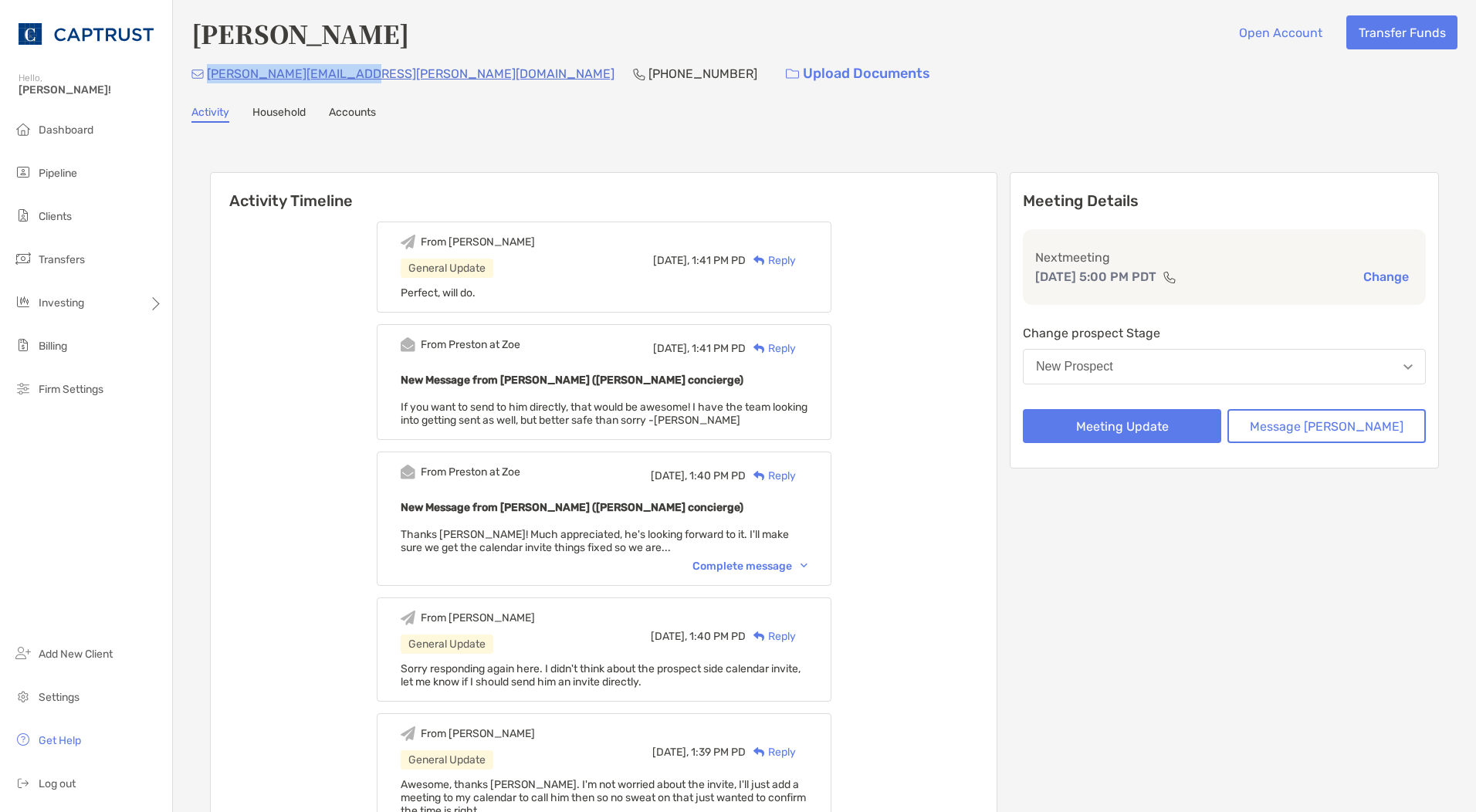
drag, startPoint x: 359, startPoint y: 72, endPoint x: 209, endPoint y: 75, distance: 150.0
click at [209, 75] on div "alvie.kinaman@gmail.com (406) 231-0995 Upload Documents" at bounding box center [824, 73] width 1266 height 34
copy p "[PERSON_NAME][EMAIL_ADDRESS][PERSON_NAME][DOMAIN_NAME]"
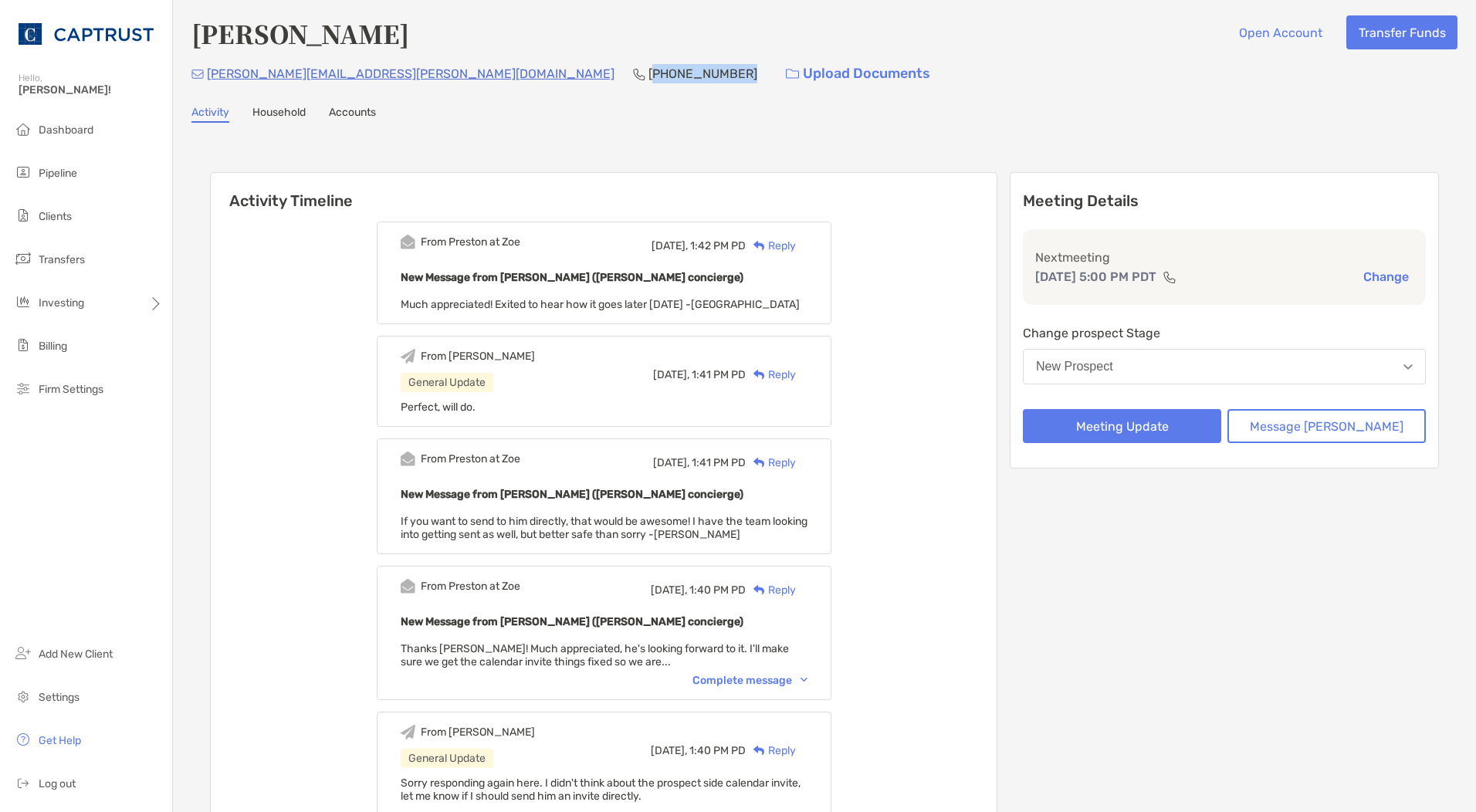
drag, startPoint x: 482, startPoint y: 72, endPoint x: 392, endPoint y: 69, distance: 90.0
click at [392, 69] on div "alvie.kinaman@gmail.com (406) 231-0995 Upload Documents" at bounding box center [824, 73] width 1266 height 34
drag, startPoint x: 392, startPoint y: 69, endPoint x: 507, endPoint y: 99, distance: 118.8
drag, startPoint x: 482, startPoint y: 75, endPoint x: 391, endPoint y: 72, distance: 91.0
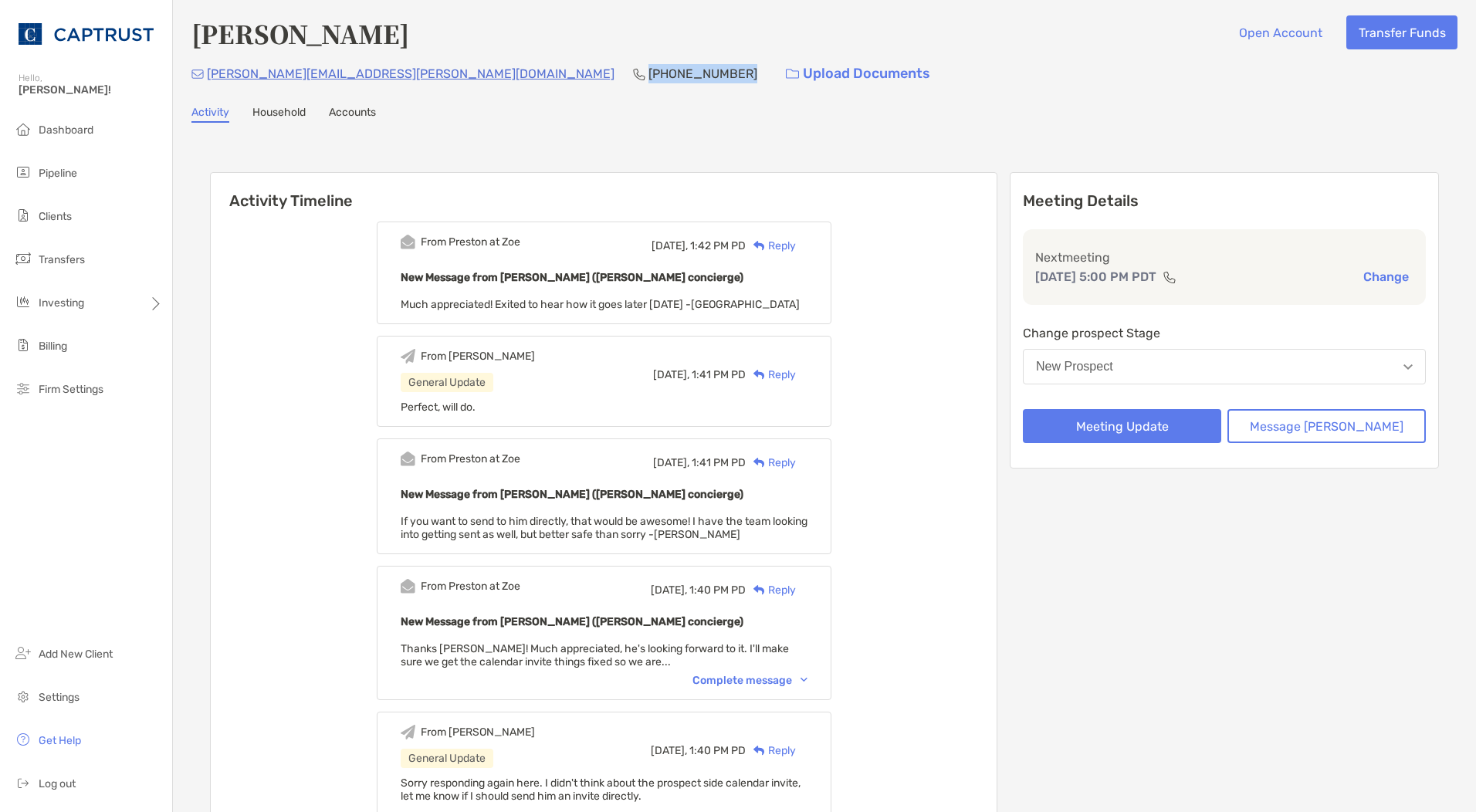
click at [391, 72] on div "alvie.kinaman@gmail.com (406) 231-0995 Upload Documents" at bounding box center [824, 73] width 1266 height 34
copy p "[PHONE_NUMBER]"
